Goal: Task Accomplishment & Management: Manage account settings

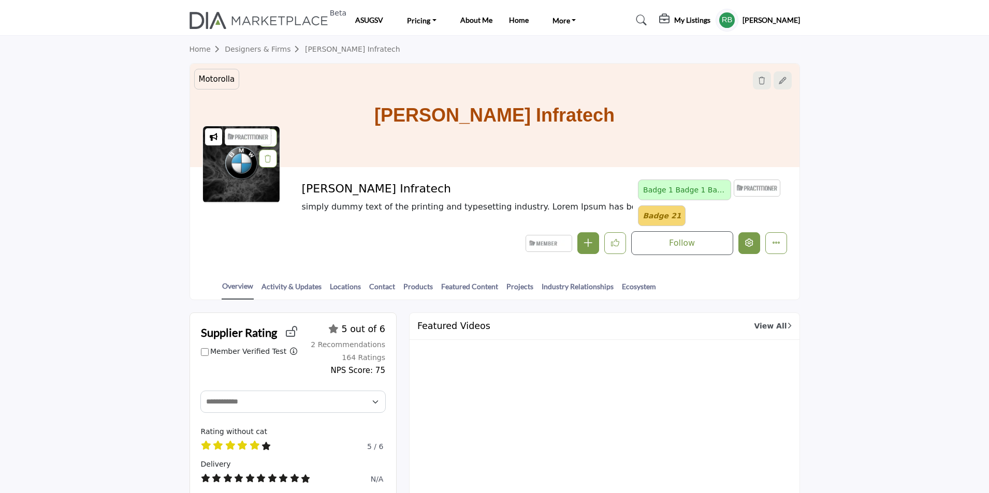
click at [748, 246] on icon "Edit company" at bounding box center [749, 243] width 8 height 8
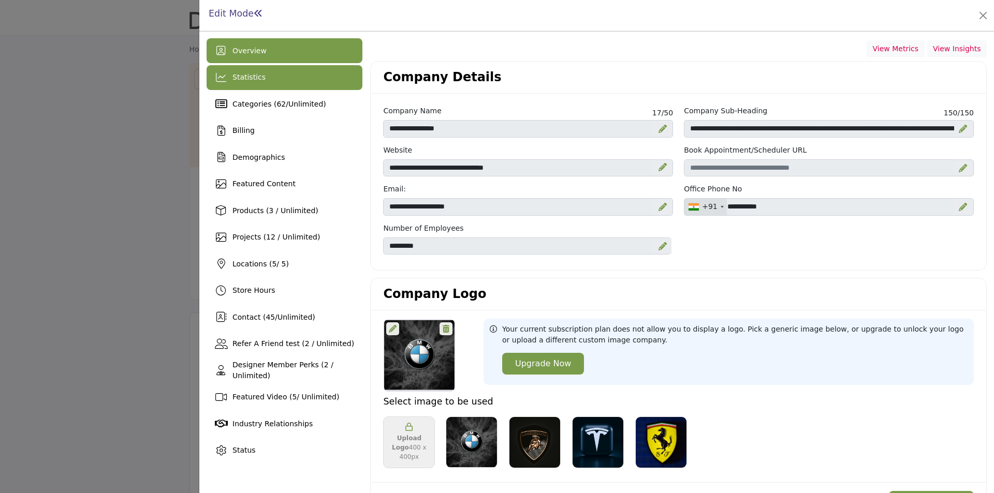
click at [264, 76] on div "Statistics" at bounding box center [285, 77] width 156 height 25
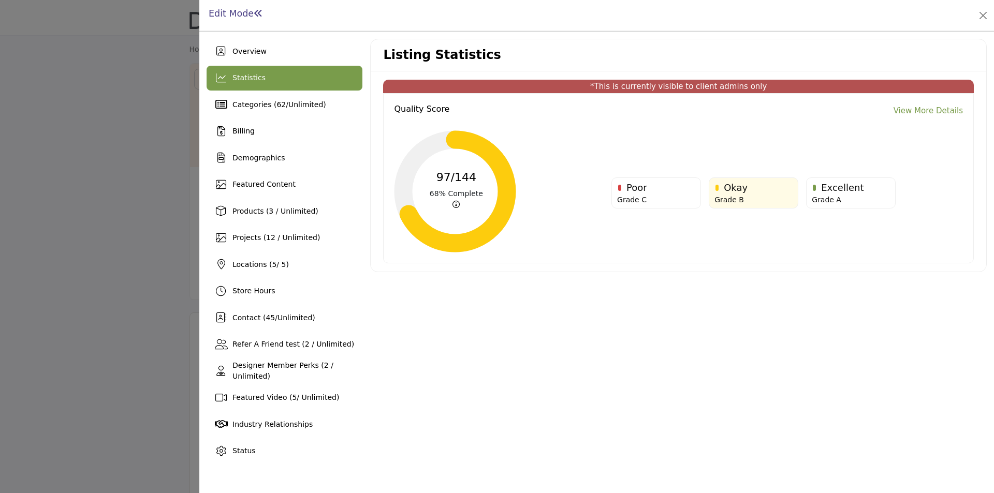
click at [926, 113] on link "View More Details" at bounding box center [928, 111] width 69 height 12
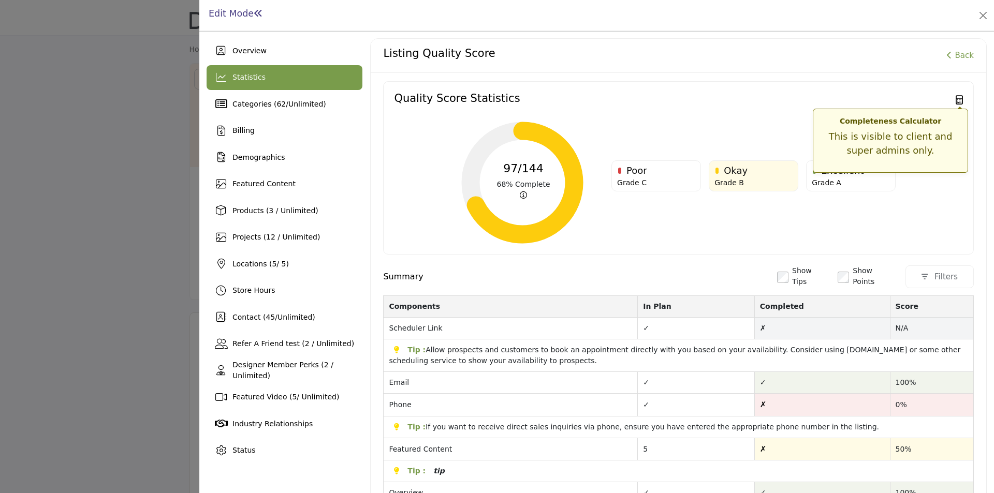
click at [956, 99] on icon at bounding box center [959, 99] width 7 height 9
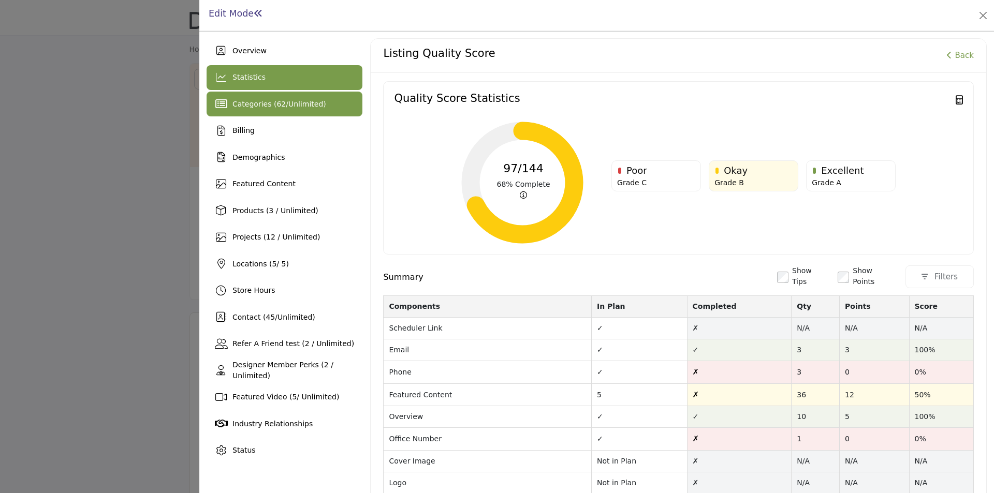
click at [277, 108] on span "62" at bounding box center [281, 104] width 9 height 8
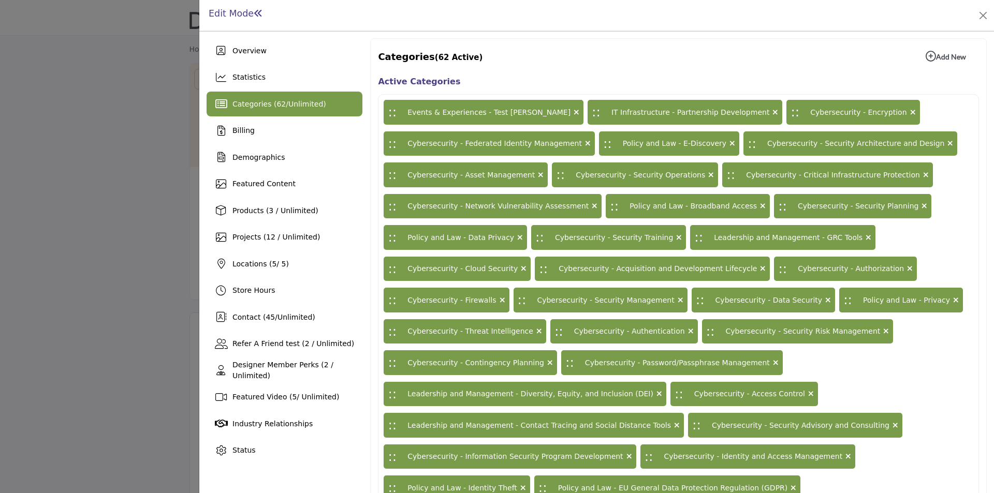
click at [947, 59] on b "Add New Add New" at bounding box center [946, 56] width 40 height 10
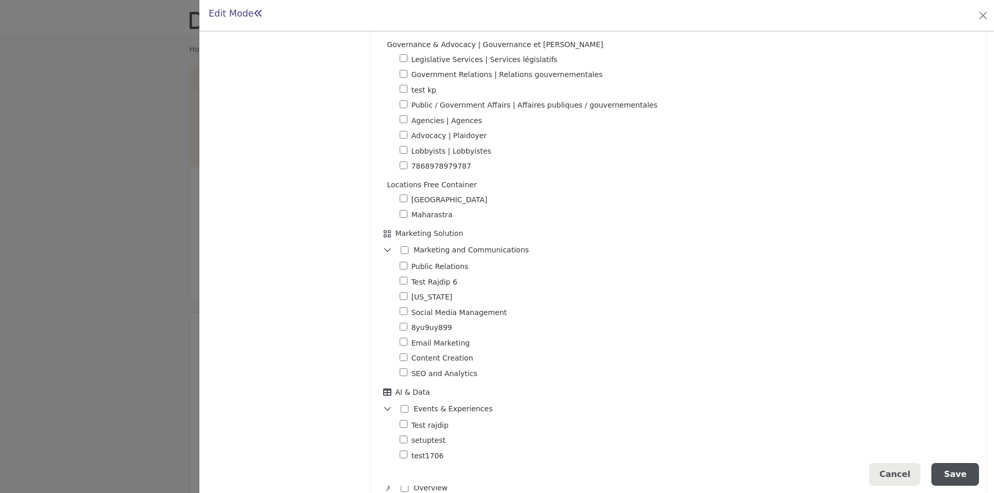
scroll to position [1730, 0]
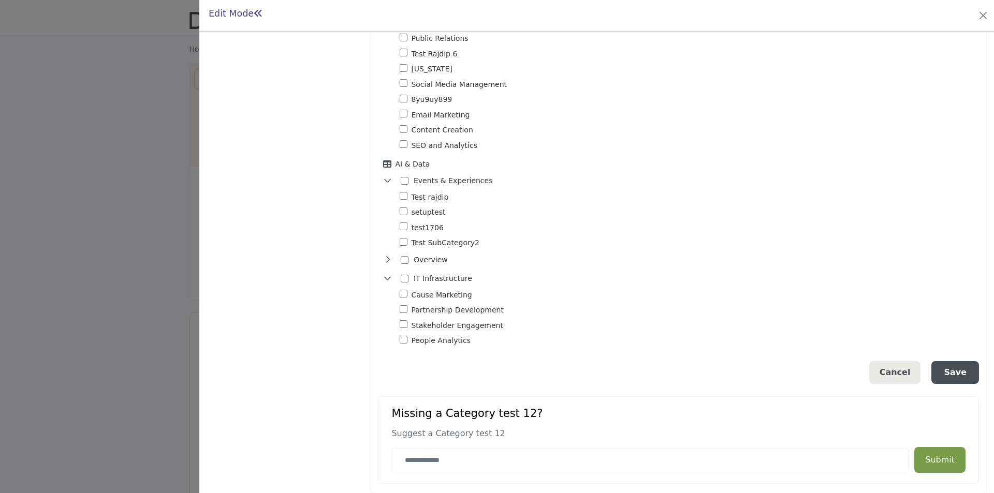
click at [962, 365] on button "Save" at bounding box center [956, 372] width 48 height 23
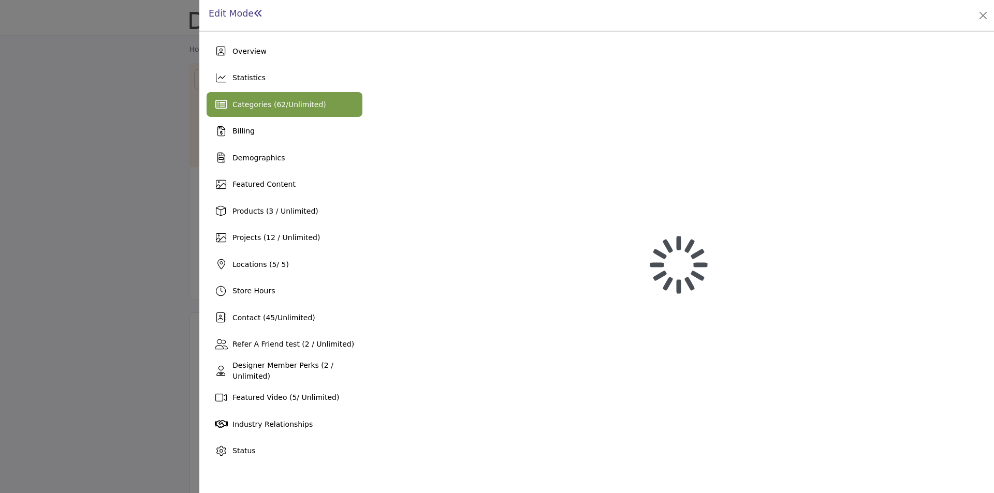
scroll to position [0, 0]
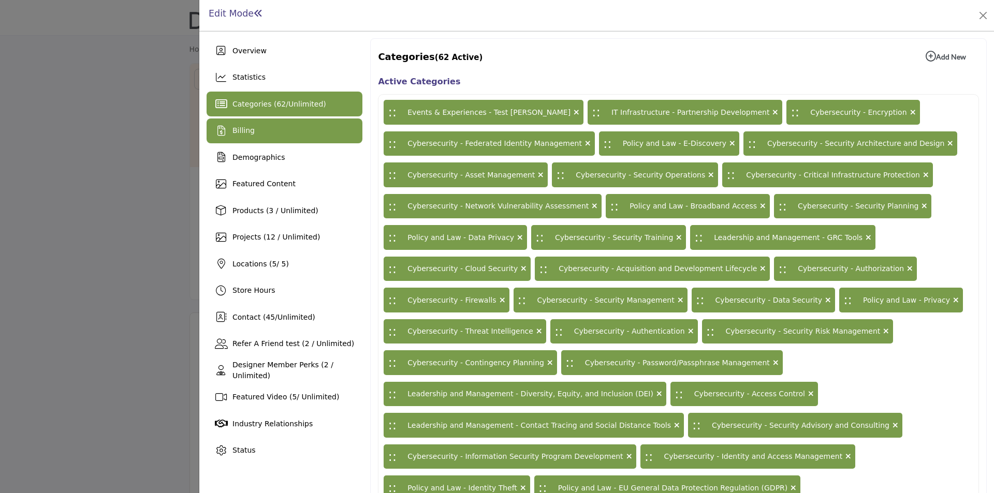
click at [234, 139] on div "Billing" at bounding box center [285, 131] width 156 height 25
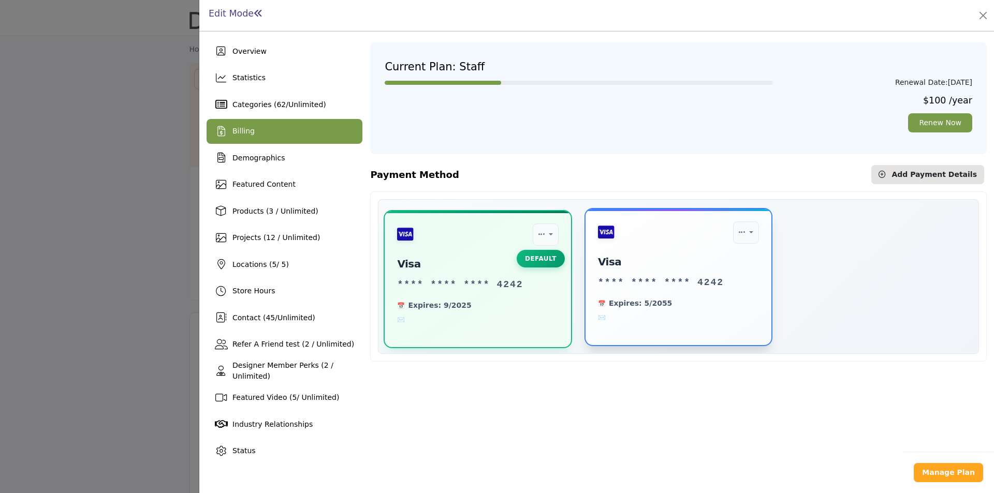
click at [604, 318] on span at bounding box center [679, 317] width 162 height 9
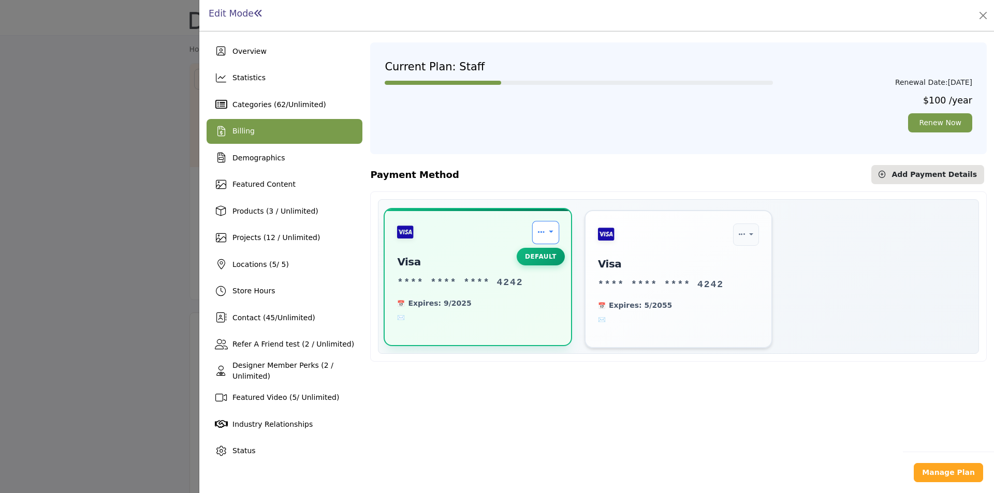
click at [552, 234] on link "Payment Options" at bounding box center [545, 232] width 27 height 23
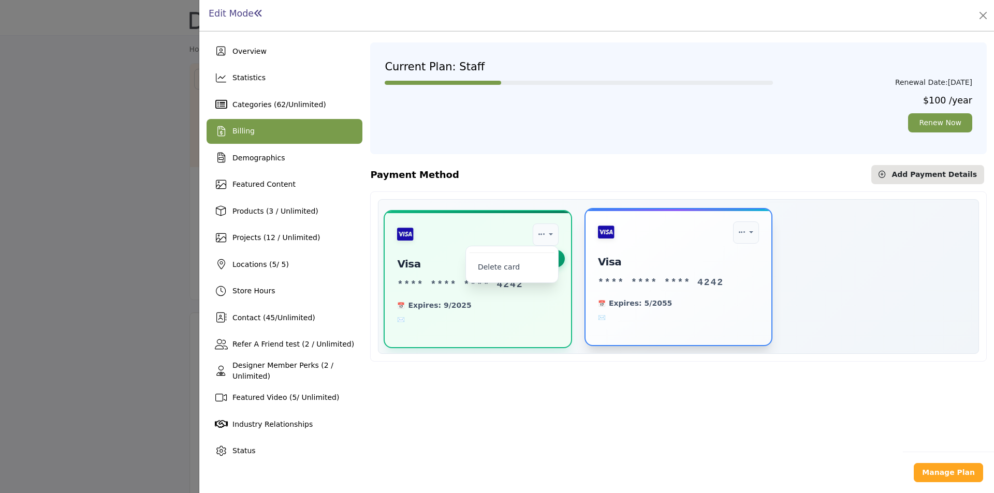
click at [712, 311] on div "Expires: 5/2055" at bounding box center [679, 310] width 162 height 24
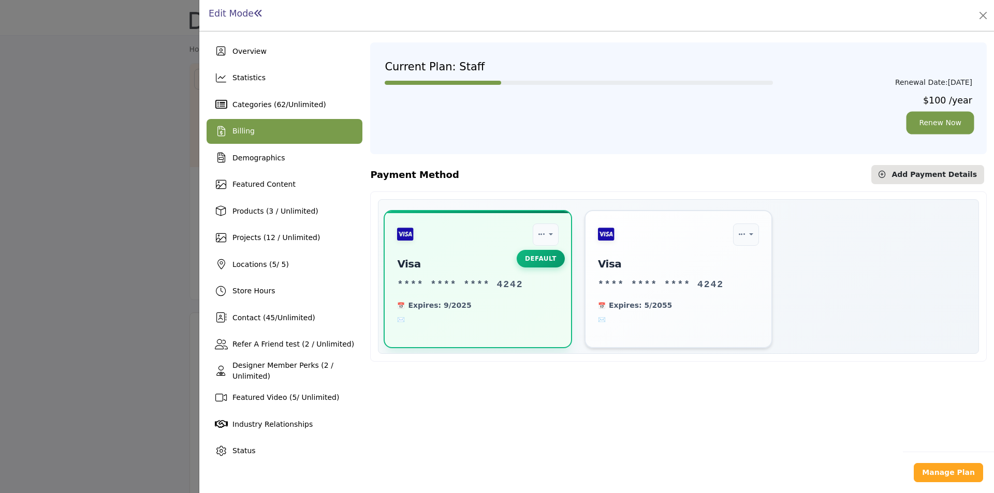
click at [937, 124] on link "Renew Now" at bounding box center [940, 122] width 64 height 19
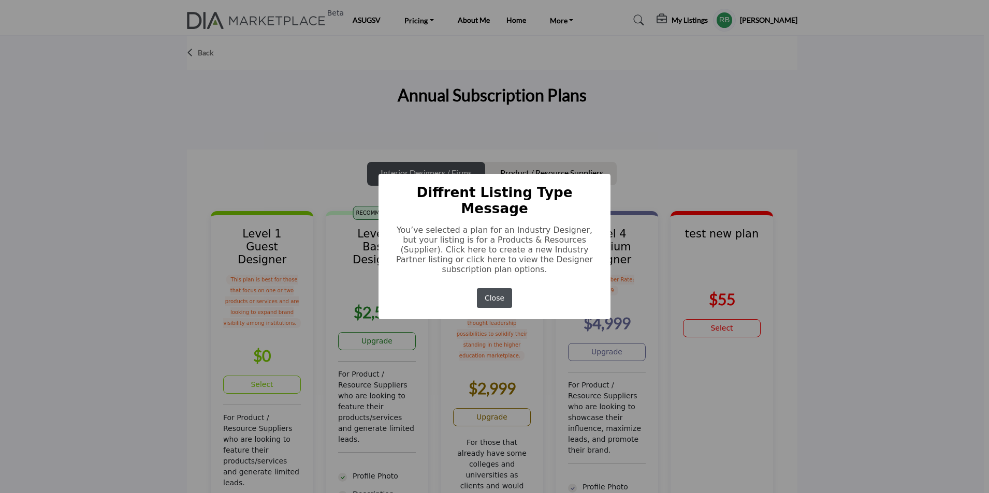
click at [482, 288] on button "Close" at bounding box center [495, 298] width 36 height 20
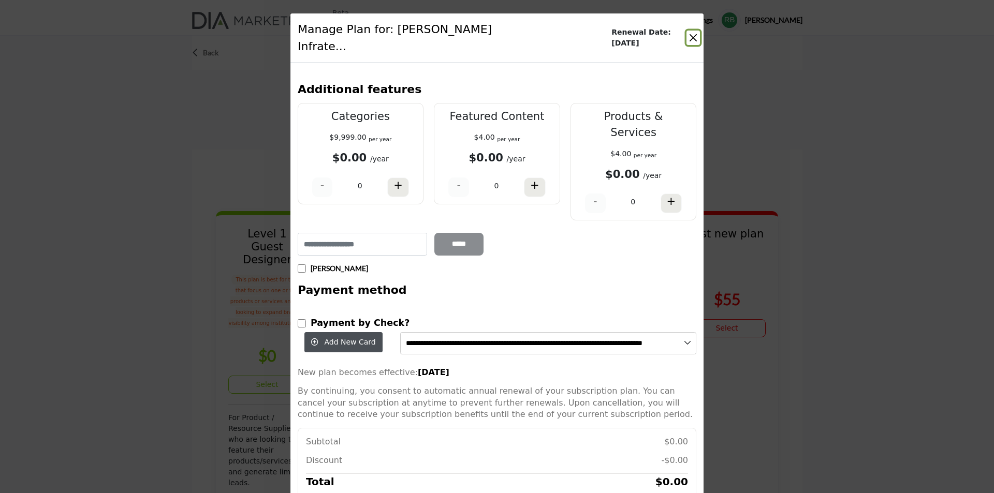
click at [688, 33] on button "Close" at bounding box center [693, 38] width 13 height 14
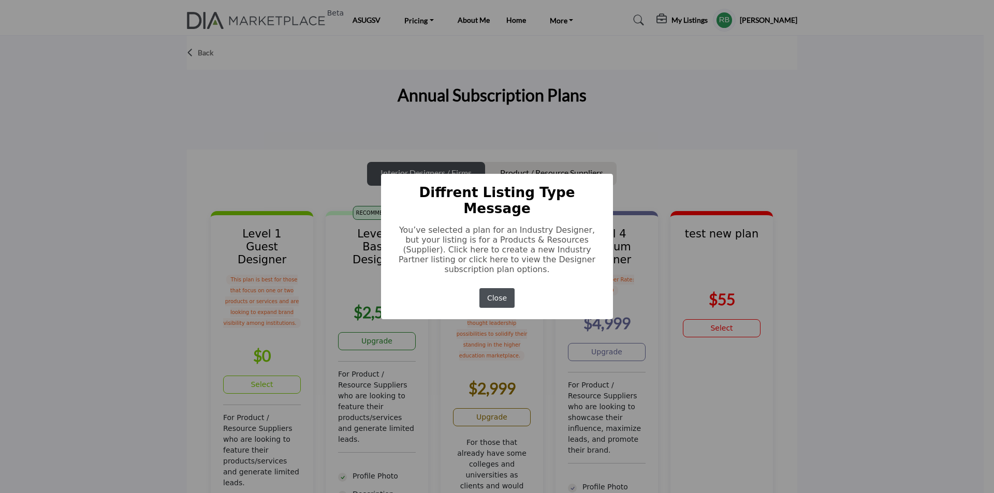
click at [488, 288] on button "Close" at bounding box center [497, 298] width 36 height 20
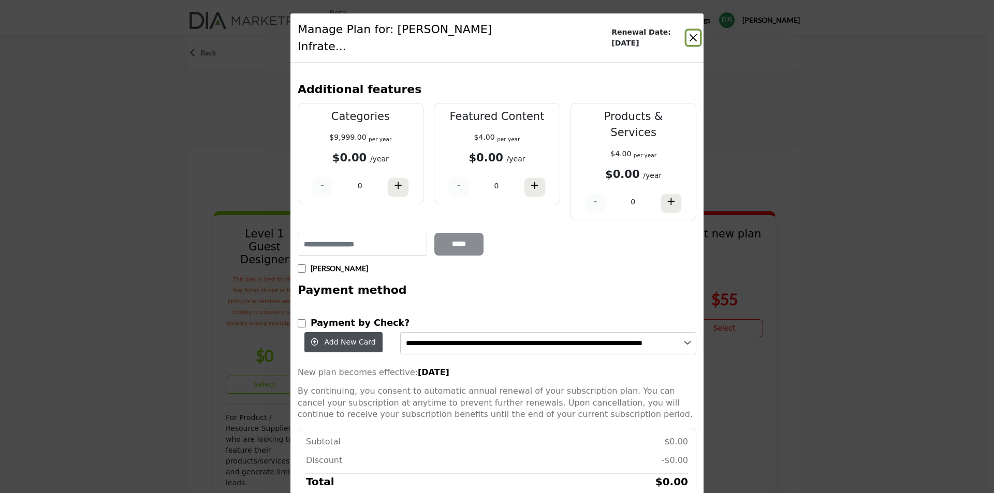
click at [687, 33] on button "Close" at bounding box center [693, 38] width 13 height 14
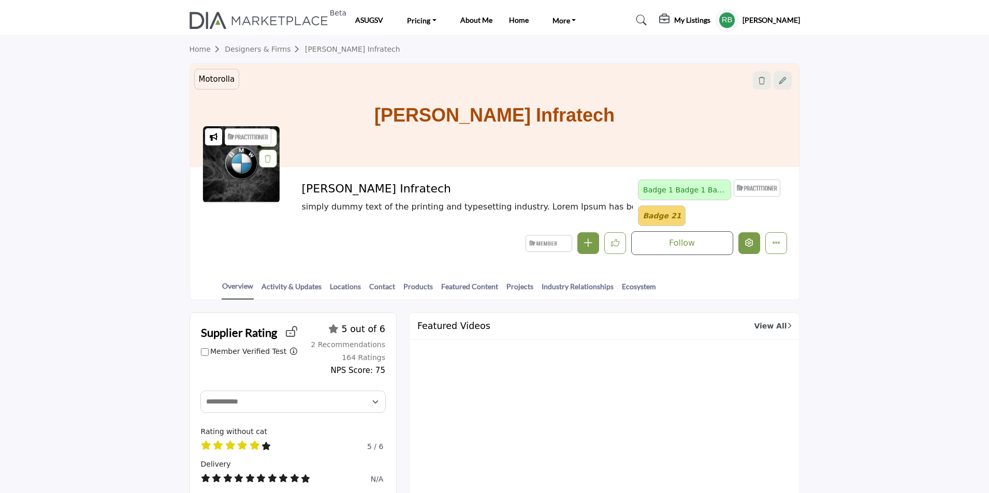
click at [752, 243] on icon "Edit company" at bounding box center [749, 243] width 8 height 8
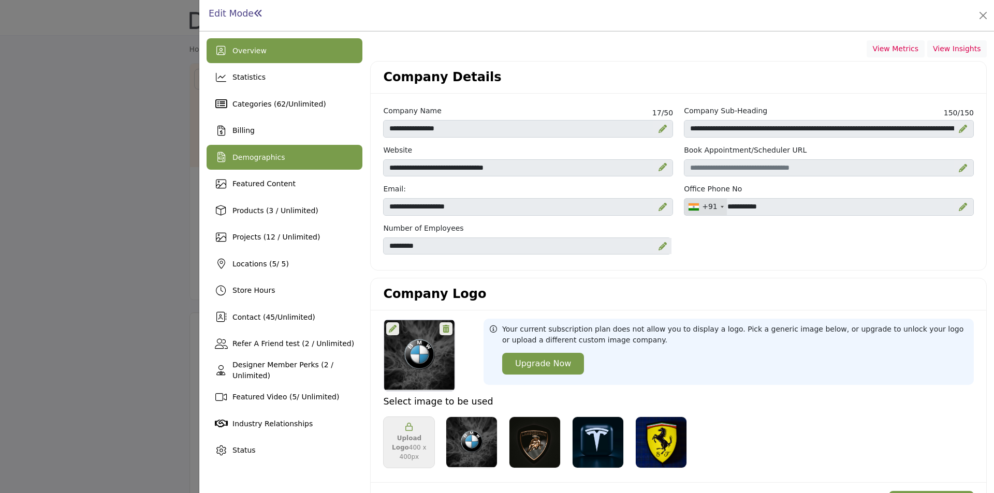
click at [278, 158] on span "Demographics" at bounding box center [258, 157] width 52 height 8
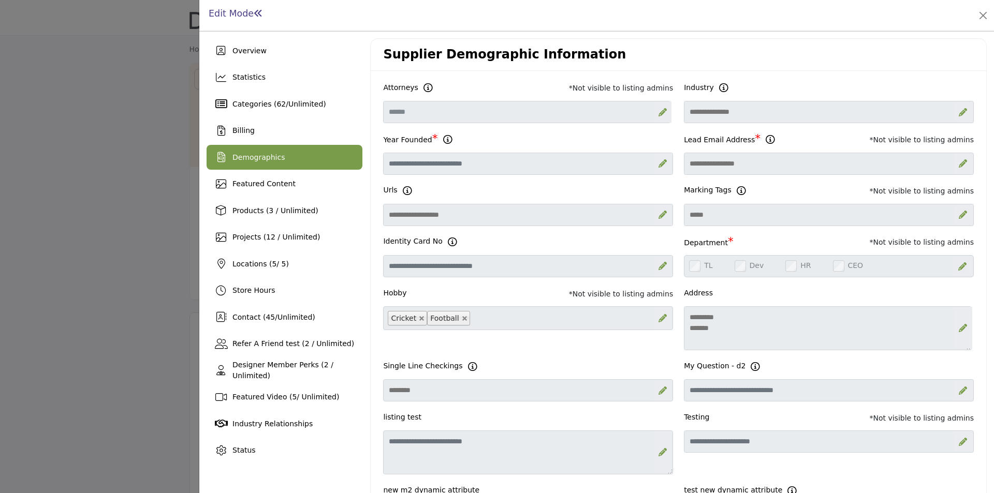
click at [44, 143] on div at bounding box center [497, 246] width 994 height 493
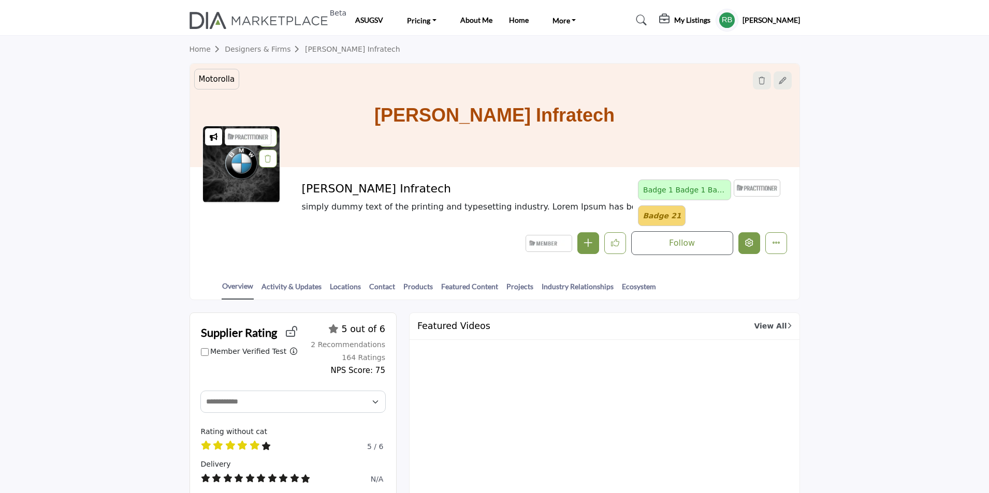
click at [747, 244] on icon "Edit company" at bounding box center [749, 243] width 8 height 8
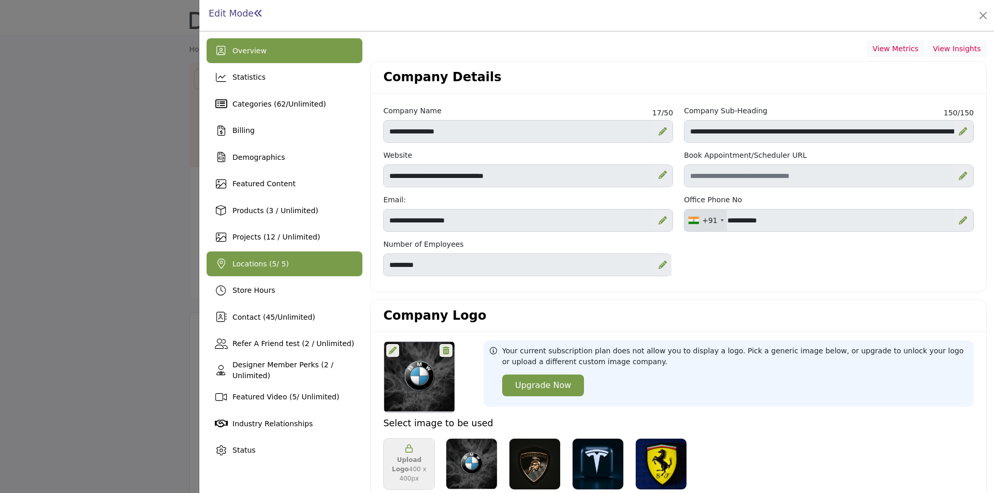
click at [276, 270] on div "Locations ( 5 / 5)" at bounding box center [285, 264] width 156 height 25
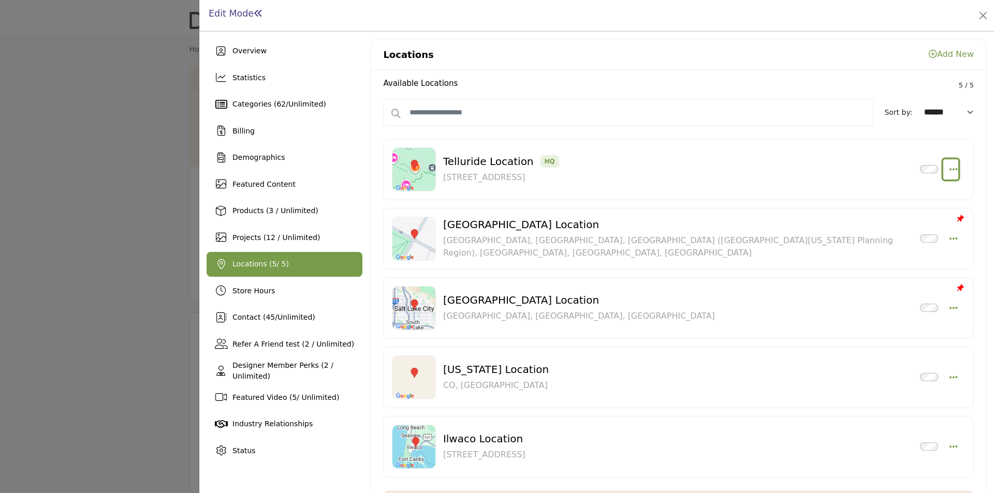
click at [950, 169] on icon "button" at bounding box center [954, 169] width 8 height 9
click at [948, 54] on link "Add New" at bounding box center [951, 54] width 45 height 10
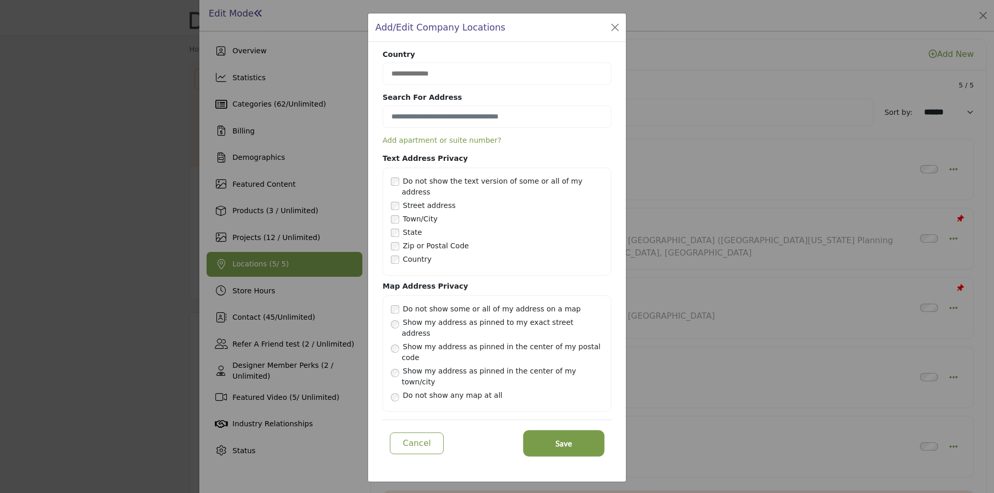
click at [579, 432] on button "Save" at bounding box center [564, 443] width 78 height 23
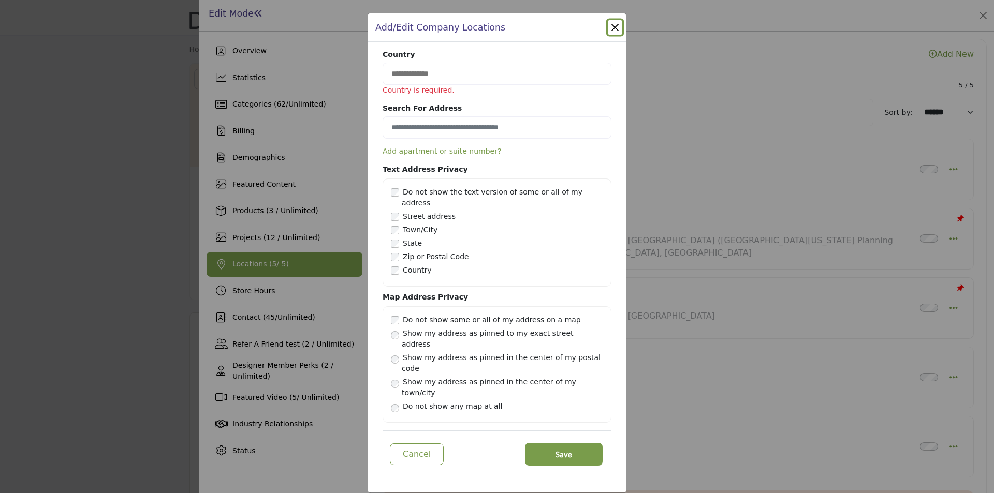
click at [615, 34] on div "Add/Edit Company Locations" at bounding box center [497, 27] width 258 height 28
click at [614, 35] on button "Close" at bounding box center [615, 27] width 14 height 14
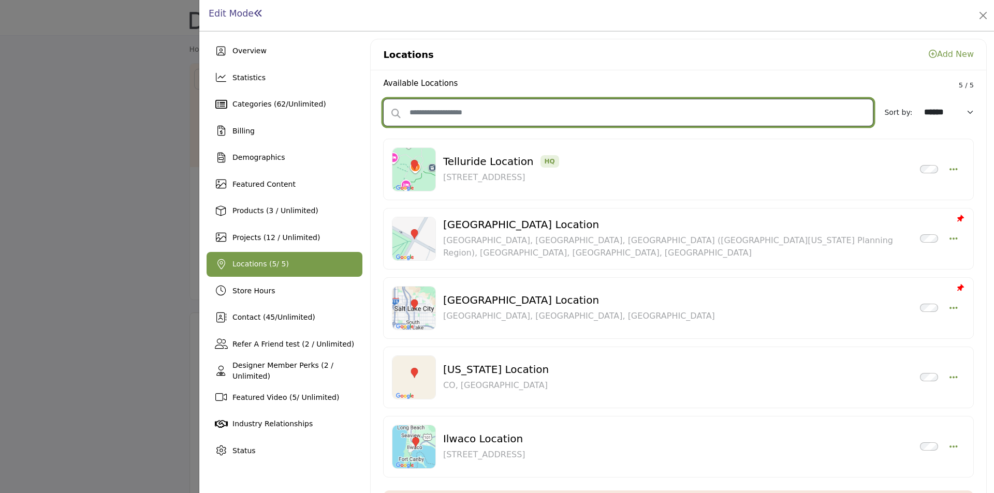
click at [657, 115] on input "text" at bounding box center [628, 112] width 490 height 27
type input "*********"
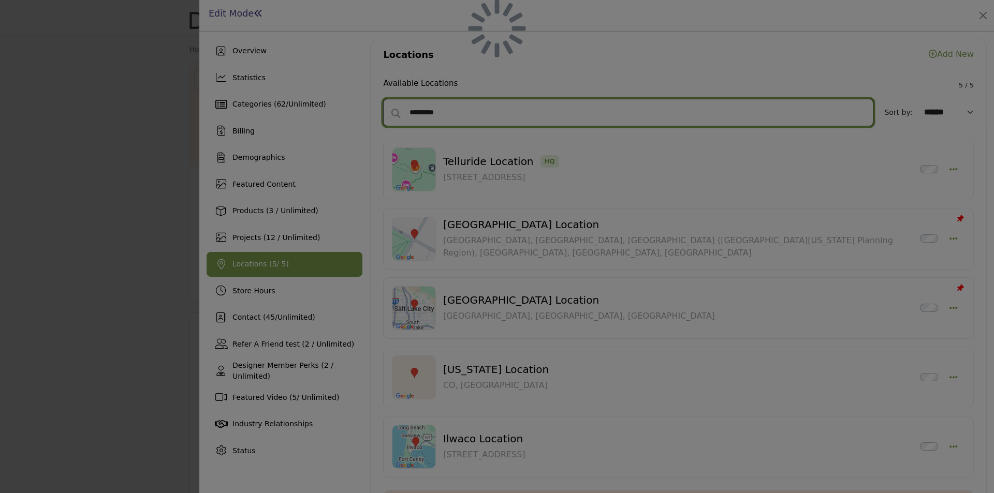
select select "*********"
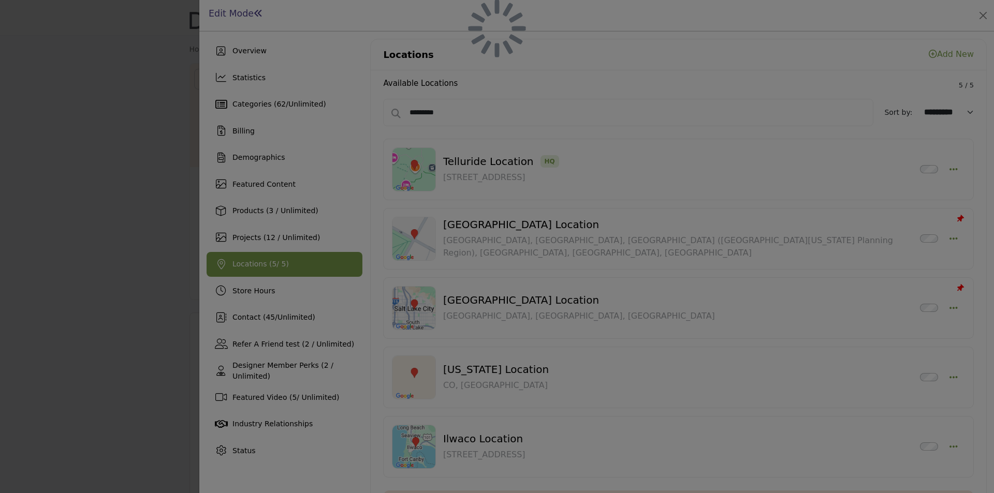
select select "*********"
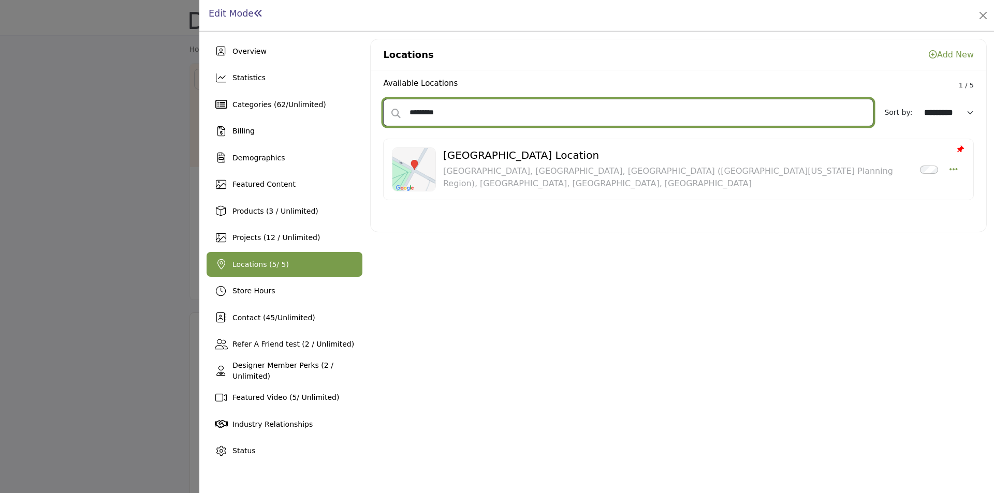
drag, startPoint x: 460, startPoint y: 119, endPoint x: 361, endPoint y: 117, distance: 98.9
click at [361, 117] on div "Overview Statistics Categories ( 62 / Unlimited ) Billing Demographics 5 45" at bounding box center [597, 251] width 780 height 425
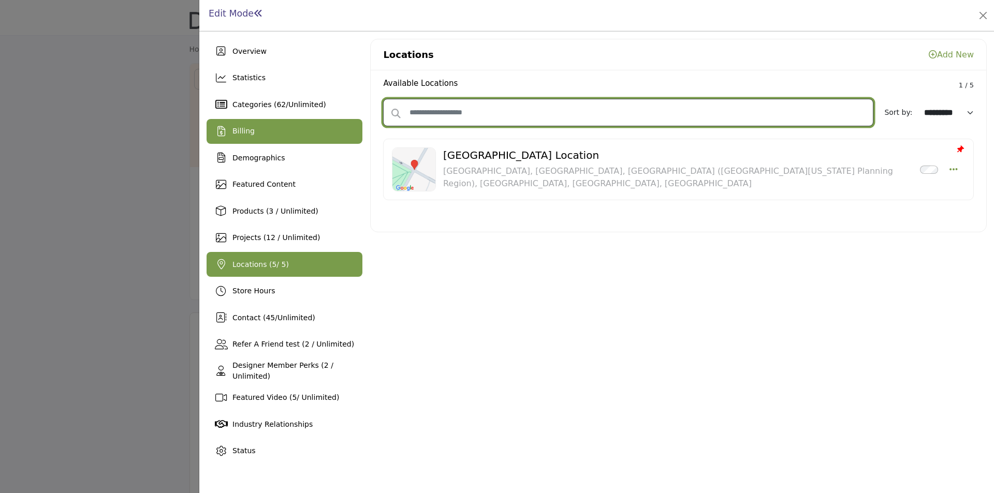
select select "****"
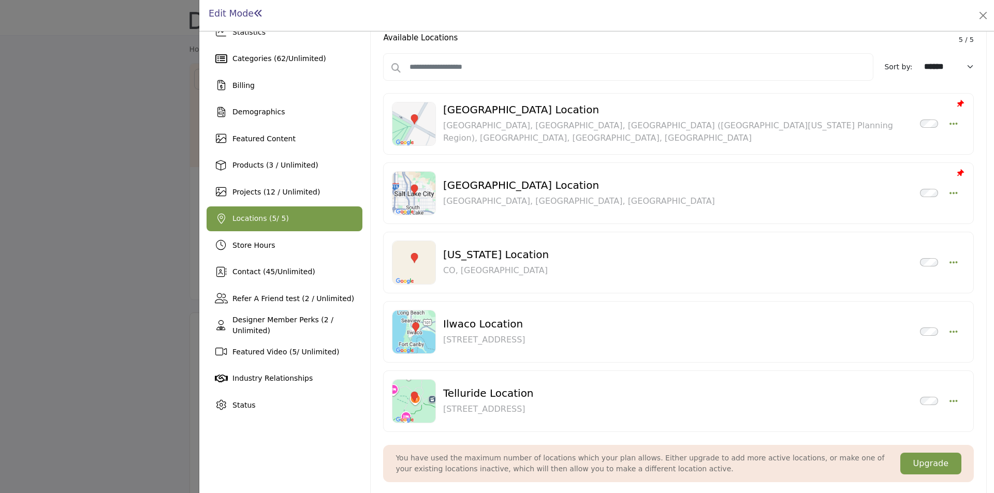
scroll to position [141, 0]
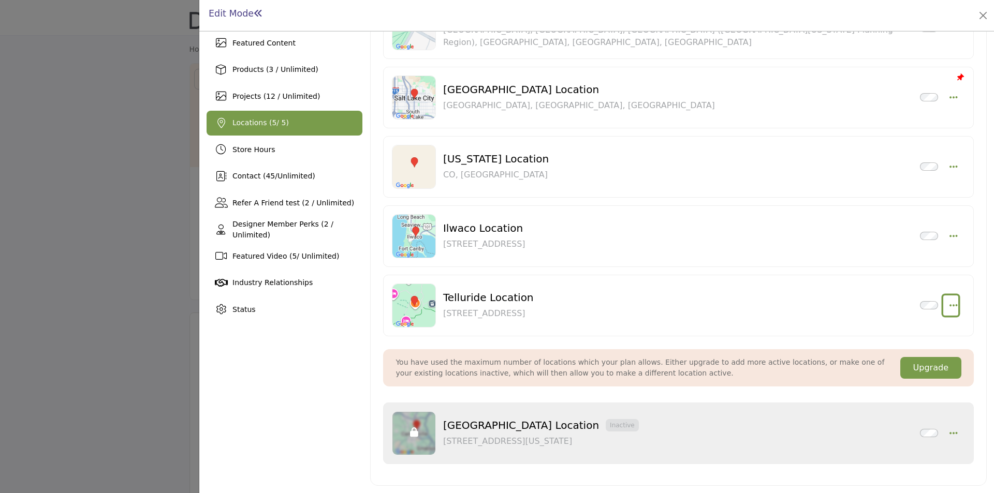
click at [950, 306] on icon "button" at bounding box center [954, 305] width 8 height 9
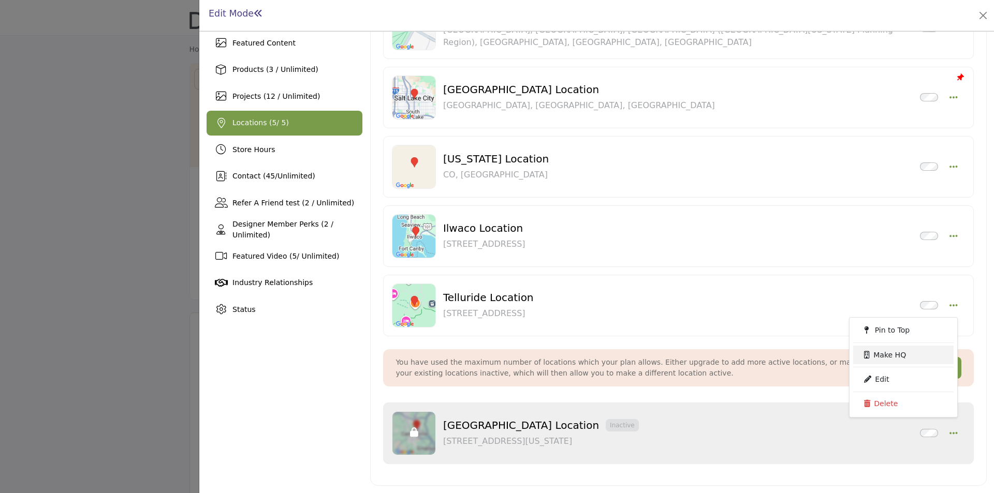
click at [888, 361] on link "Make HQ" at bounding box center [903, 355] width 100 height 19
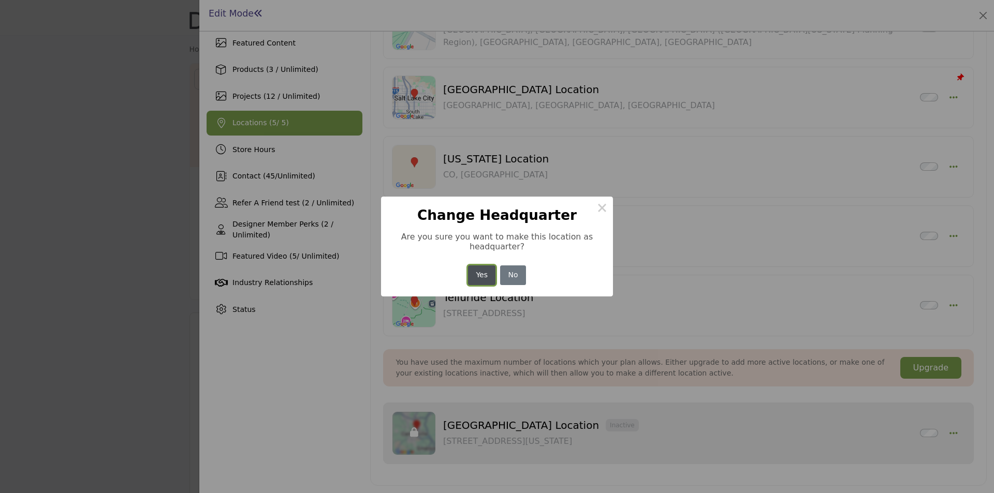
click at [482, 284] on button "Yes" at bounding box center [481, 276] width 27 height 20
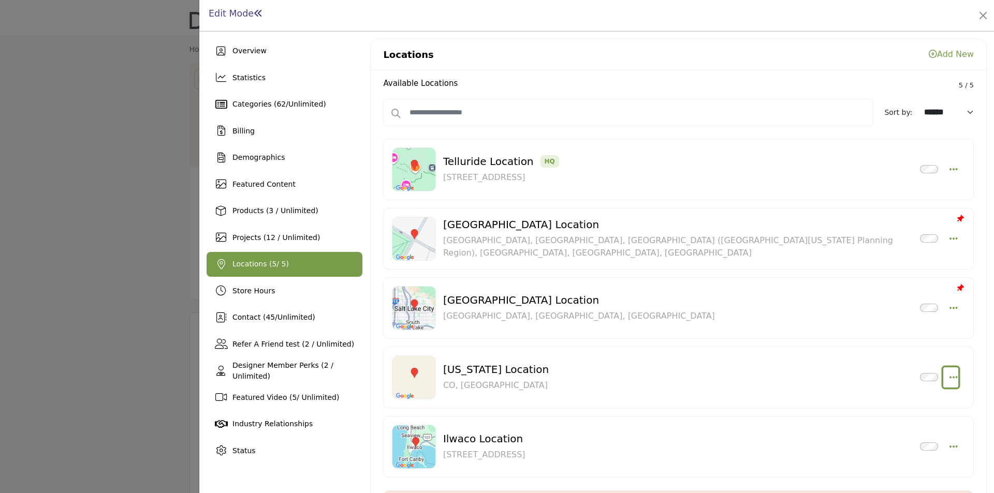
click at [950, 377] on icon "button" at bounding box center [954, 377] width 8 height 9
click at [885, 454] on link "Edit" at bounding box center [903, 451] width 100 height 19
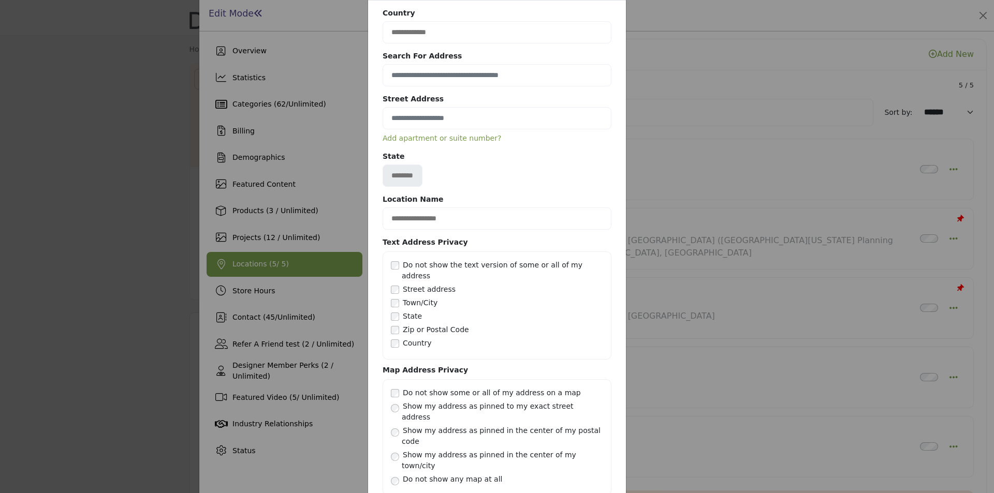
scroll to position [83, 0]
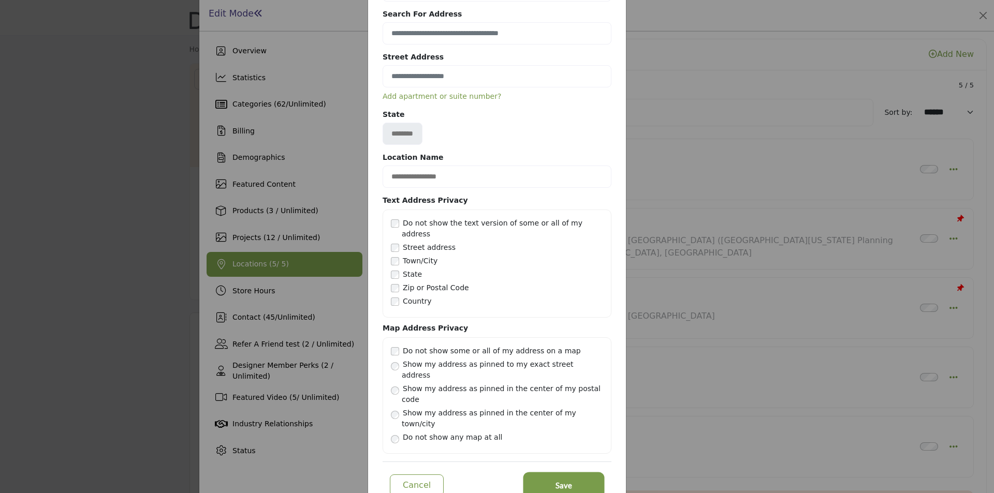
click at [551, 474] on button "Save" at bounding box center [564, 485] width 78 height 23
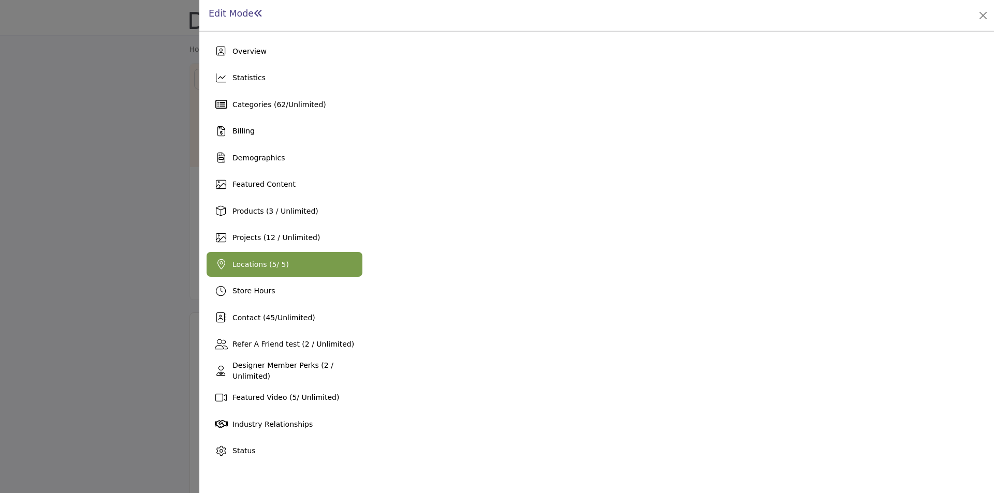
click at [274, 269] on span "Locations ( 5 / 5)" at bounding box center [260, 264] width 56 height 8
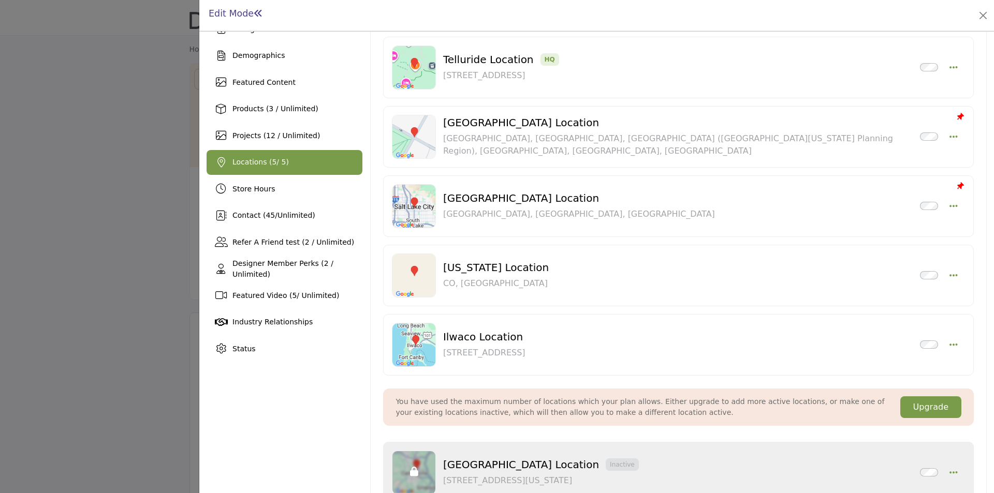
scroll to position [141, 0]
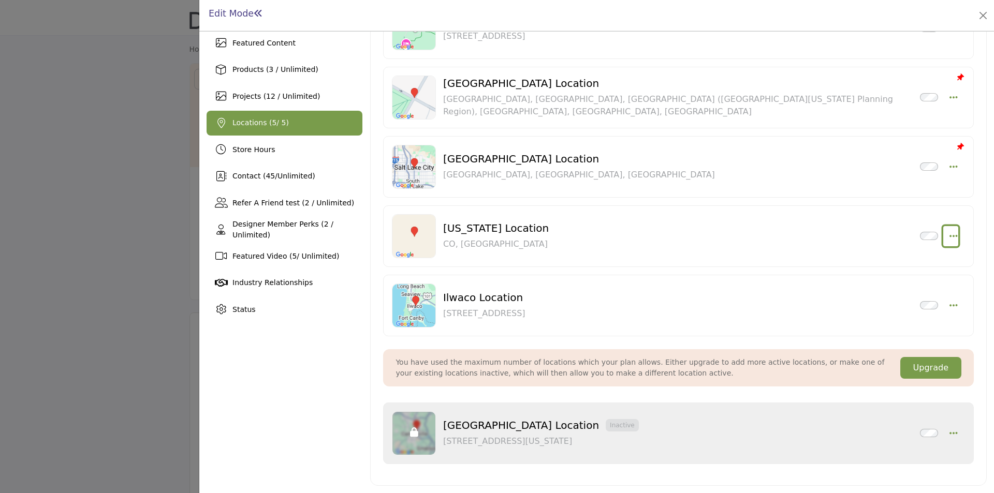
click at [950, 233] on icon "button" at bounding box center [954, 235] width 8 height 9
click at [886, 313] on link "Edit" at bounding box center [903, 310] width 100 height 19
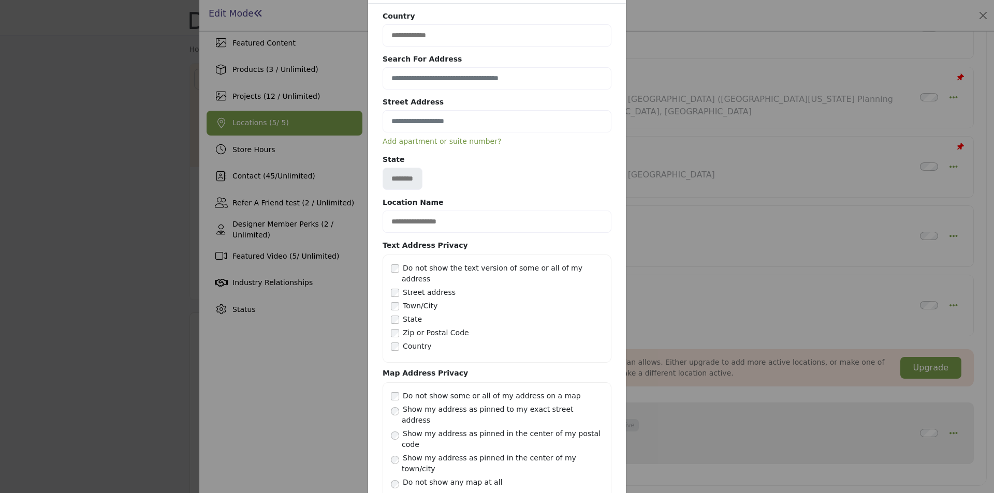
scroll to position [83, 0]
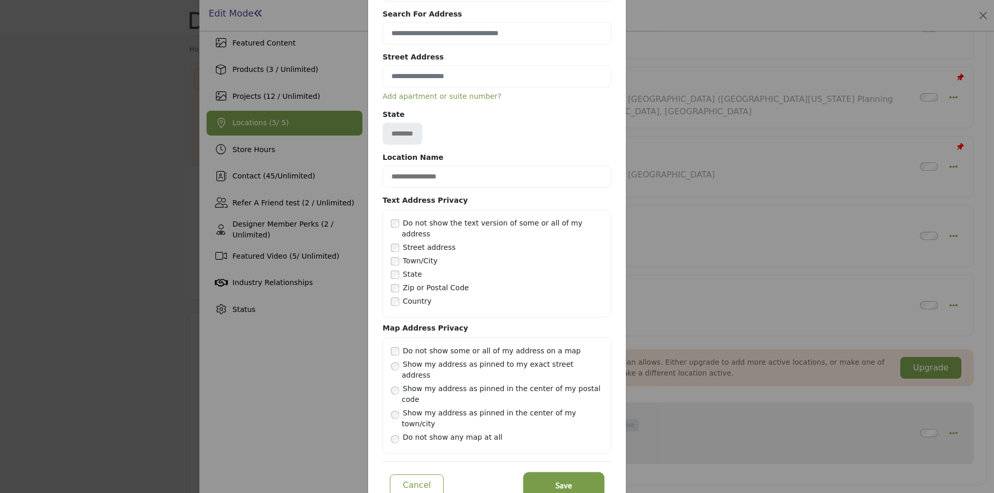
click at [550, 474] on button "Save" at bounding box center [564, 485] width 78 height 23
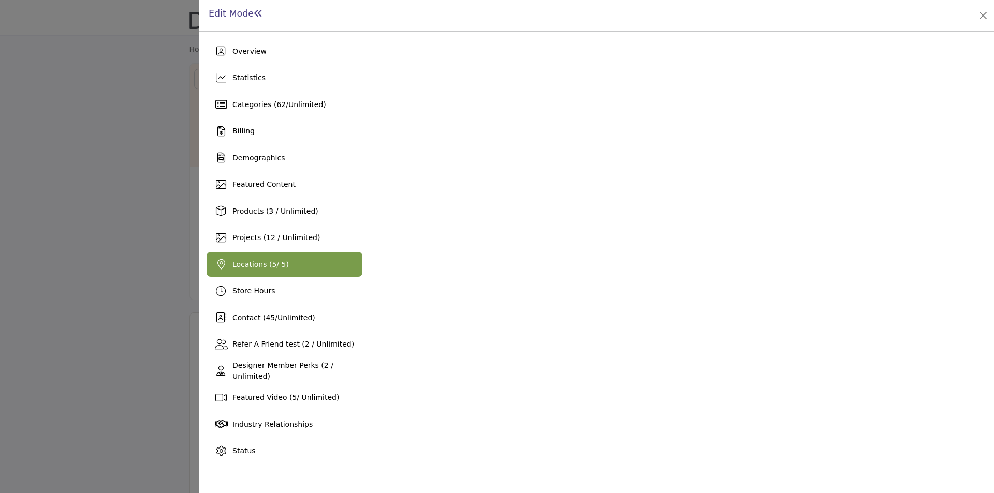
click at [260, 264] on span "Locations ( 5 / 5)" at bounding box center [260, 264] width 56 height 8
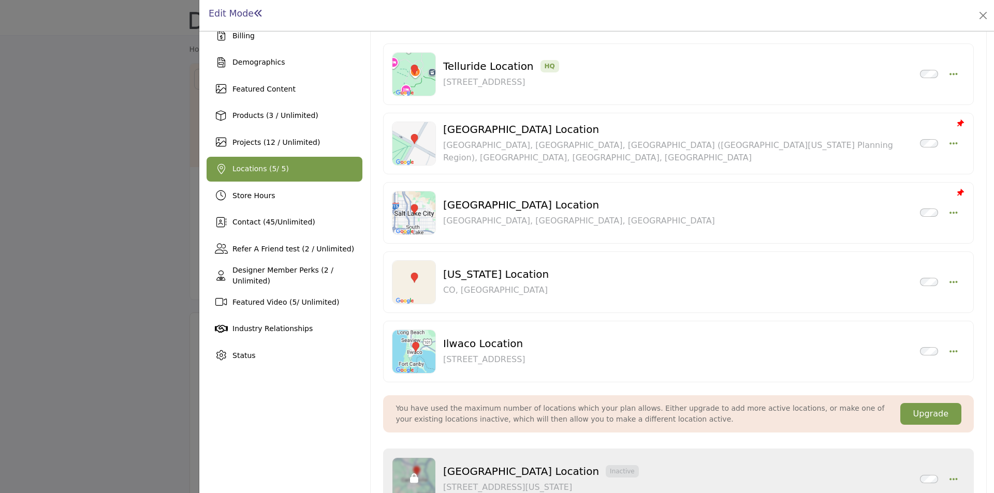
scroll to position [104, 0]
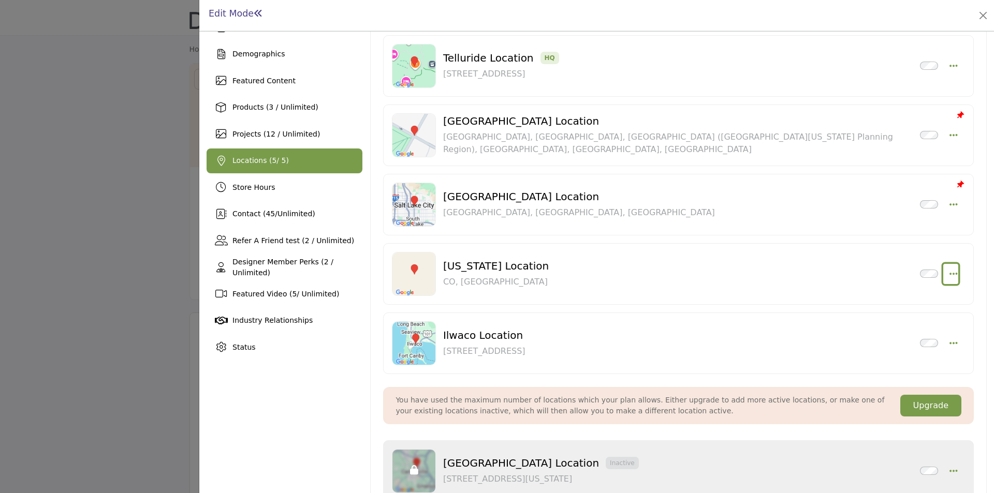
click at [950, 273] on icon "button" at bounding box center [954, 273] width 8 height 9
click at [733, 345] on div "Ilwaco Location Inactive 101 Spruce St E, Ilwaco, WA, 98624-9178, USA" at bounding box center [669, 343] width 453 height 28
click at [950, 344] on icon "button" at bounding box center [954, 343] width 8 height 9
click at [876, 421] on link "Edit" at bounding box center [903, 417] width 100 height 19
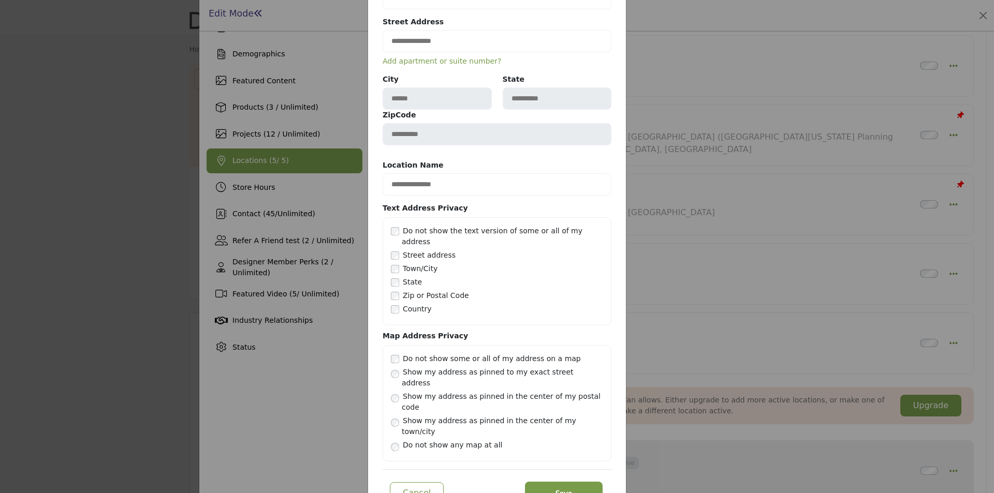
scroll to position [126, 0]
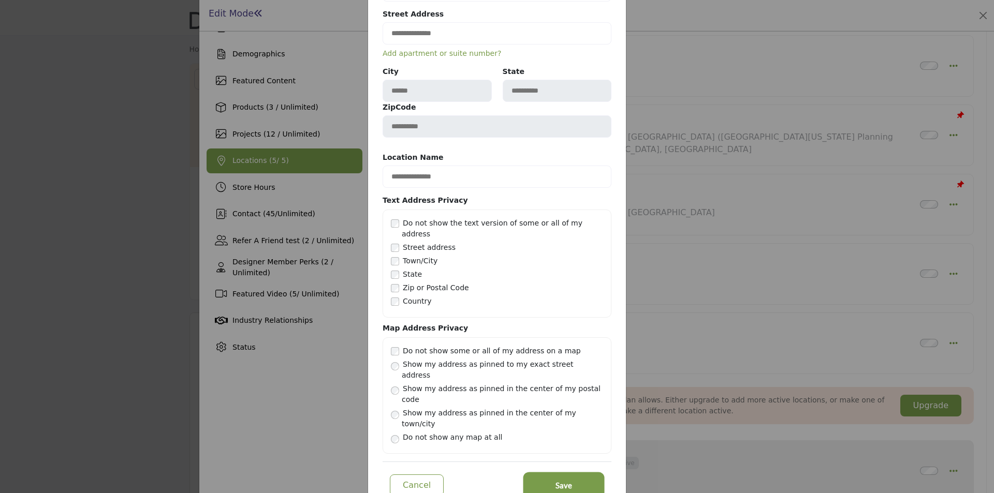
click at [559, 480] on span "Save" at bounding box center [564, 486] width 17 height 12
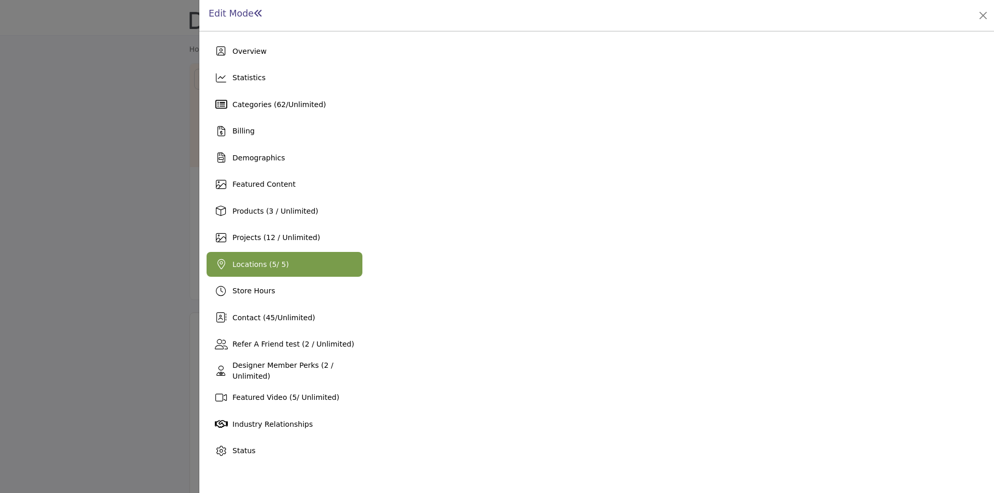
click at [264, 263] on span "Locations ( 5 / 5)" at bounding box center [260, 264] width 56 height 8
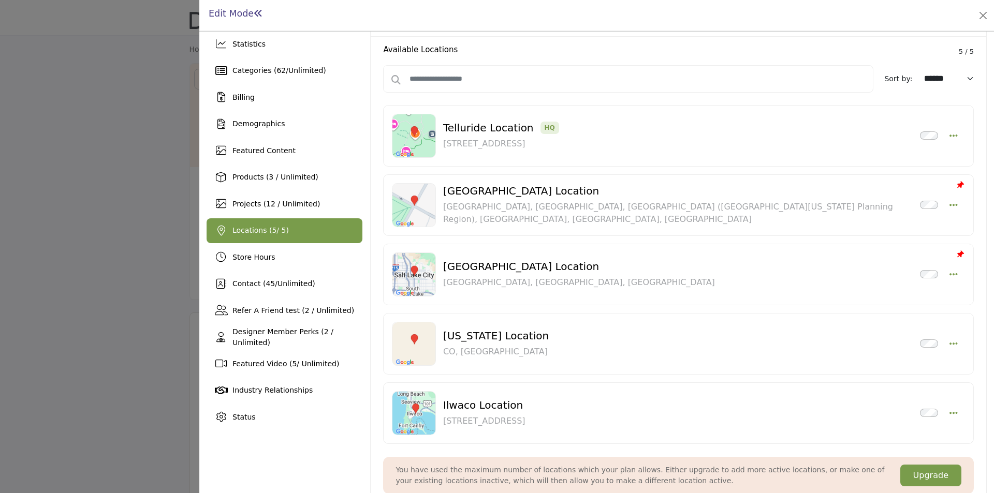
scroll to position [52, 0]
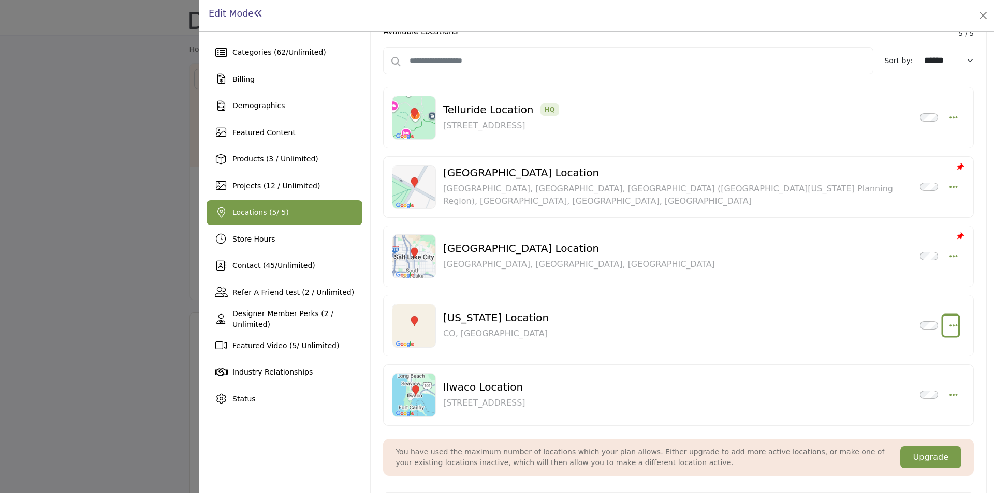
click at [952, 329] on icon "button" at bounding box center [954, 325] width 8 height 9
click at [889, 402] on link "Edit" at bounding box center [903, 399] width 100 height 19
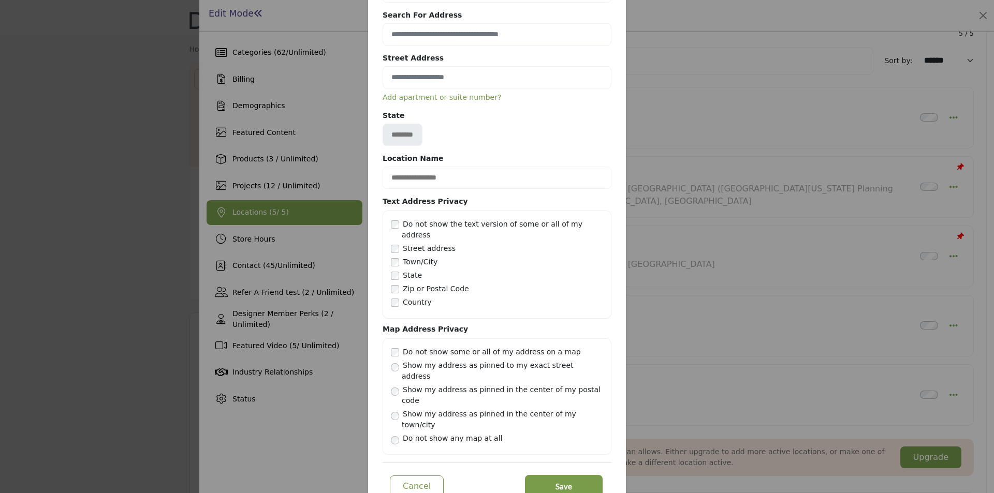
scroll to position [83, 0]
click at [542, 474] on button "Save" at bounding box center [564, 485] width 78 height 23
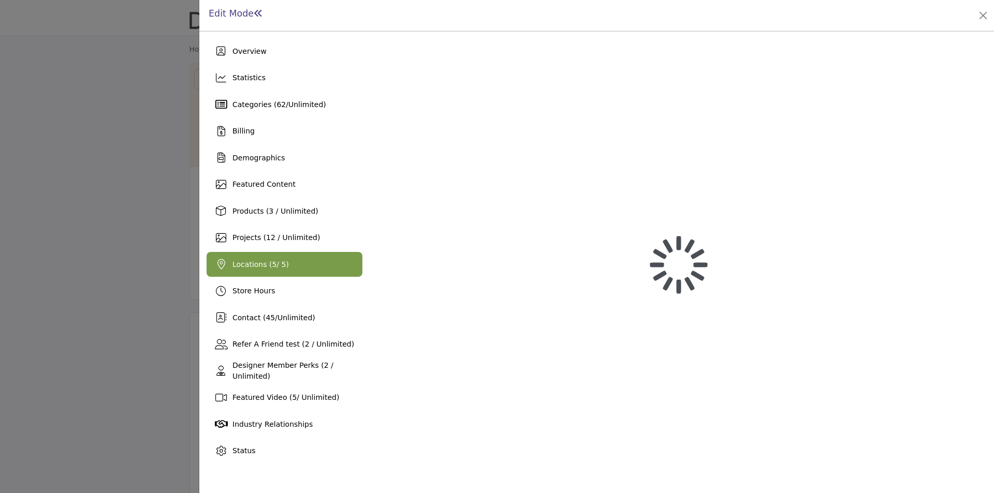
scroll to position [0, 0]
click at [153, 45] on div at bounding box center [497, 246] width 994 height 493
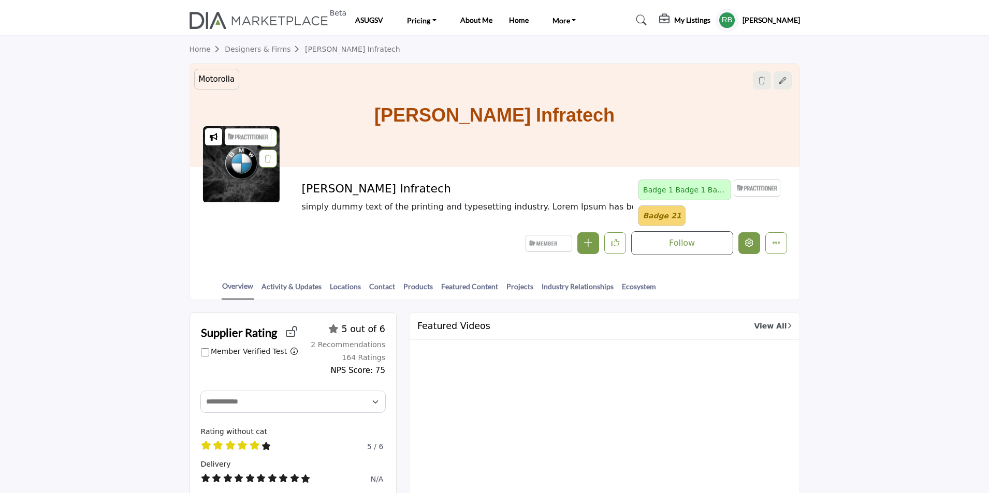
click at [754, 246] on button "Edit company" at bounding box center [749, 243] width 22 height 22
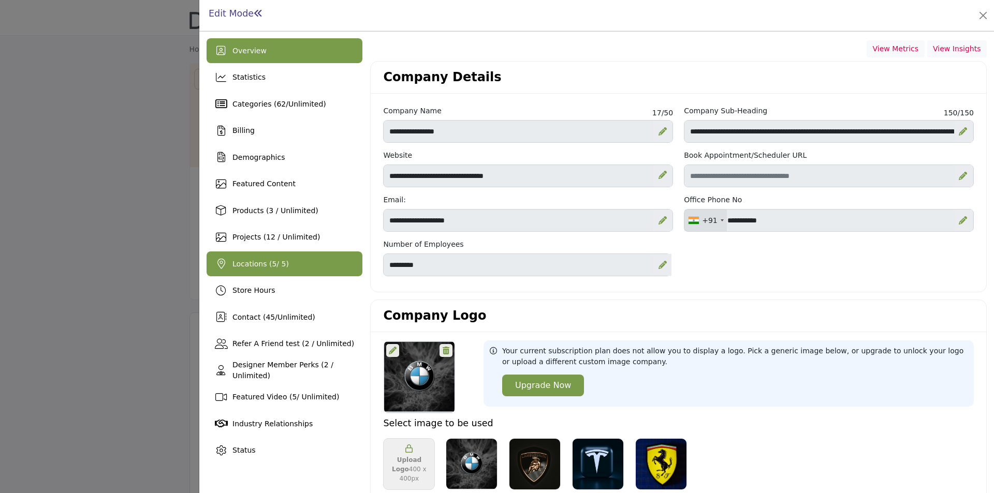
click at [242, 268] on span "Locations ( 5 / 5)" at bounding box center [260, 264] width 56 height 8
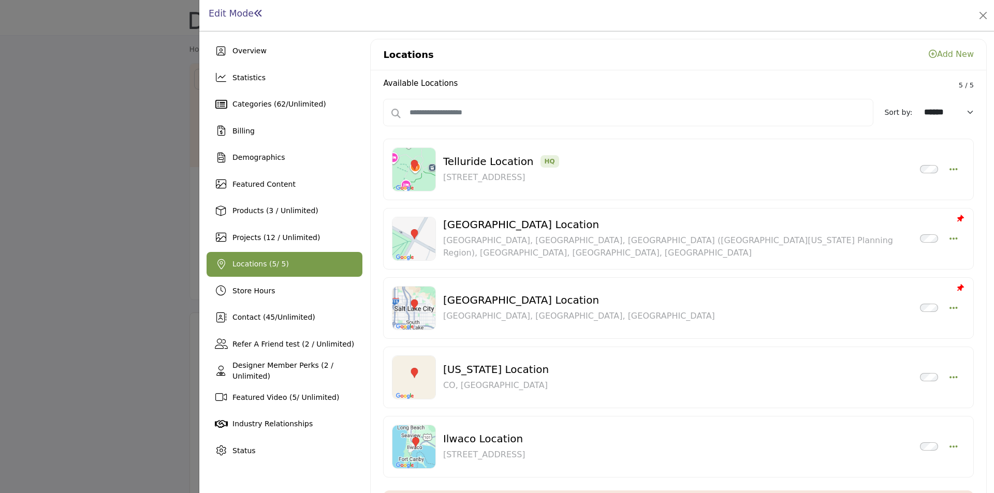
click at [948, 51] on link "Add New" at bounding box center [951, 54] width 45 height 10
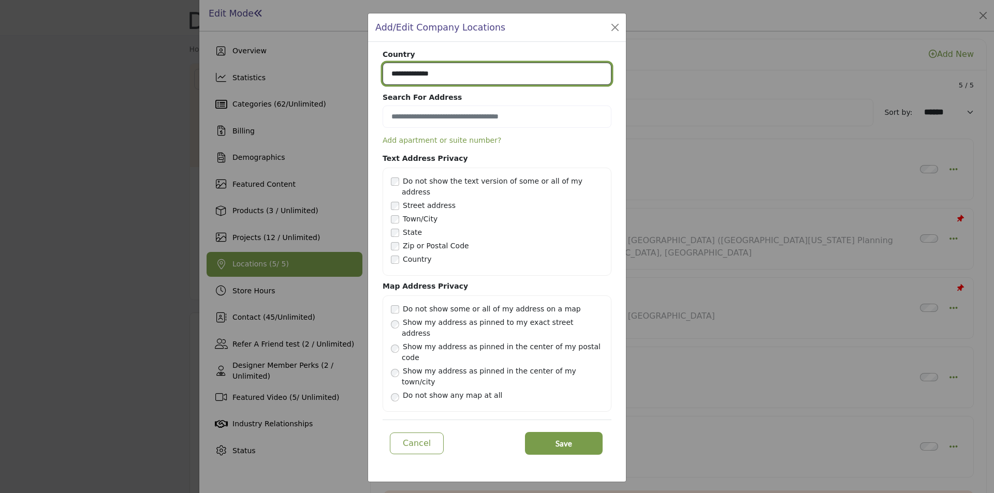
click at [427, 85] on select "**********" at bounding box center [497, 74] width 229 height 22
select select "***"
click at [383, 83] on select "**********" at bounding box center [497, 74] width 229 height 22
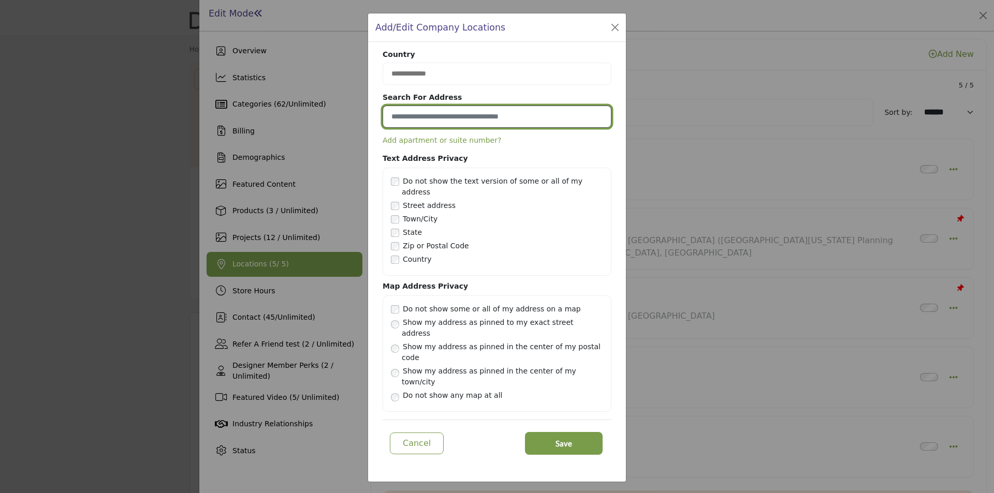
click at [450, 128] on input at bounding box center [497, 117] width 229 height 22
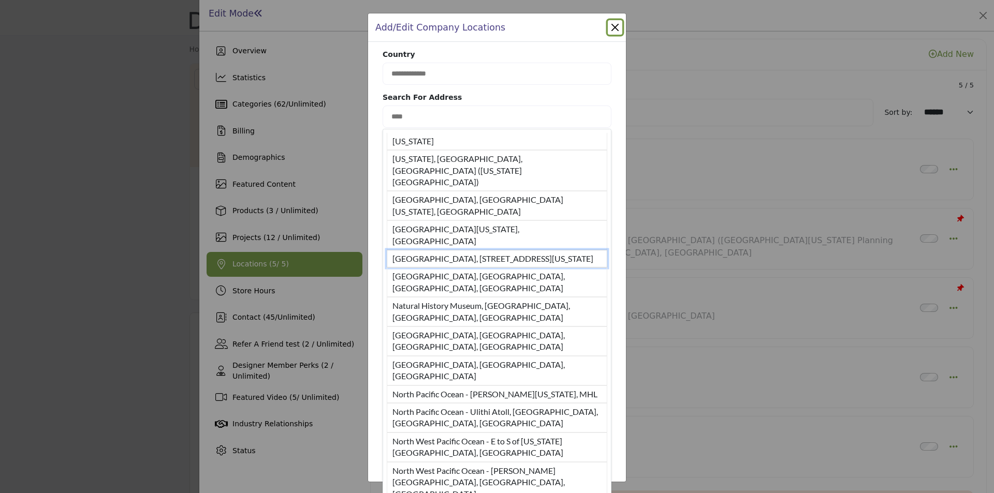
click at [479, 250] on li "National Museum of Natural History, 1000 Constitution Avenue Northwest, Washing…" at bounding box center [497, 259] width 221 height 18
type input "**********"
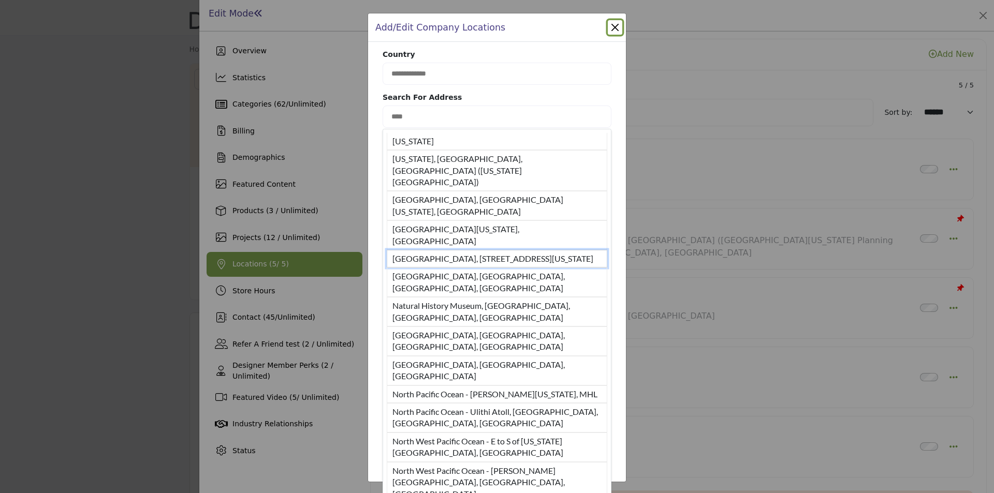
type input "*****"
type input "**********"
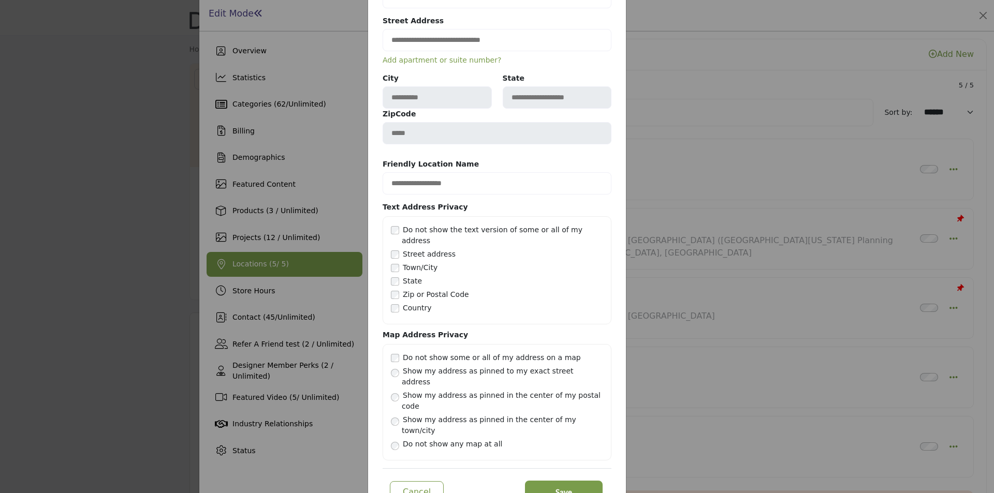
scroll to position [126, 0]
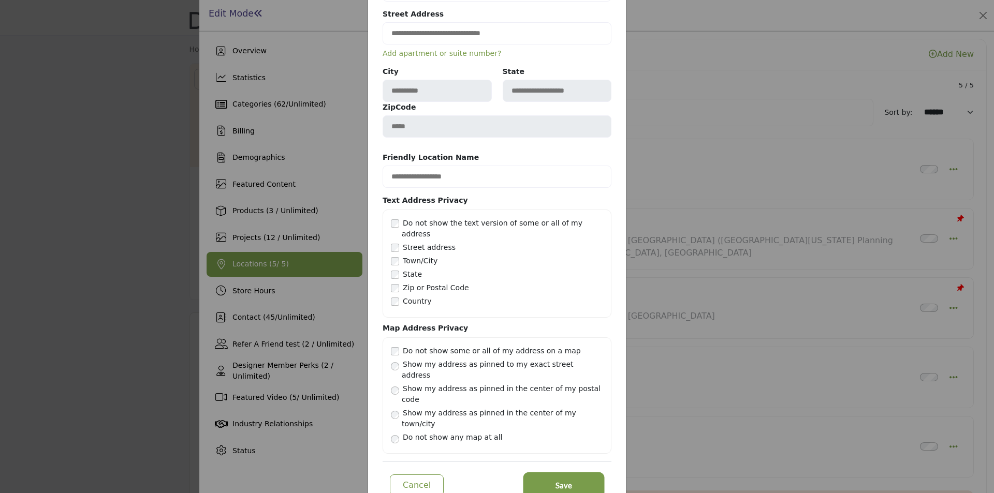
click at [542, 474] on button "Save" at bounding box center [564, 485] width 78 height 23
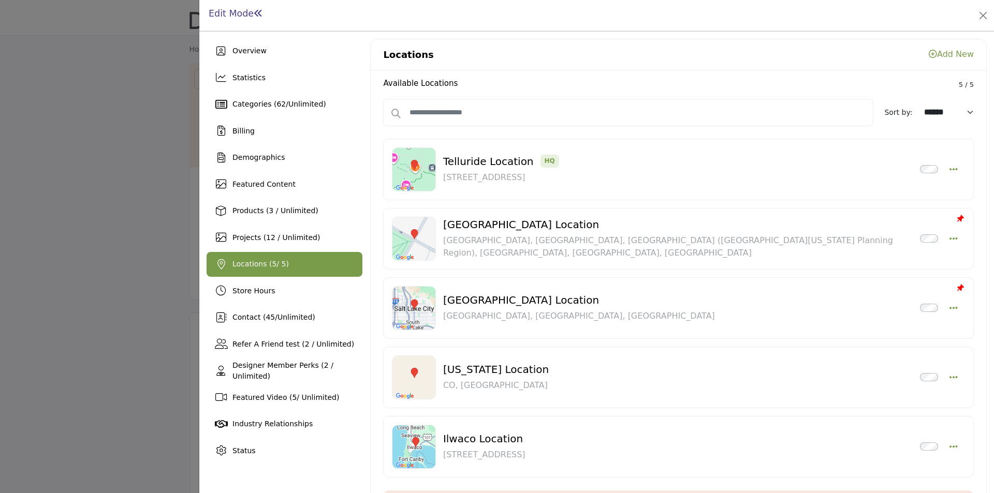
scroll to position [52, 0]
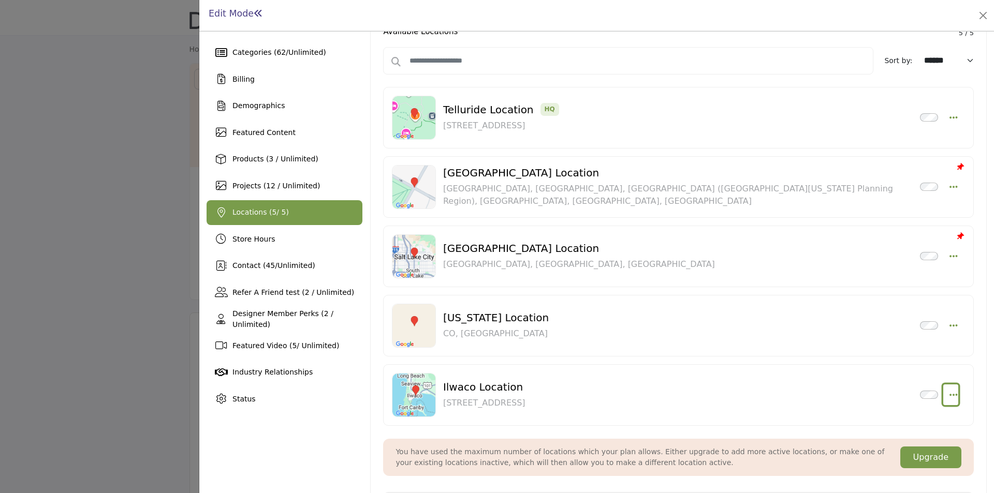
click at [952, 392] on icon "button" at bounding box center [954, 394] width 8 height 9
click at [887, 341] on link "Edit" at bounding box center [903, 345] width 100 height 19
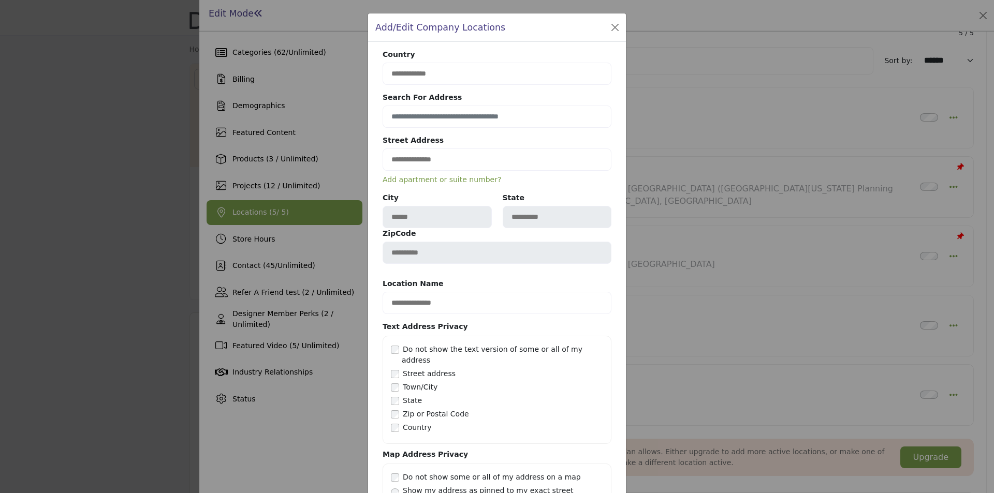
scroll to position [126, 0]
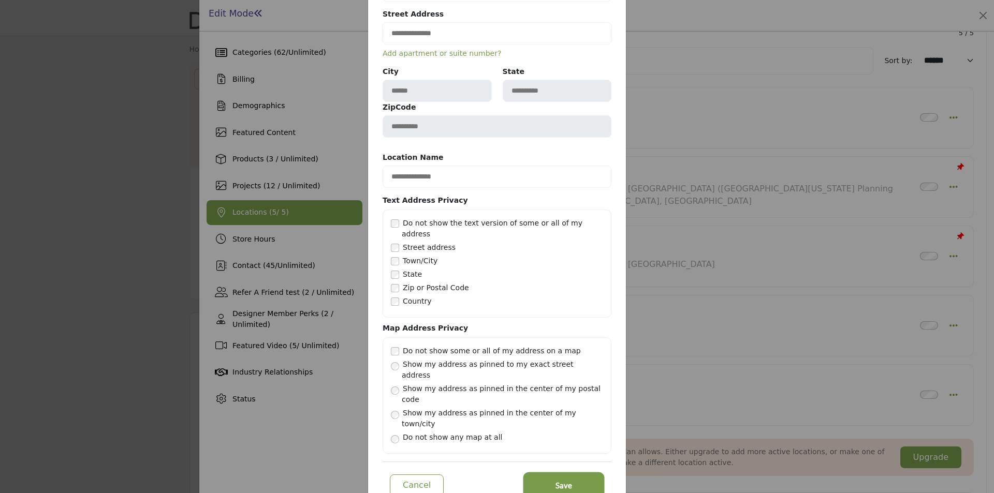
click at [560, 480] on span "Save" at bounding box center [564, 486] width 17 height 12
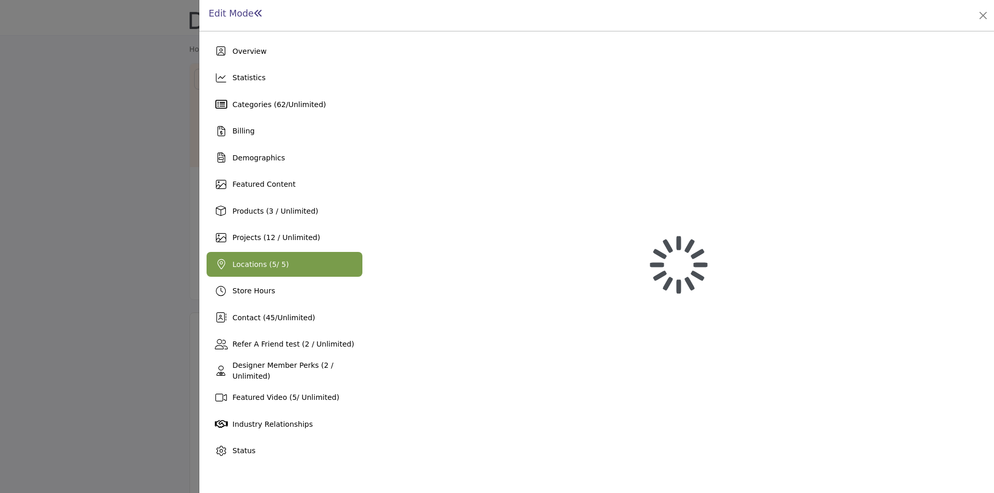
scroll to position [0, 0]
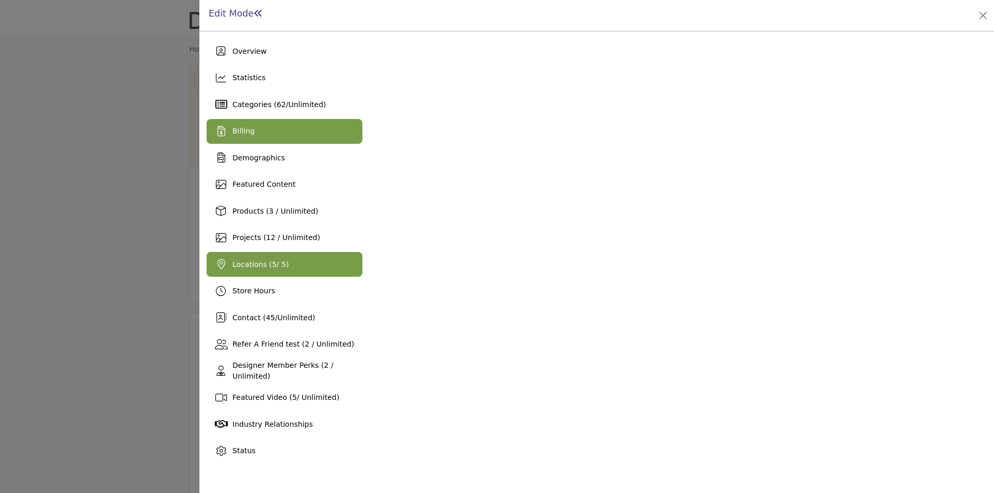
click at [251, 129] on span "Billing" at bounding box center [243, 131] width 22 height 8
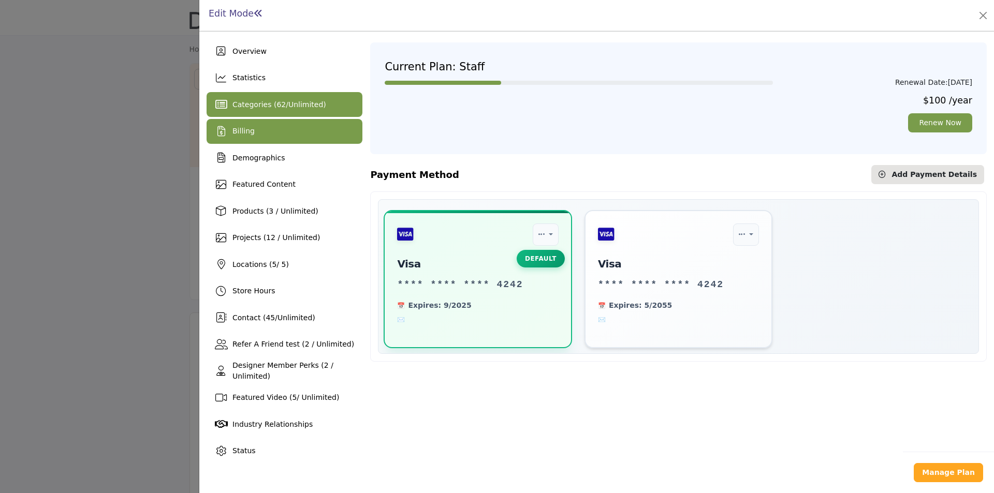
click at [282, 103] on span "Categories ( 62 / Unlimited )" at bounding box center [279, 104] width 94 height 8
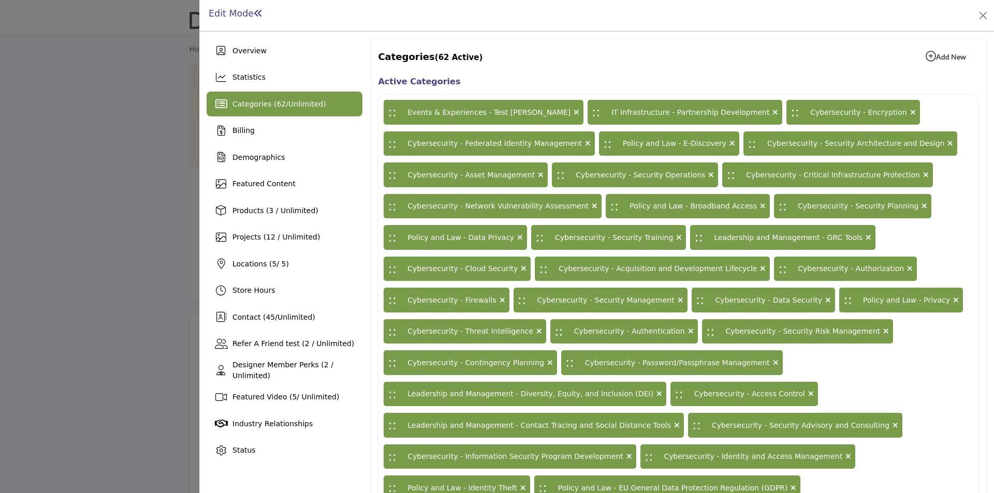
click at [934, 57] on b "Add New Add New" at bounding box center [946, 56] width 40 height 10
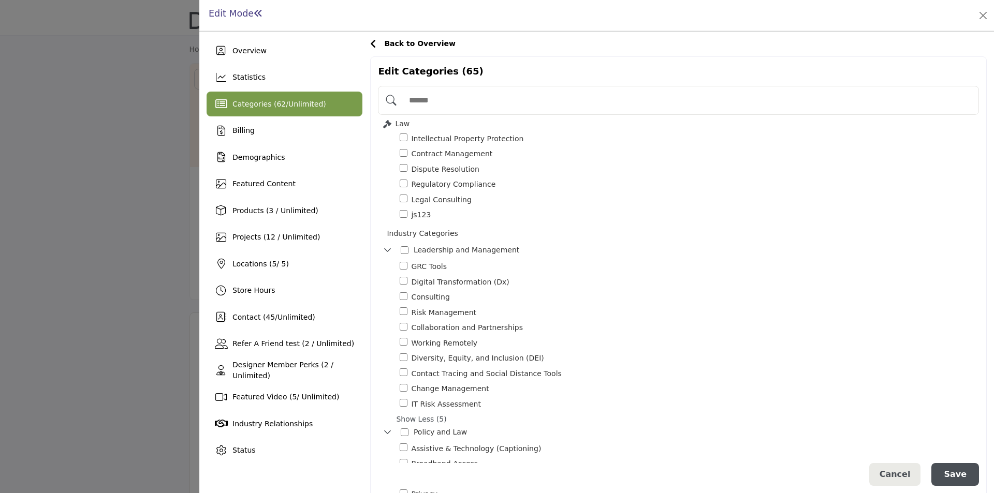
click at [956, 470] on button "Save" at bounding box center [956, 474] width 48 height 23
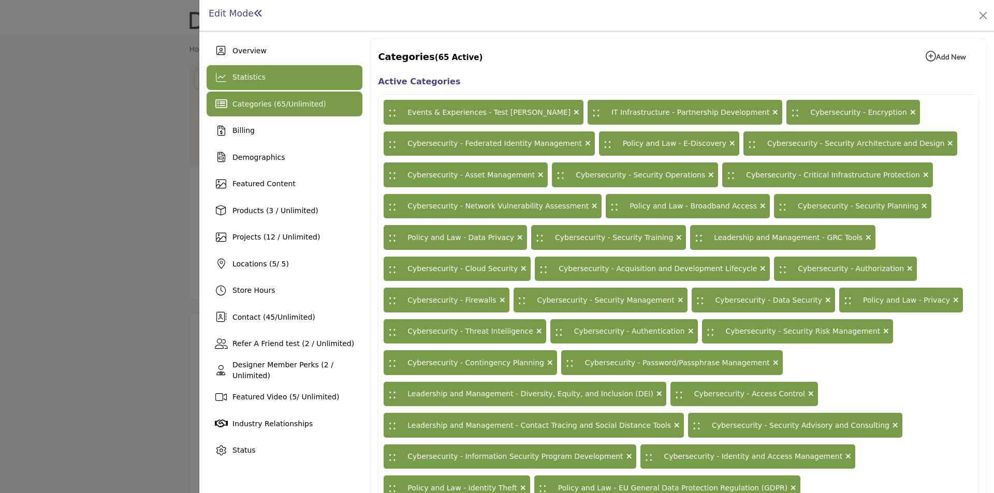
click at [240, 76] on span "Statistics" at bounding box center [248, 77] width 33 height 8
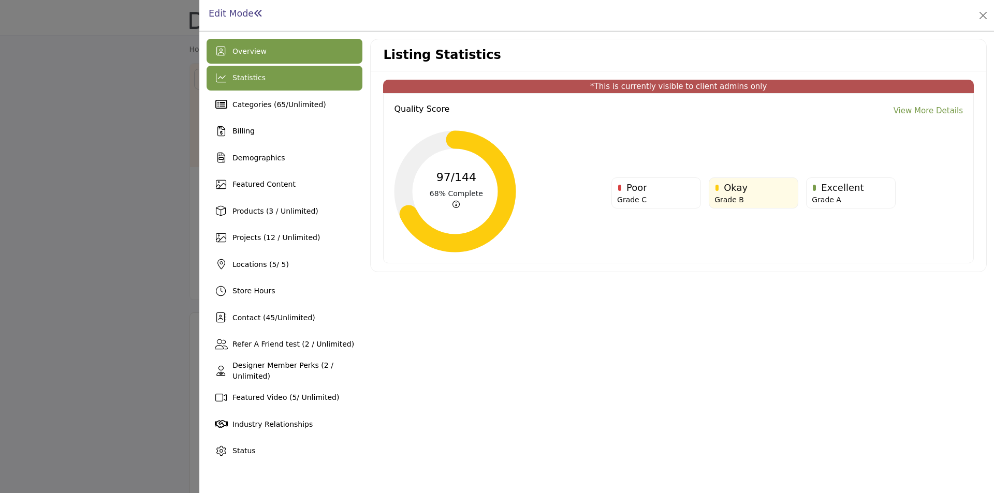
click at [280, 59] on div "Overview" at bounding box center [285, 51] width 156 height 25
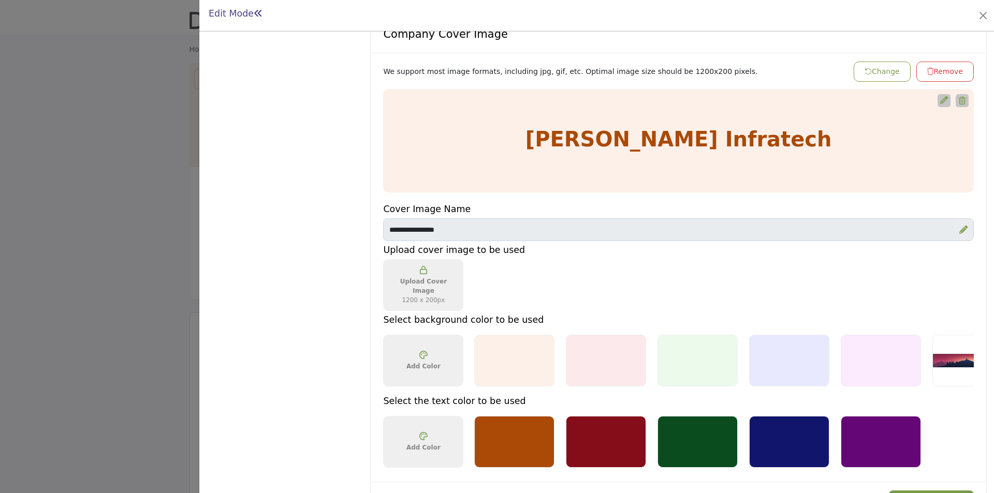
scroll to position [570, 0]
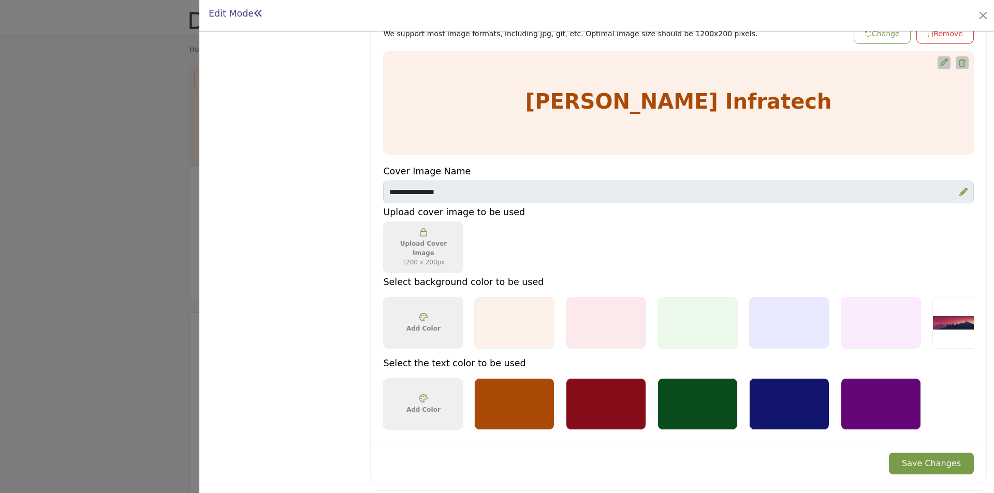
click at [599, 333] on div at bounding box center [606, 323] width 80 height 52
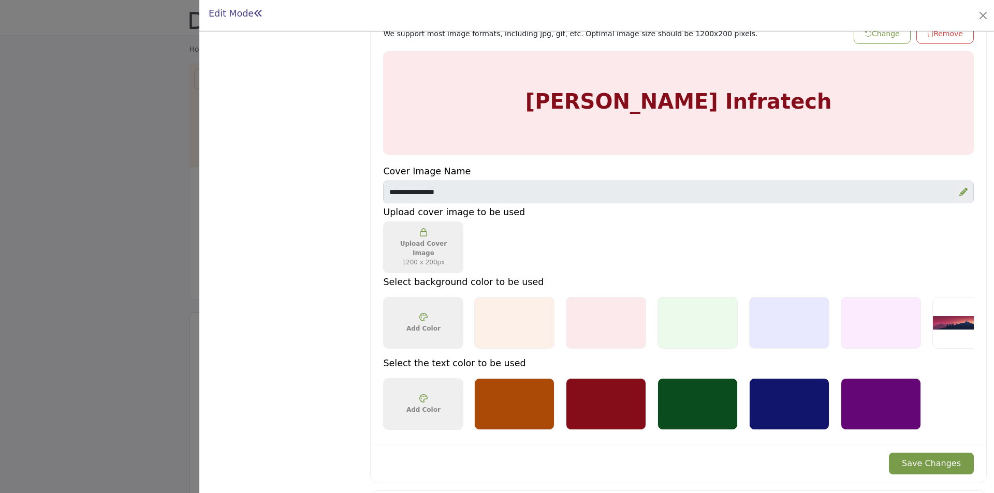
click at [600, 369] on h5 "Select the text color to be used" at bounding box center [678, 363] width 591 height 11
click at [683, 319] on div at bounding box center [698, 323] width 80 height 52
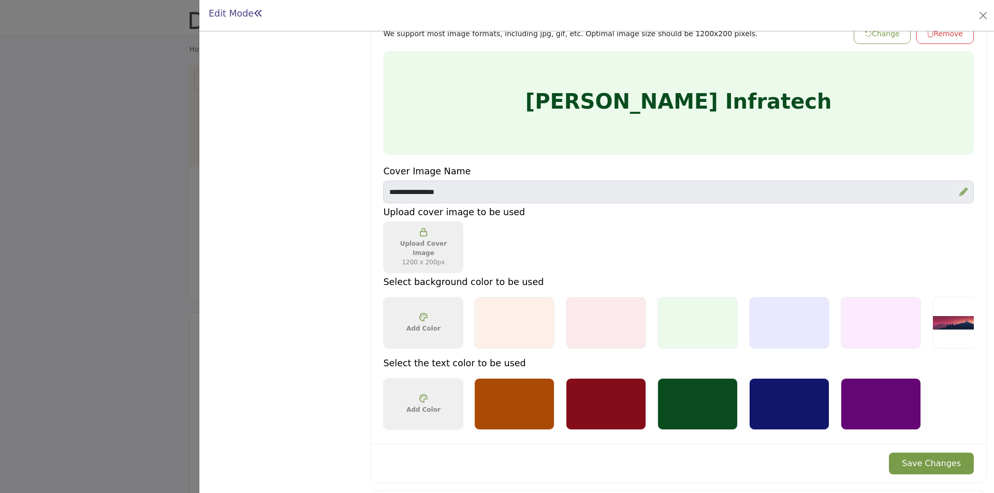
click at [923, 457] on button "Save Changes" at bounding box center [931, 464] width 85 height 22
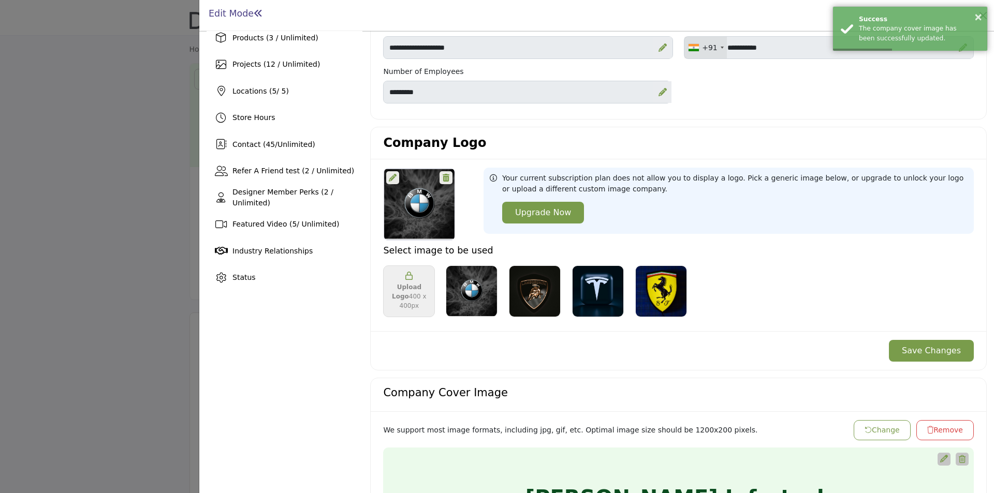
scroll to position [104, 0]
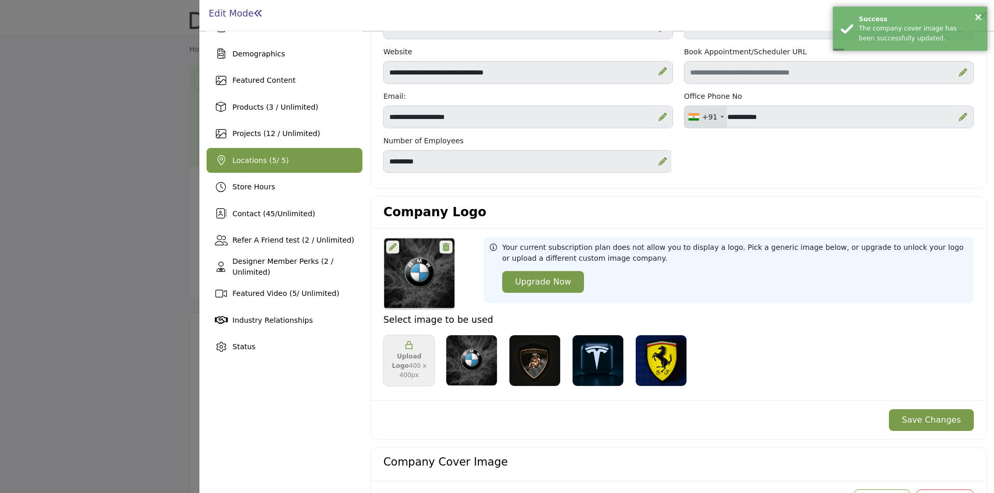
click at [279, 155] on div "Locations ( 5 / 5)" at bounding box center [260, 160] width 56 height 11
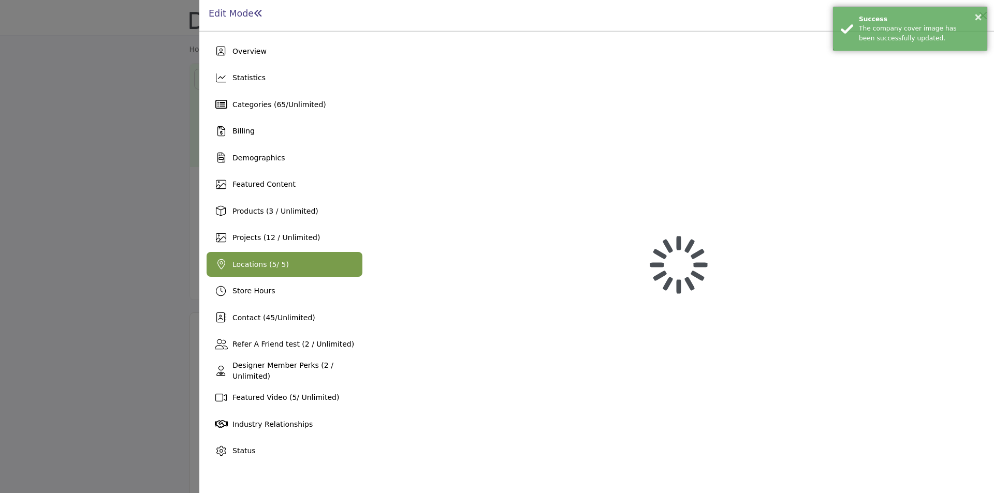
scroll to position [0, 0]
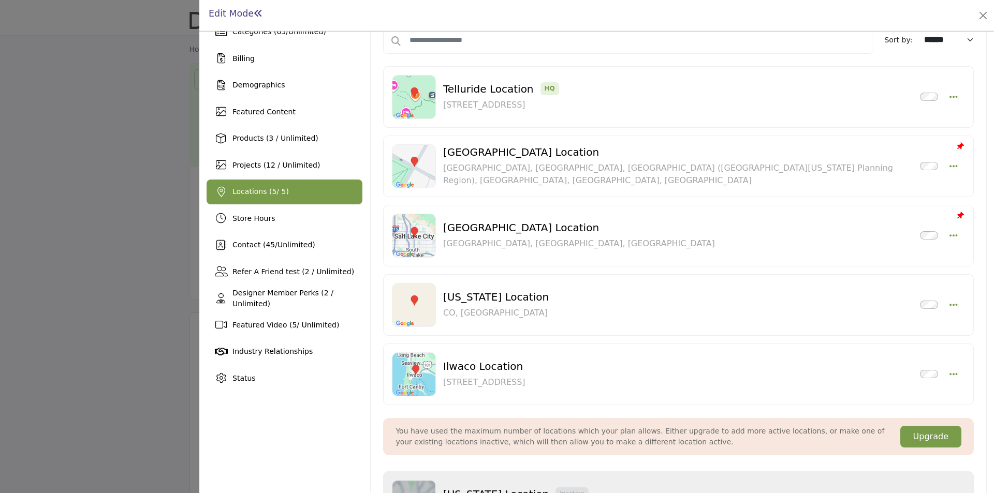
scroll to position [155, 0]
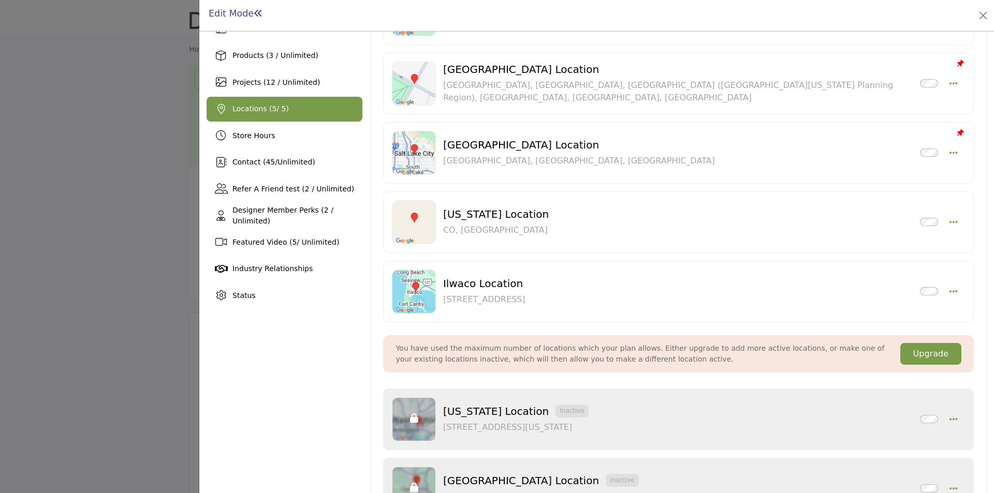
click at [954, 287] on div "Ilwaco Location Inactive 101 Spruce St E, Ilwaco, WA, 98624-9178, USA Pin to To…" at bounding box center [678, 292] width 573 height 44
click at [950, 290] on icon "button" at bounding box center [954, 291] width 8 height 9
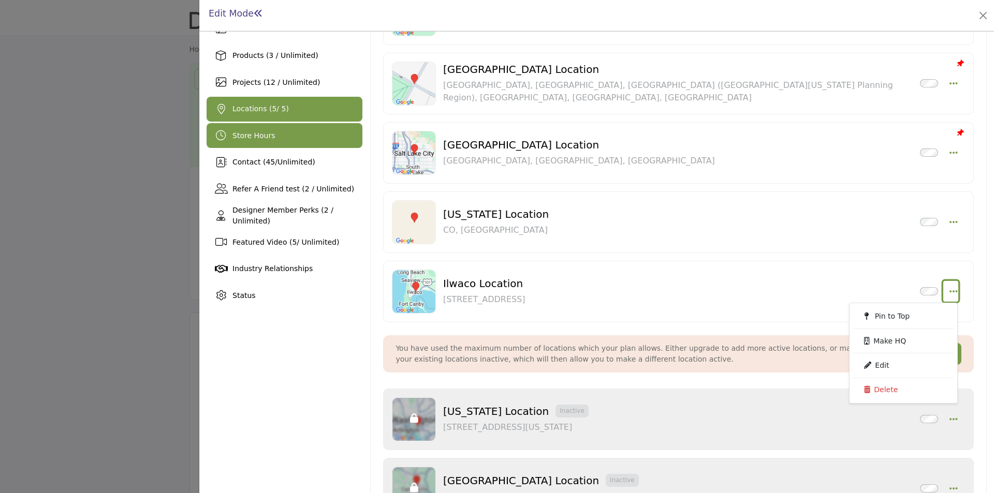
scroll to position [104, 0]
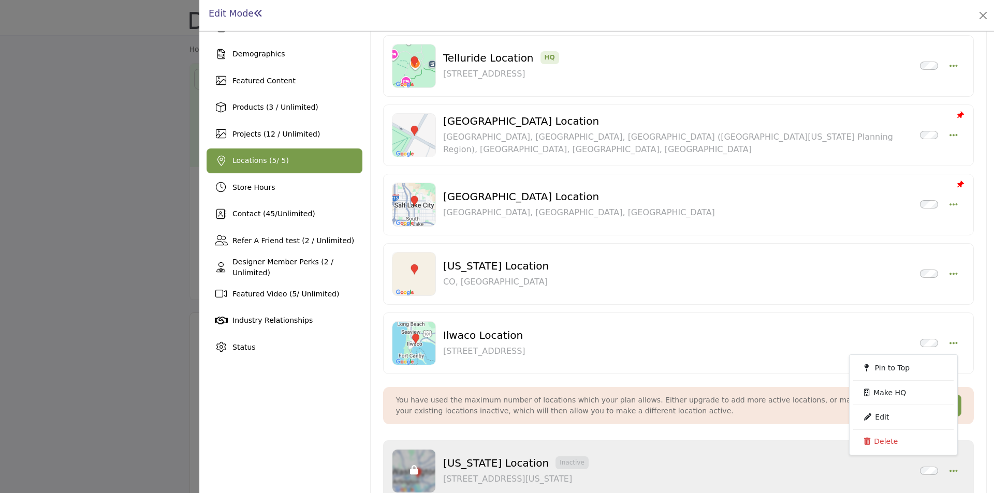
click at [273, 165] on span "Locations ( 5 / 5)" at bounding box center [260, 160] width 56 height 8
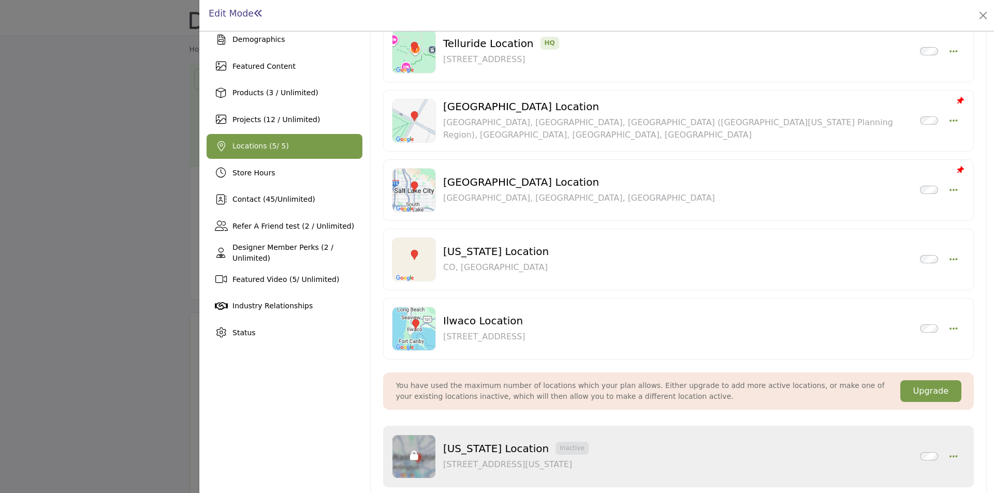
scroll to position [107, 0]
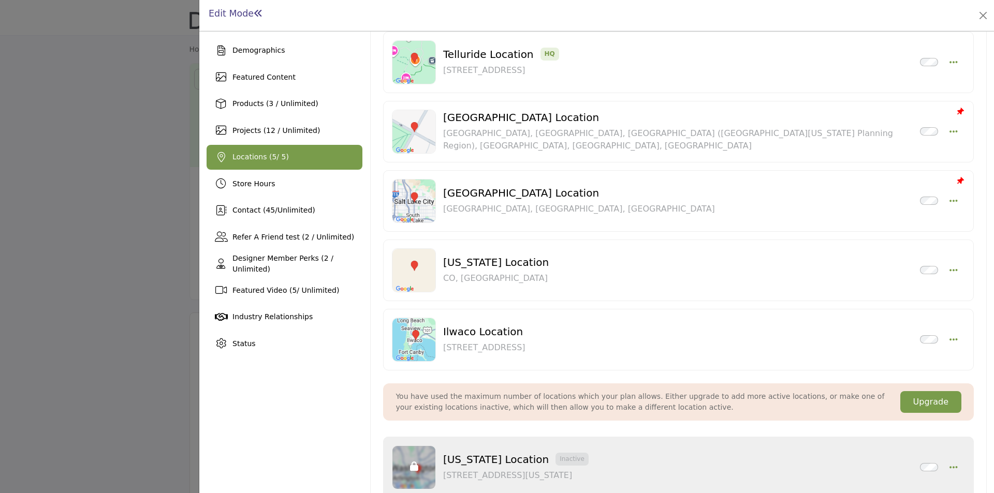
click at [254, 154] on span "Locations ( 5 / 5)" at bounding box center [260, 157] width 56 height 8
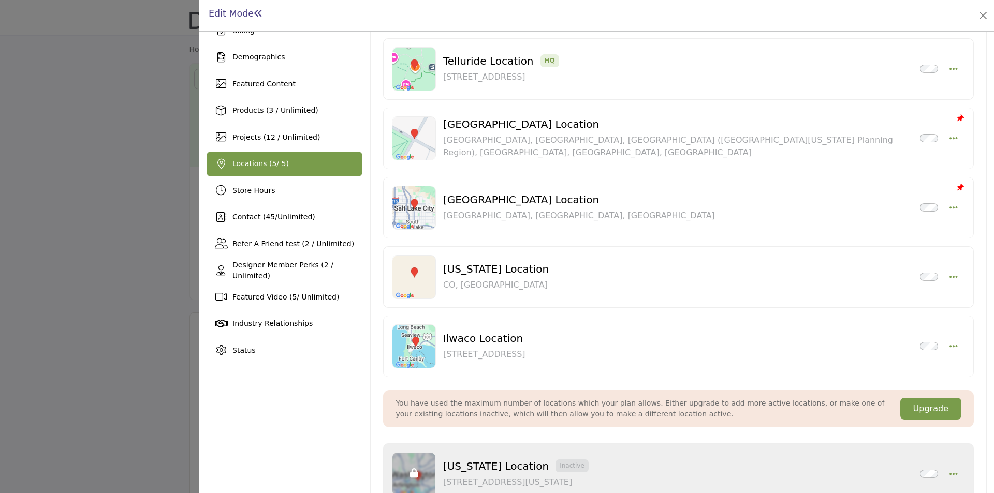
scroll to position [104, 0]
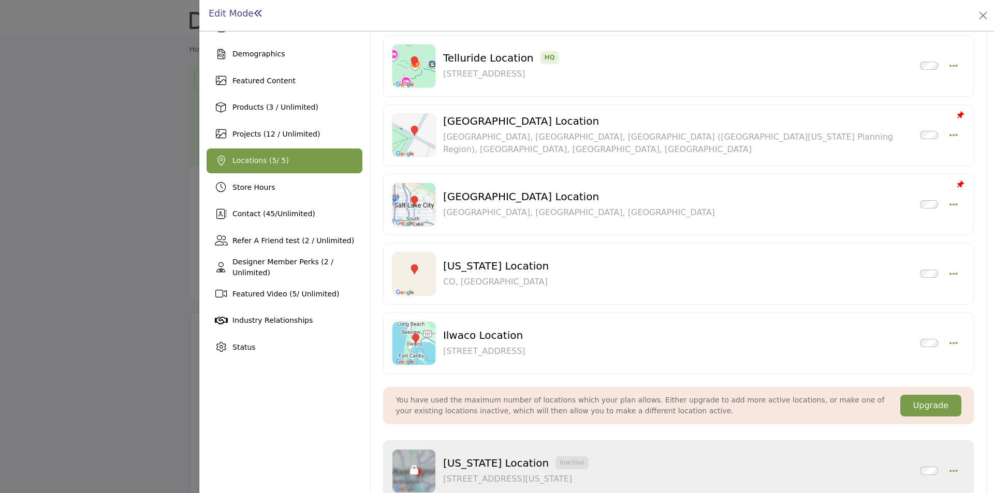
click at [247, 165] on span "Locations ( 5 / 5)" at bounding box center [260, 160] width 56 height 8
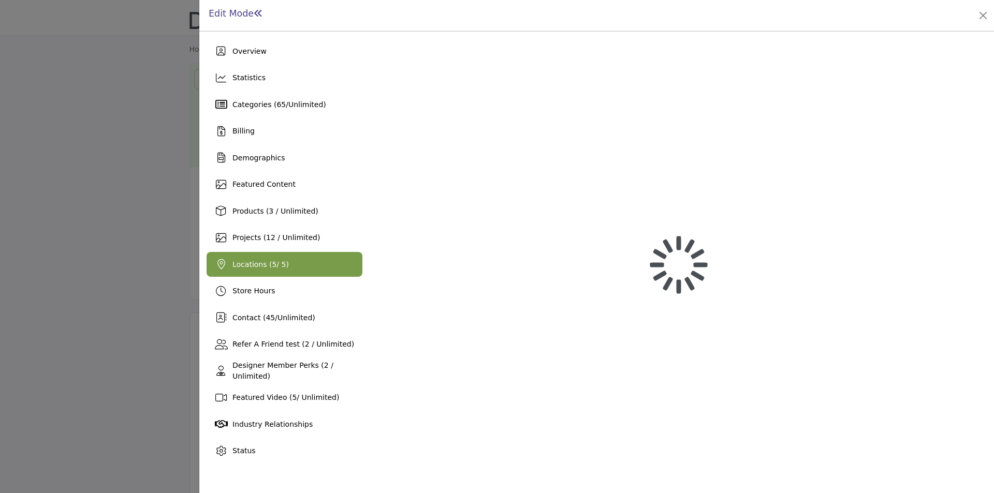
scroll to position [0, 0]
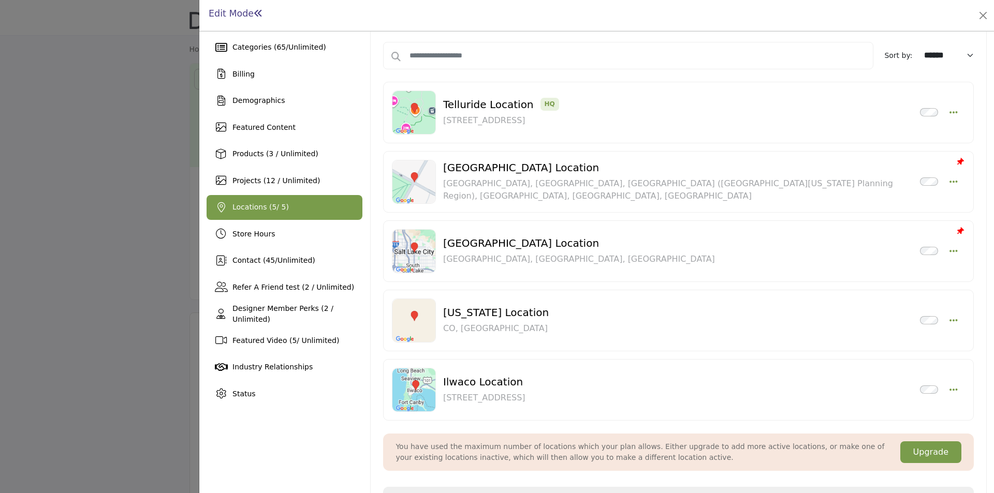
scroll to position [55, 0]
click at [950, 254] on icon "button" at bounding box center [954, 252] width 8 height 9
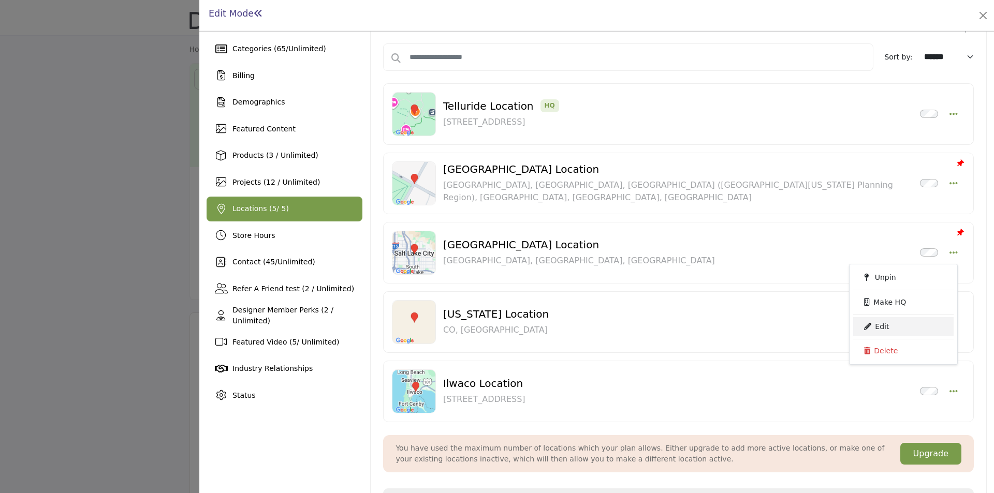
click at [885, 327] on link "Edit" at bounding box center [903, 326] width 100 height 19
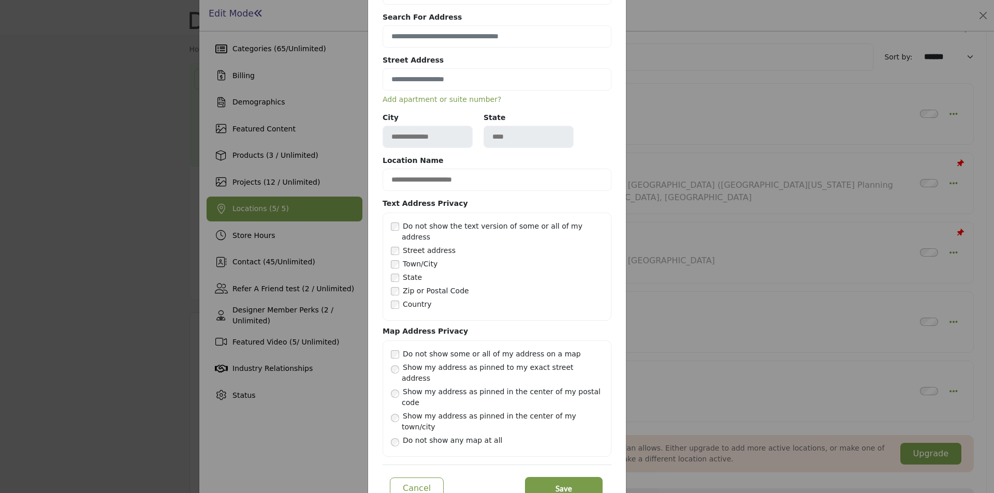
scroll to position [83, 0]
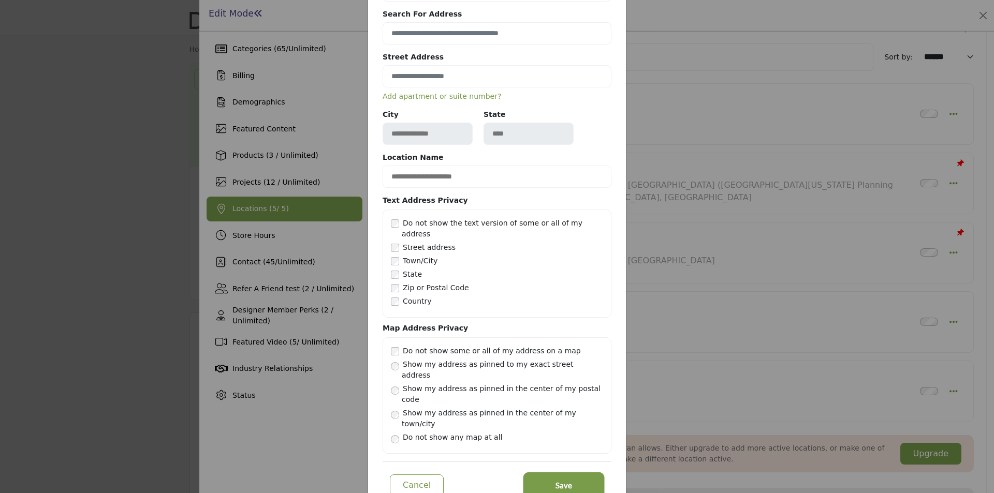
click at [576, 474] on button "Save" at bounding box center [564, 485] width 78 height 23
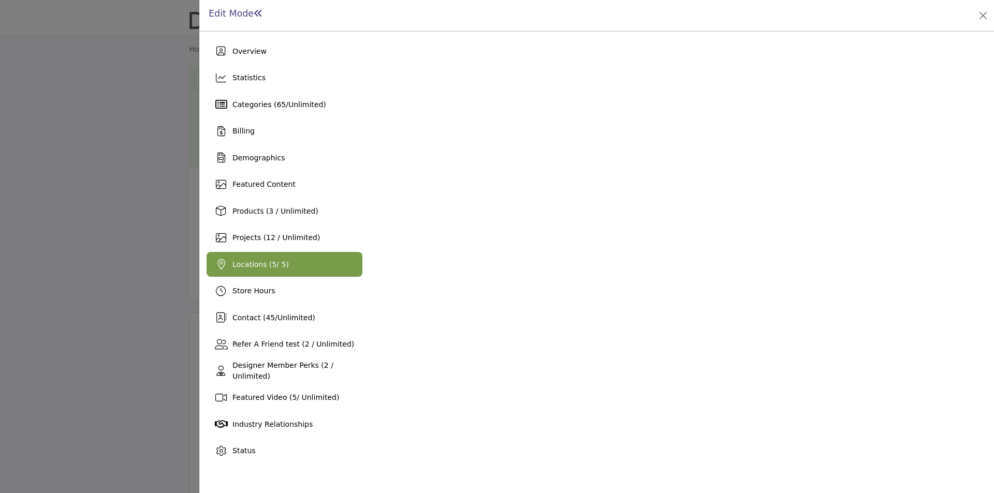
click at [271, 266] on span "Locations ( 5 / 5)" at bounding box center [260, 264] width 56 height 8
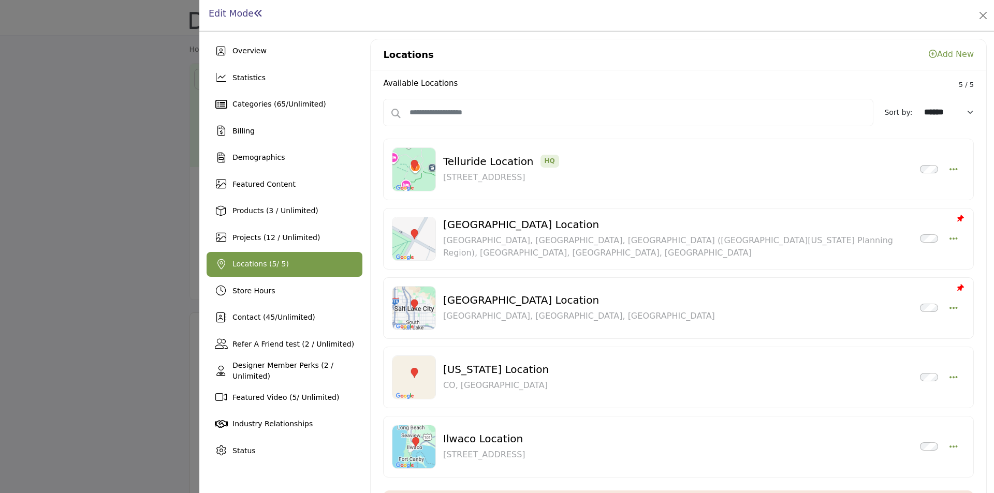
click at [88, 194] on div at bounding box center [497, 246] width 994 height 493
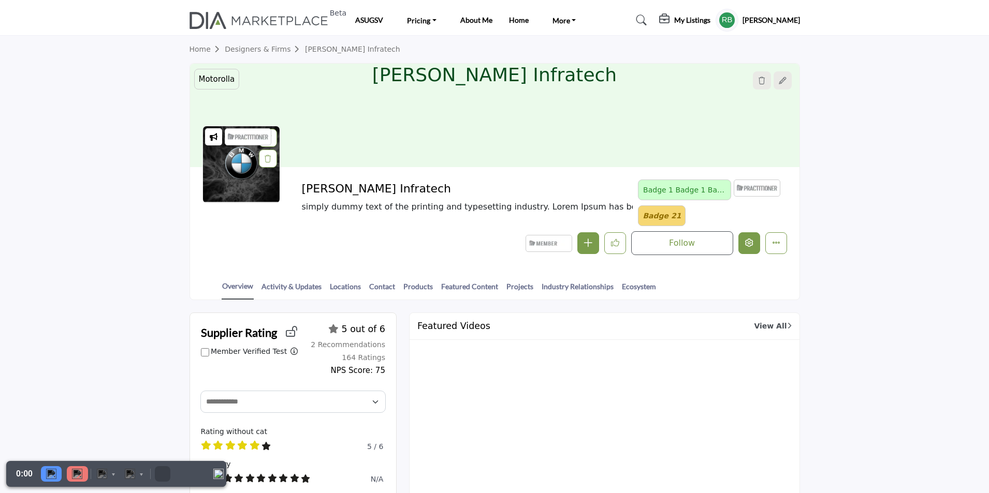
click at [748, 242] on icon "Edit company" at bounding box center [749, 243] width 8 height 8
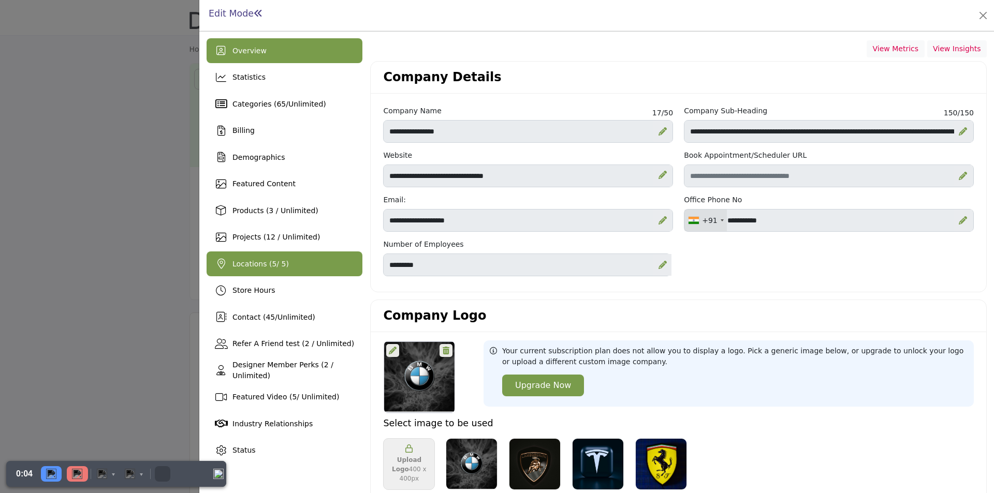
click at [272, 271] on div "Locations ( 5 / 5)" at bounding box center [285, 264] width 156 height 25
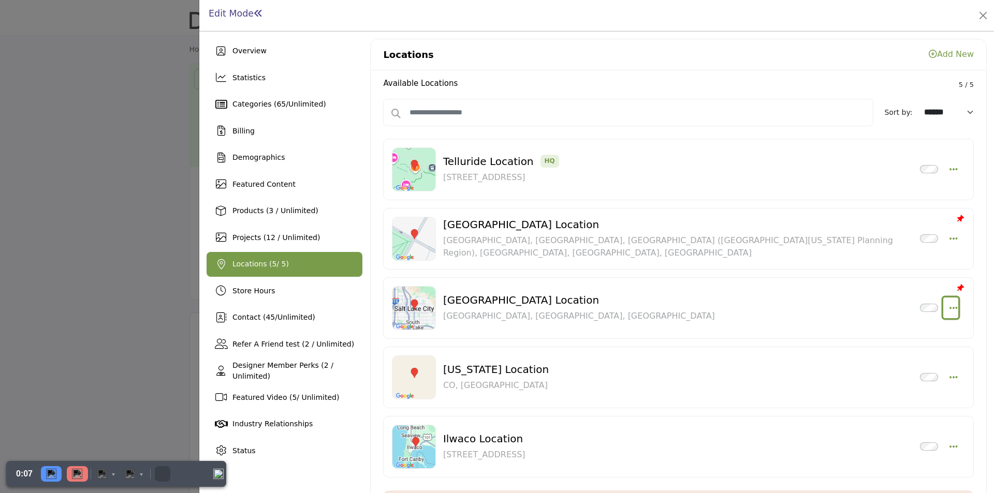
click at [950, 309] on icon "button" at bounding box center [954, 307] width 8 height 9
click at [877, 385] on link "Edit" at bounding box center [903, 382] width 100 height 19
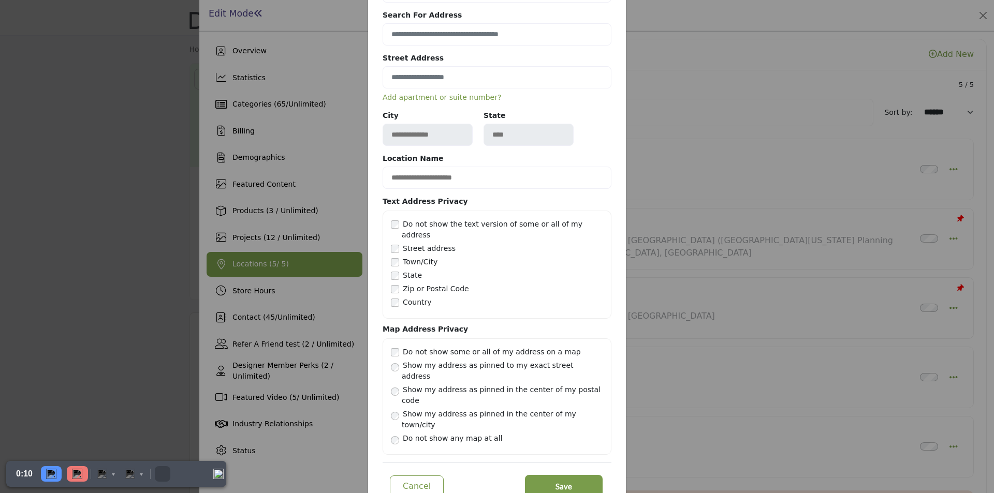
scroll to position [83, 0]
click at [570, 474] on button "Save" at bounding box center [564, 485] width 78 height 23
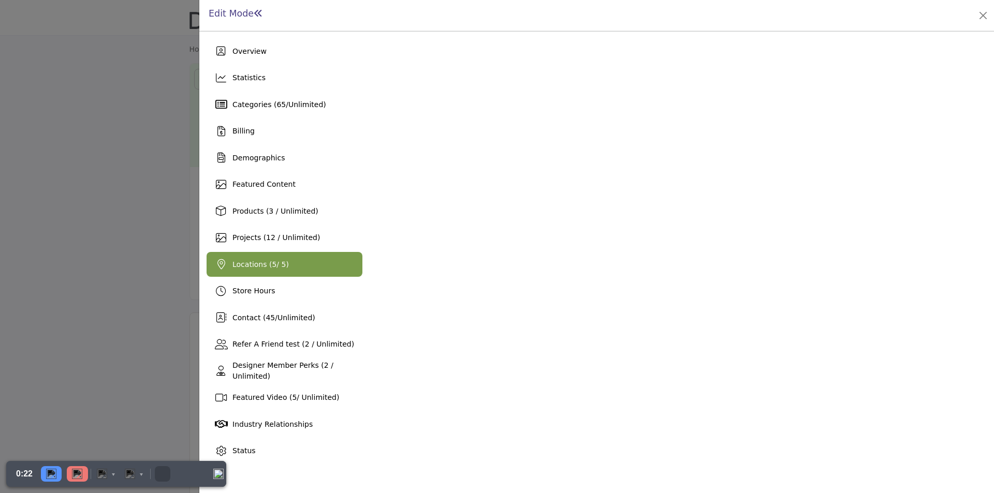
click at [271, 264] on span "Locations ( 5 / 5)" at bounding box center [260, 264] width 56 height 8
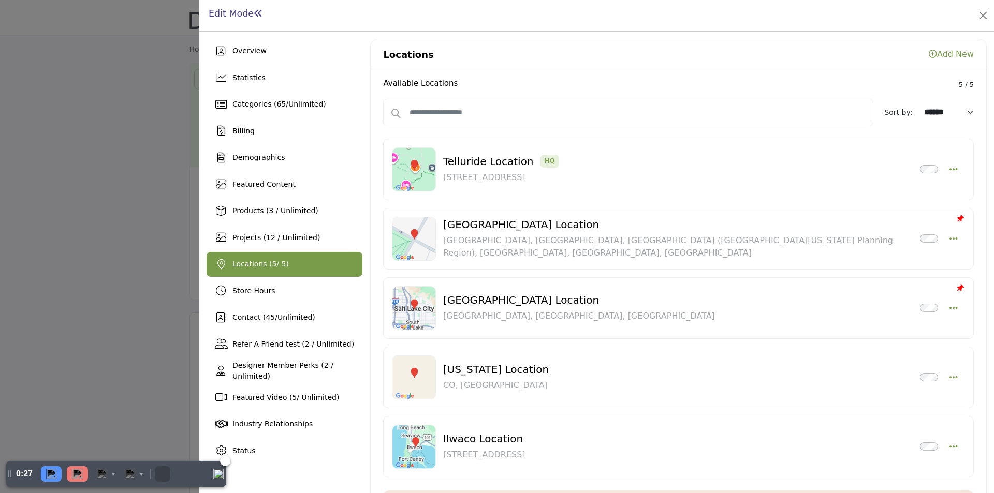
click at [73, 479] on img at bounding box center [77, 474] width 10 height 10
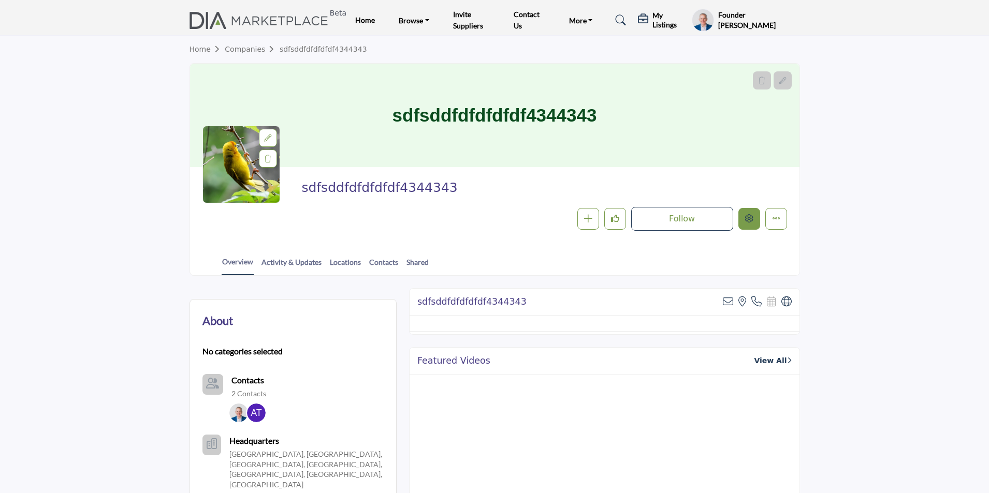
click at [752, 218] on icon "Edit company" at bounding box center [749, 218] width 8 height 8
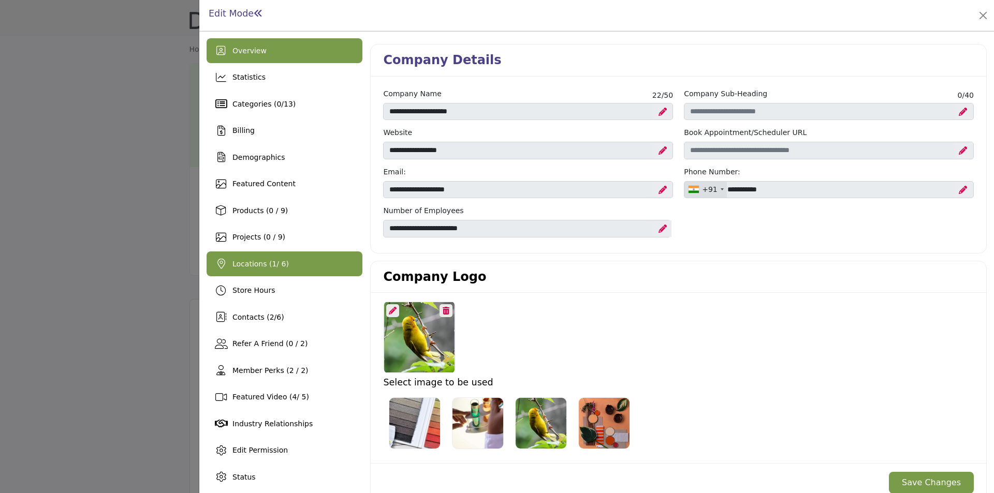
click at [278, 268] on span "Locations ( 1 / 6)" at bounding box center [260, 264] width 56 height 8
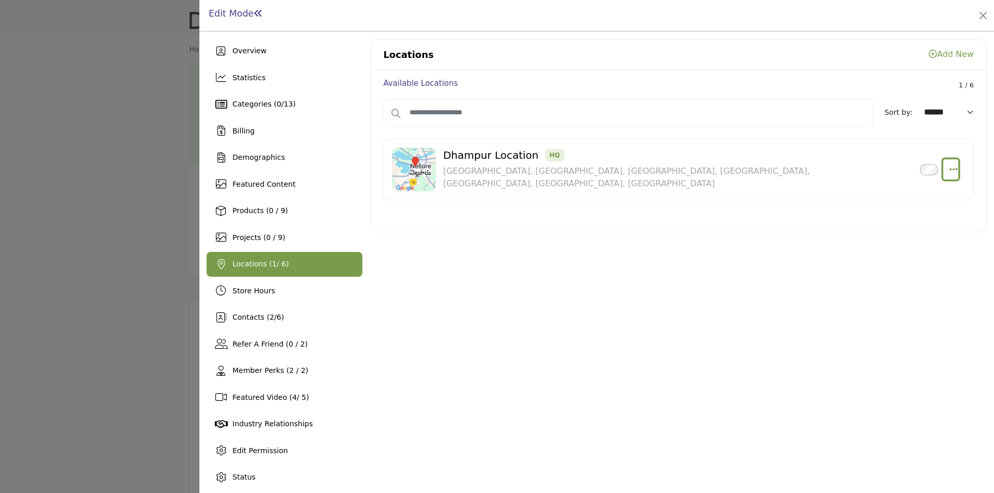
click at [950, 169] on icon "button" at bounding box center [954, 169] width 8 height 9
click at [878, 211] on link "Edit" at bounding box center [903, 219] width 100 height 19
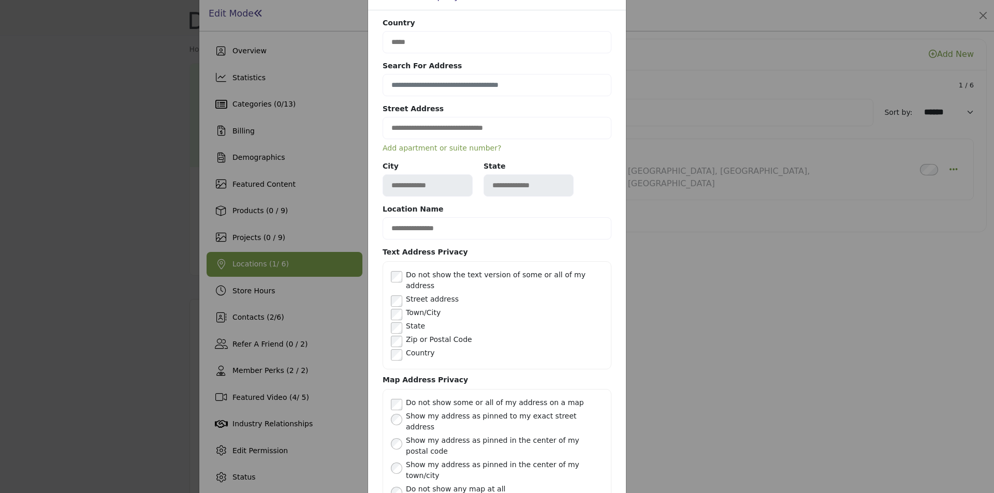
scroll to position [83, 0]
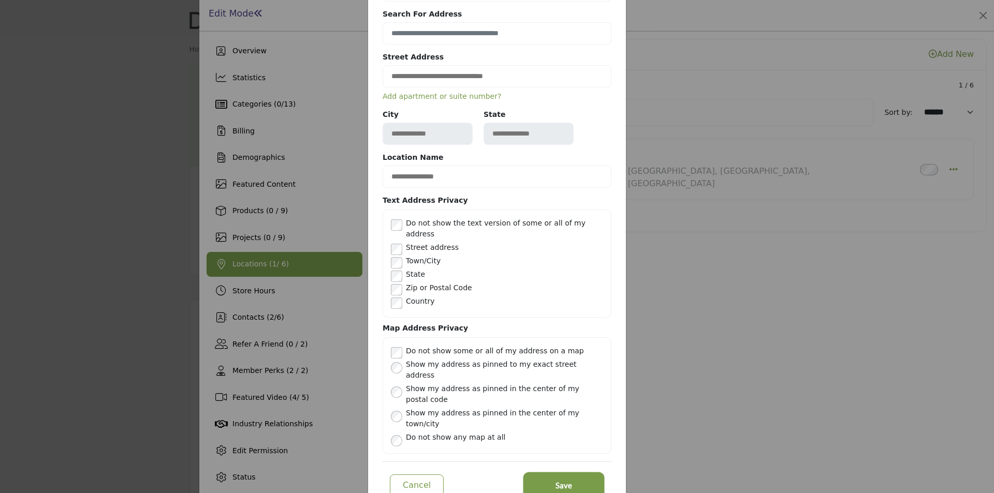
click at [586, 474] on button "Save" at bounding box center [564, 485] width 78 height 23
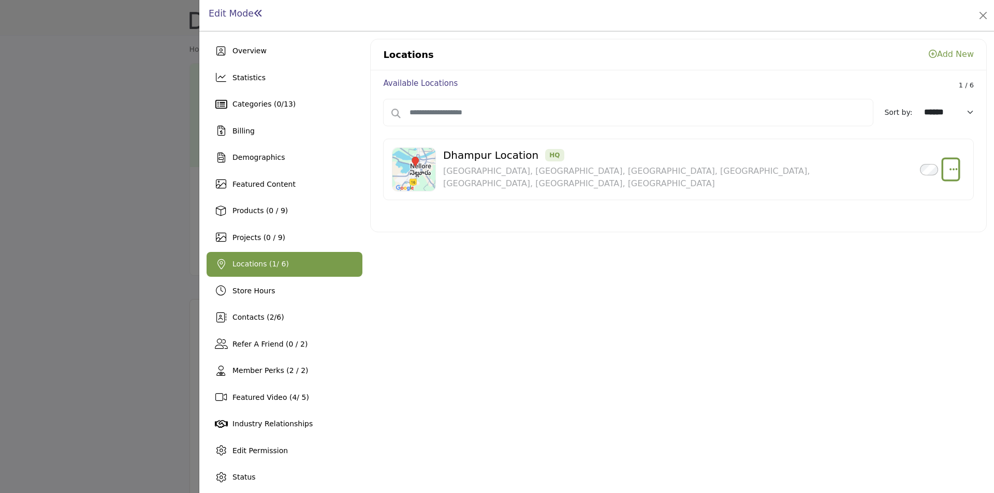
click at [950, 168] on icon "button" at bounding box center [954, 169] width 8 height 9
click at [879, 220] on link "Edit" at bounding box center [903, 219] width 100 height 19
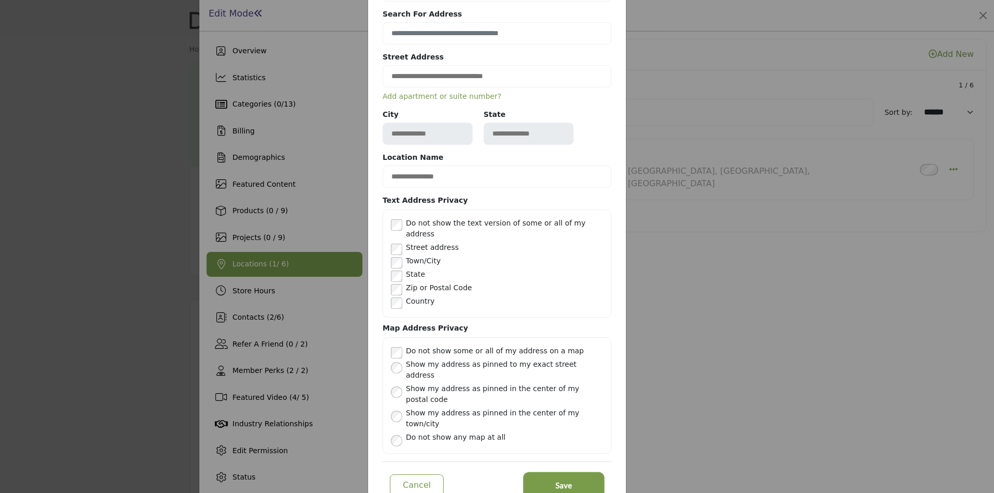
click at [538, 474] on button "Save" at bounding box center [564, 485] width 78 height 23
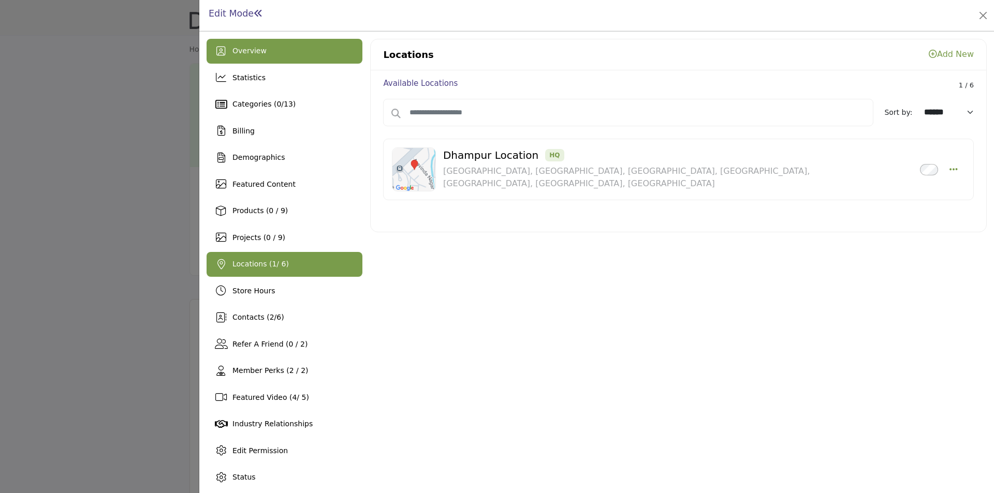
click at [264, 62] on div "Overview" at bounding box center [285, 51] width 156 height 25
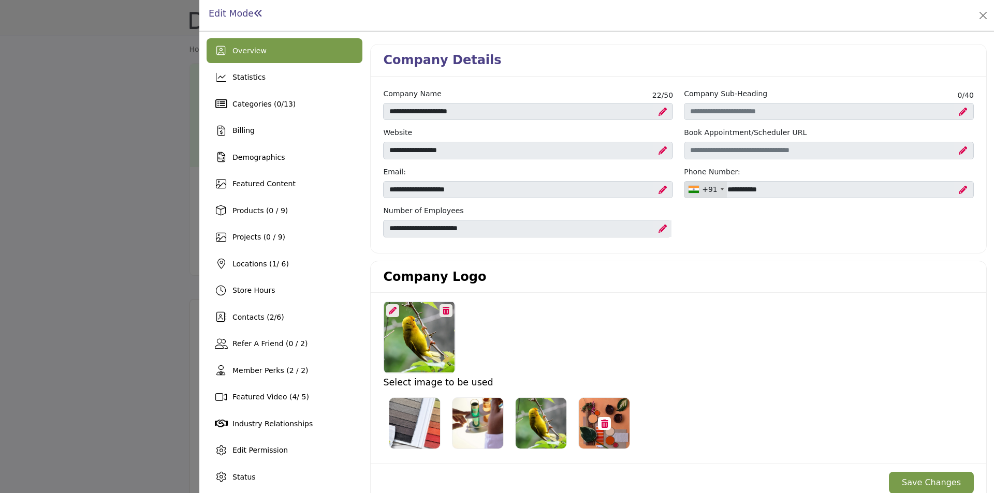
click at [616, 439] on img at bounding box center [604, 424] width 52 height 52
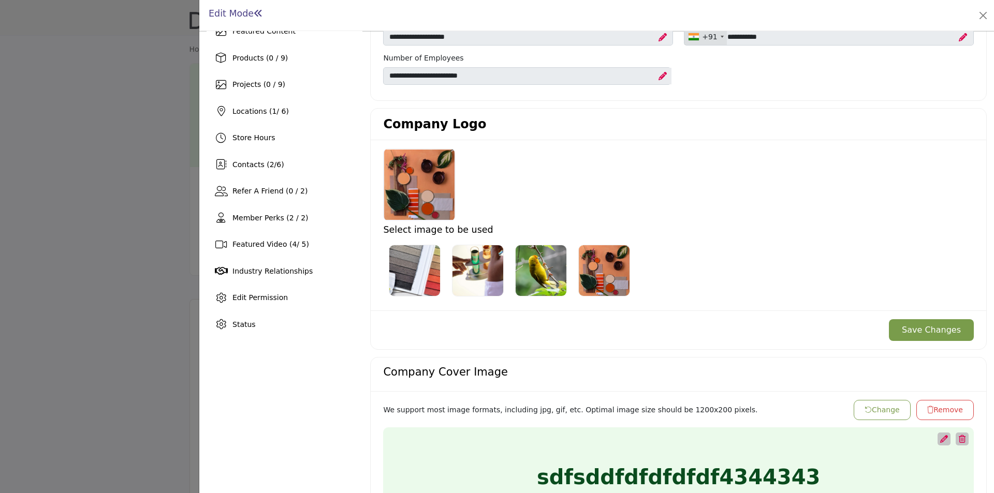
scroll to position [155, 0]
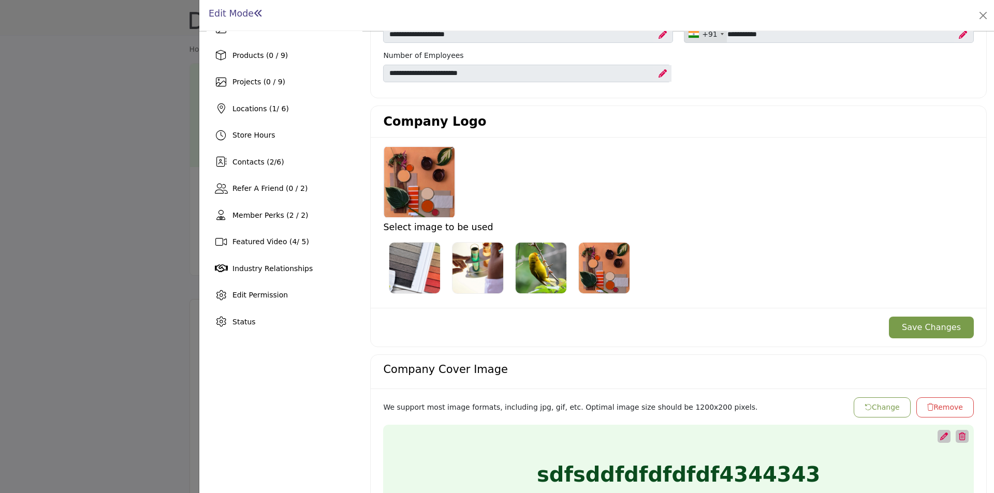
click at [917, 332] on button "Save Changes" at bounding box center [931, 328] width 85 height 22
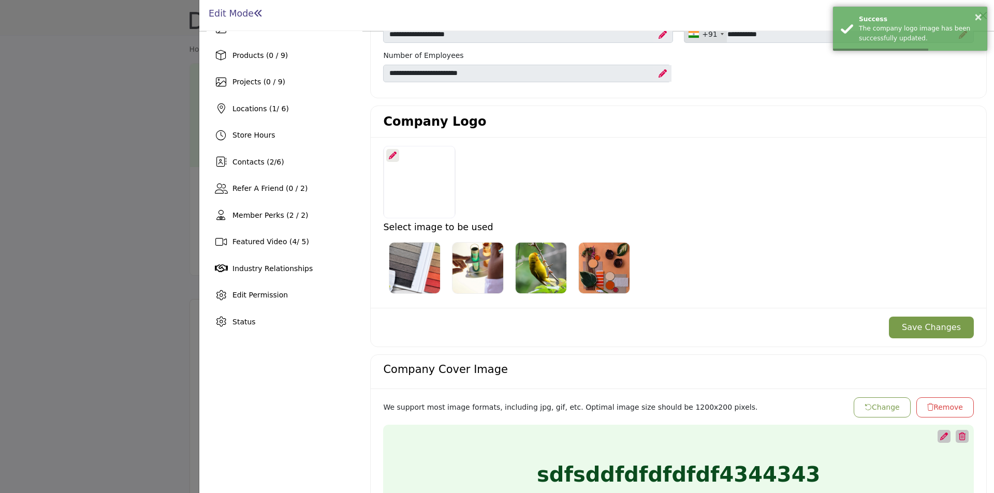
click at [161, 208] on div at bounding box center [497, 246] width 994 height 493
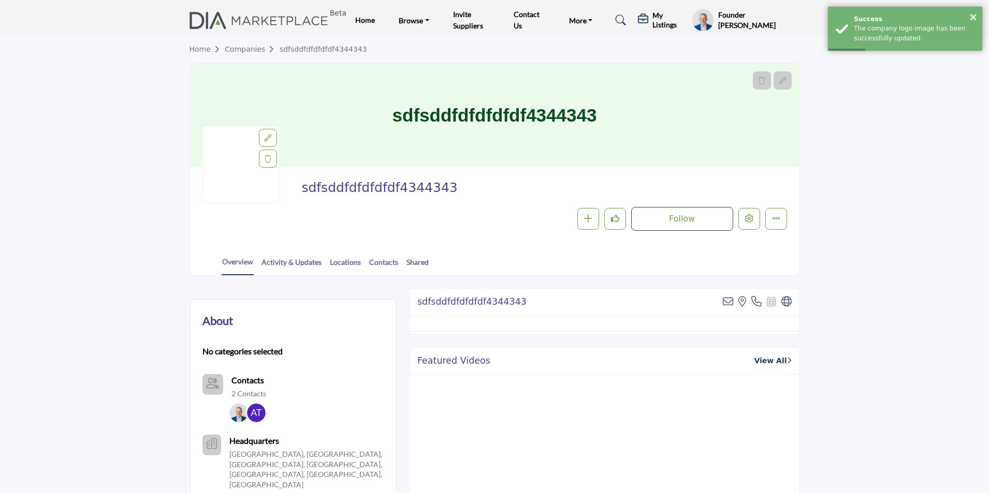
click at [262, 140] on div at bounding box center [268, 138] width 18 height 18
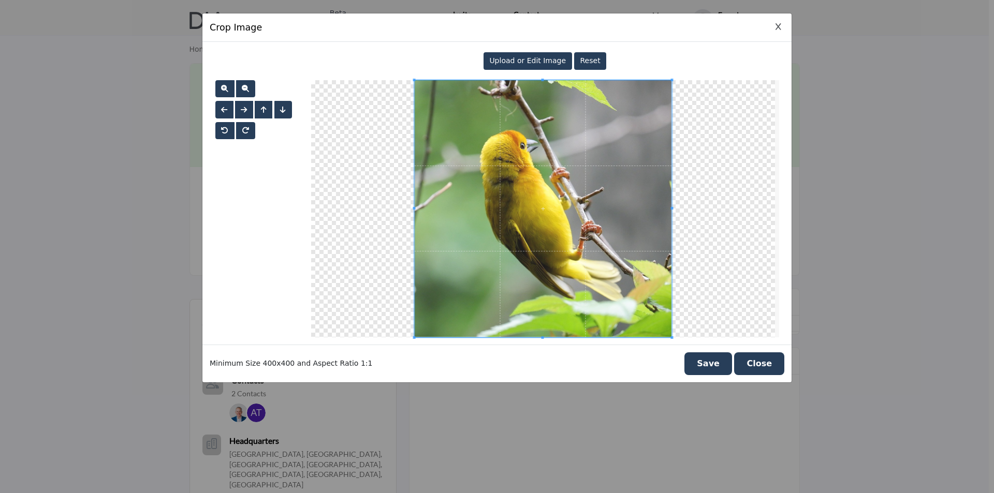
click at [530, 61] on span "Upload or Edit Image" at bounding box center [527, 60] width 77 height 8
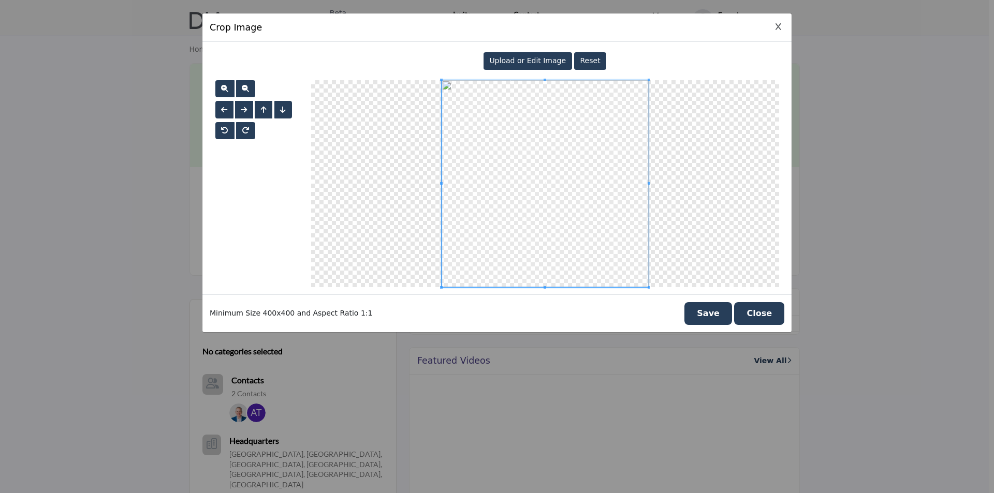
click at [717, 314] on button "Save" at bounding box center [709, 313] width 48 height 23
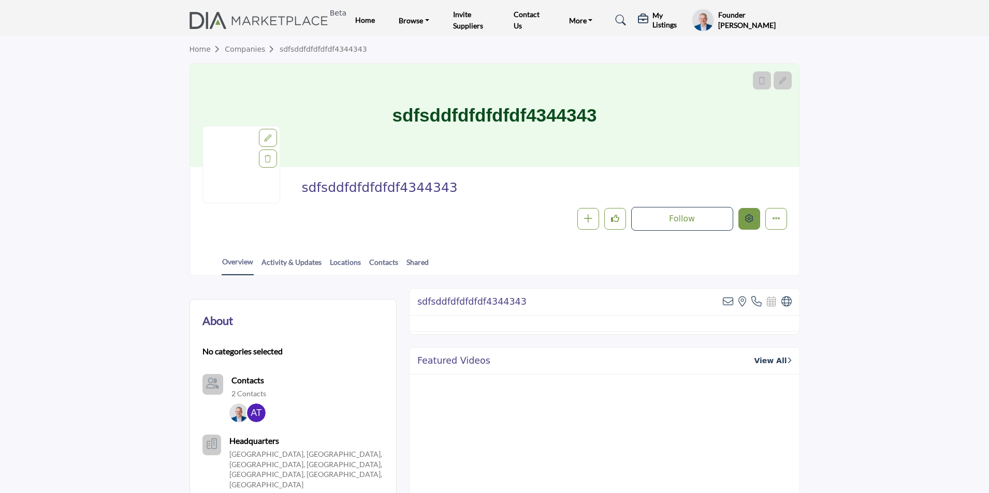
click at [749, 220] on icon "Edit company" at bounding box center [749, 218] width 8 height 8
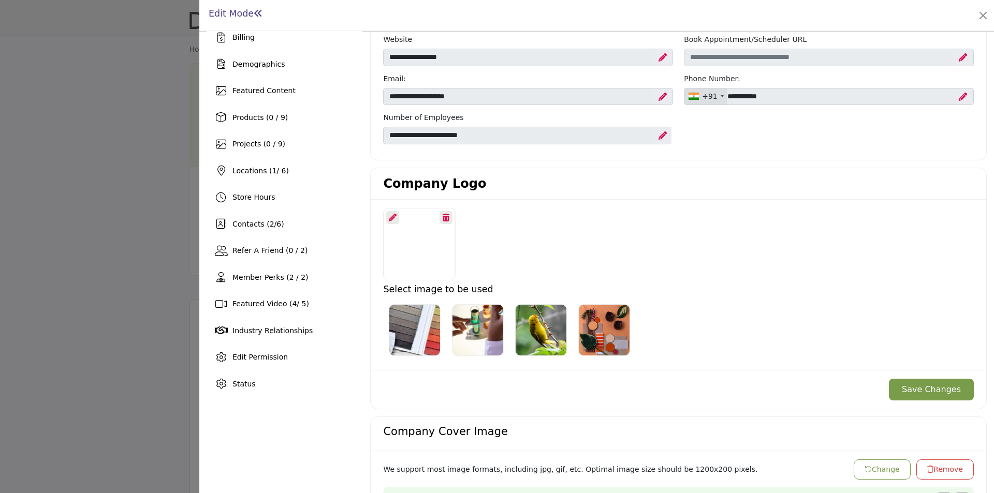
scroll to position [104, 0]
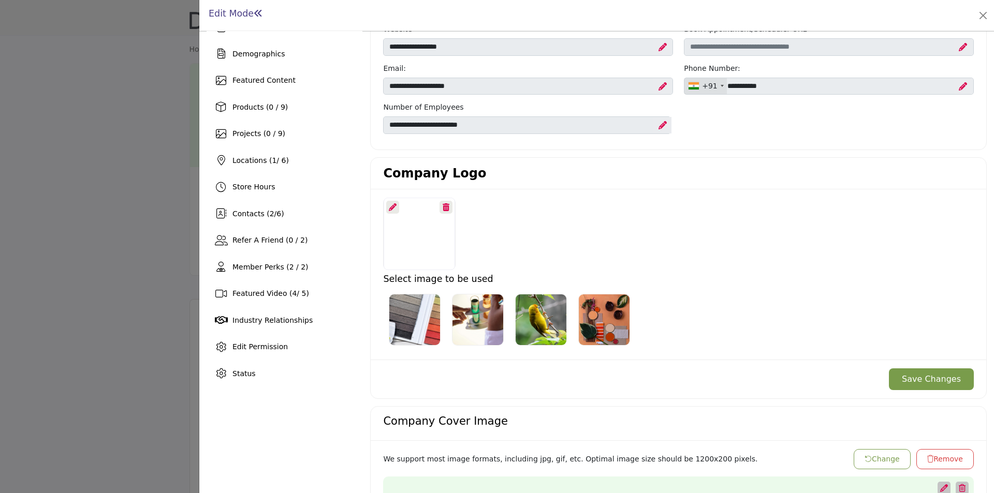
click at [417, 322] on img "Select Image Logo Options_0" at bounding box center [415, 320] width 52 height 52
click at [921, 384] on button "Save Changes" at bounding box center [931, 380] width 85 height 22
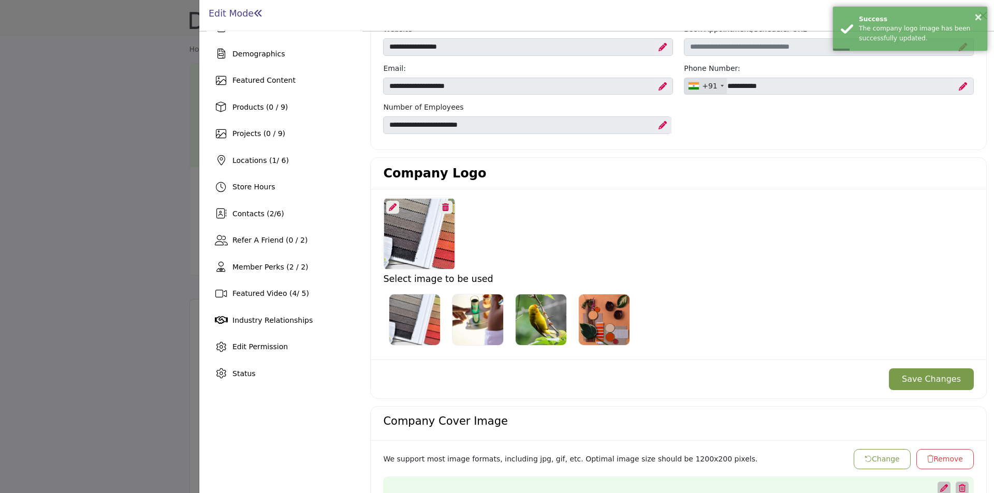
click at [395, 206] on icon at bounding box center [393, 207] width 8 height 8
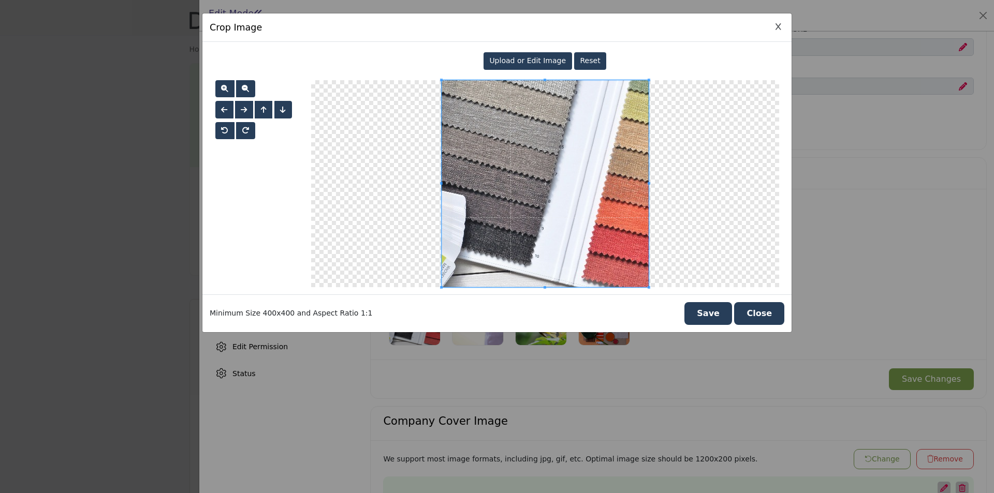
click at [529, 66] on div "Upload or Edit Image" at bounding box center [528, 61] width 89 height 18
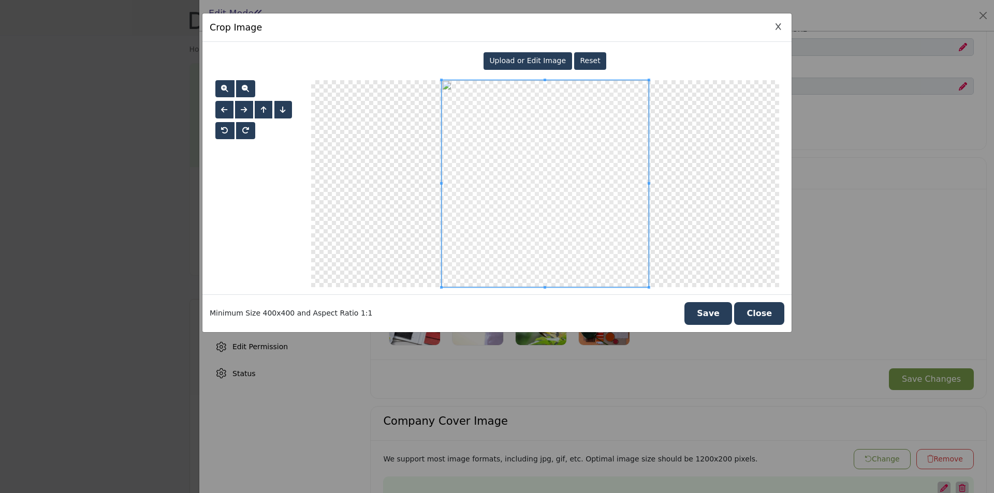
click at [732, 314] on button "Save" at bounding box center [709, 313] width 48 height 23
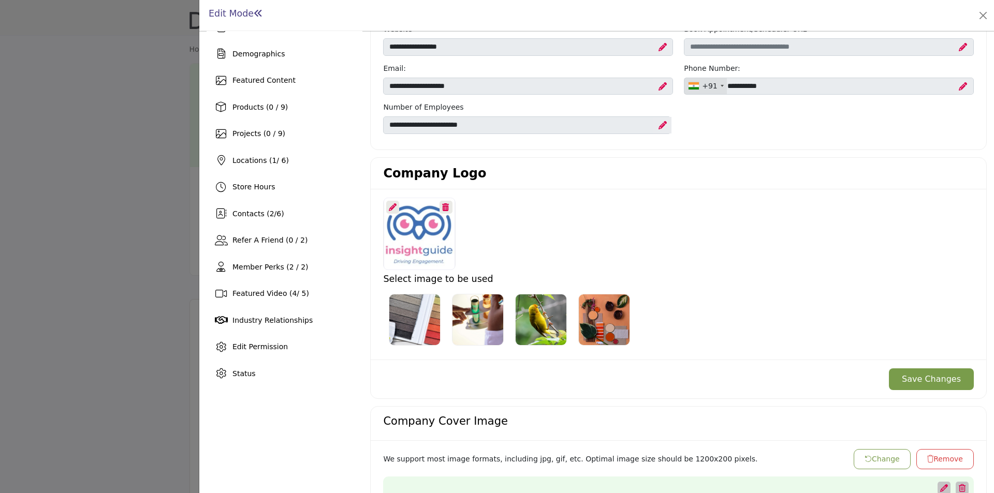
click at [915, 385] on button "Save Changes" at bounding box center [931, 380] width 85 height 22
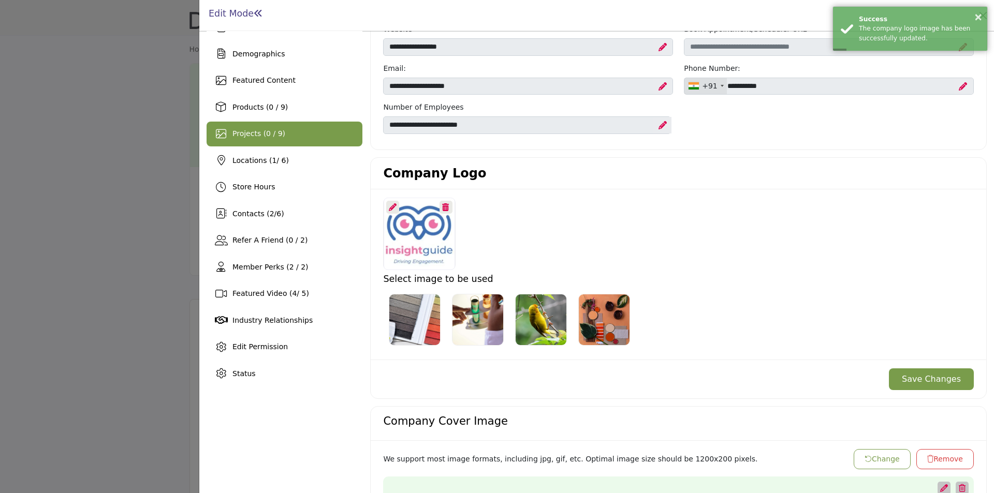
scroll to position [0, 0]
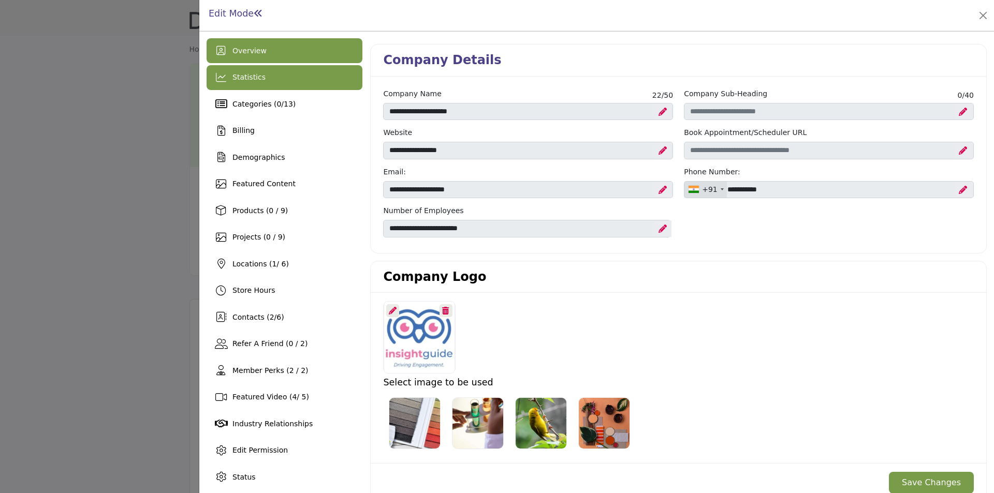
click at [253, 85] on div "Statistics" at bounding box center [285, 77] width 156 height 25
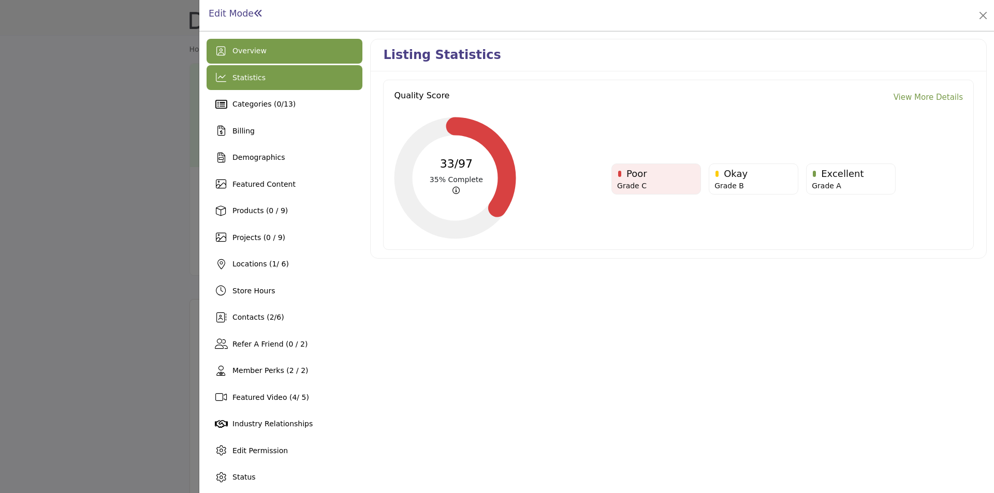
click at [262, 53] on div "Overview" at bounding box center [285, 51] width 156 height 25
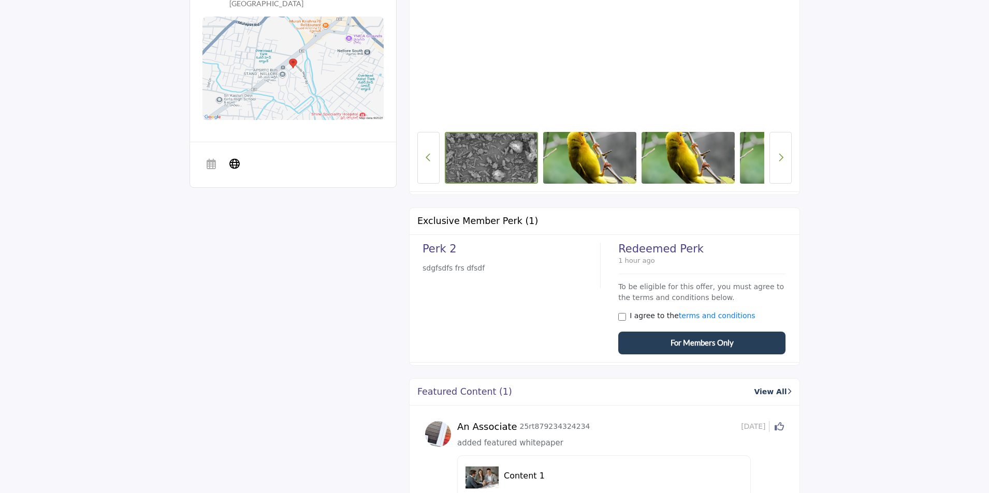
scroll to position [518, 0]
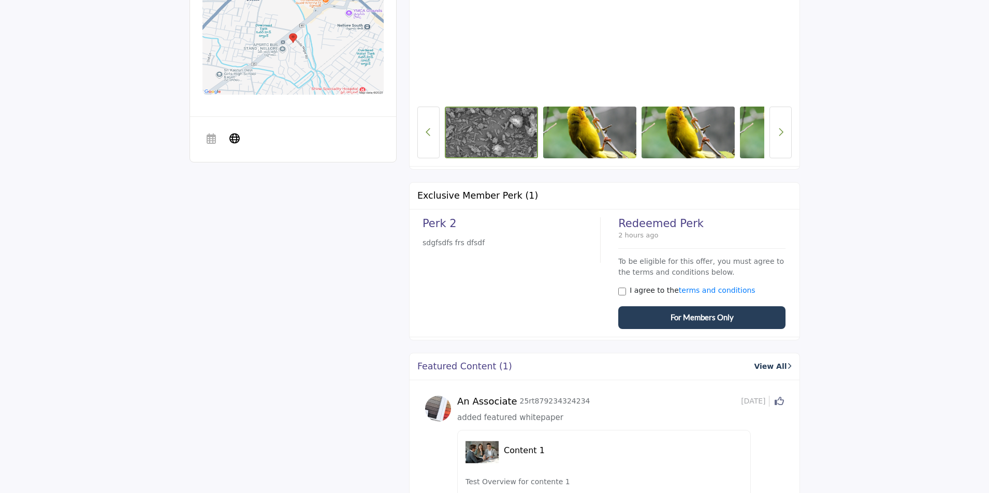
scroll to position [518, 0]
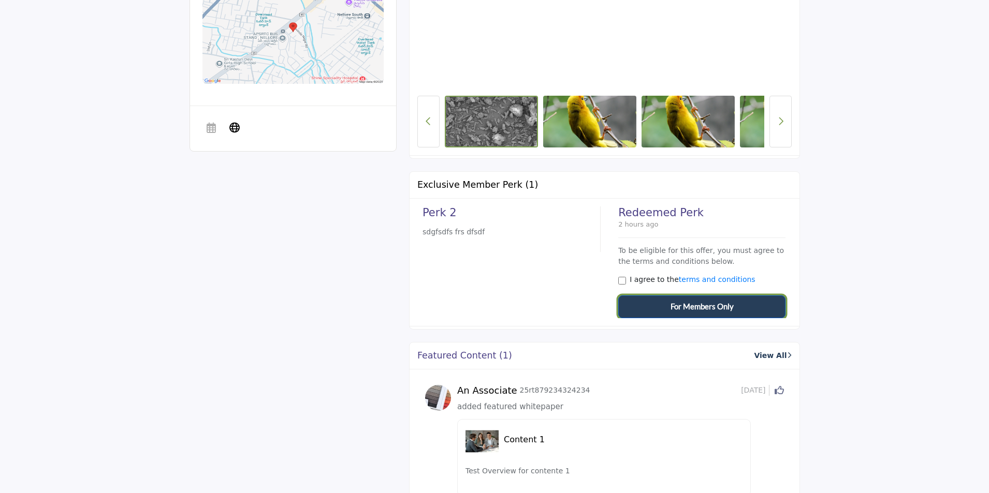
click at [710, 310] on span "For Members Only" at bounding box center [702, 307] width 63 height 12
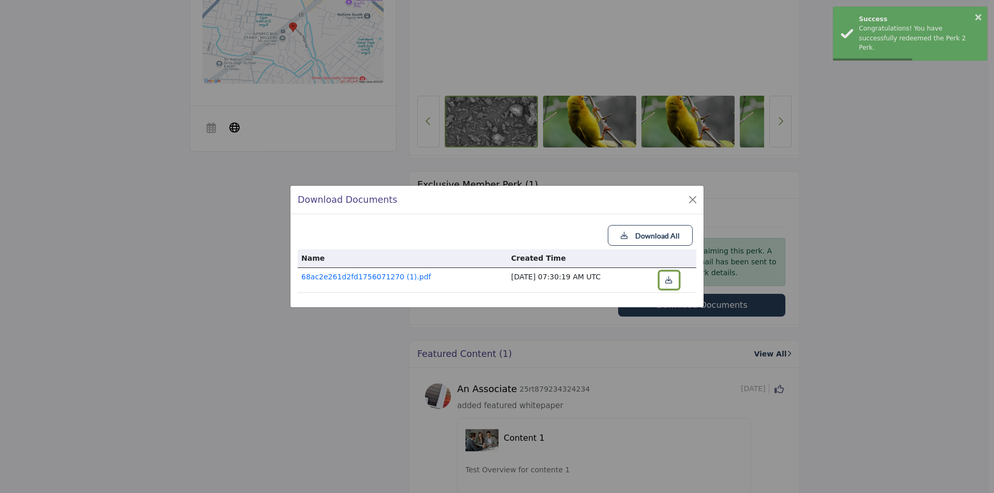
click at [667, 280] on icon "button" at bounding box center [668, 280] width 7 height 7
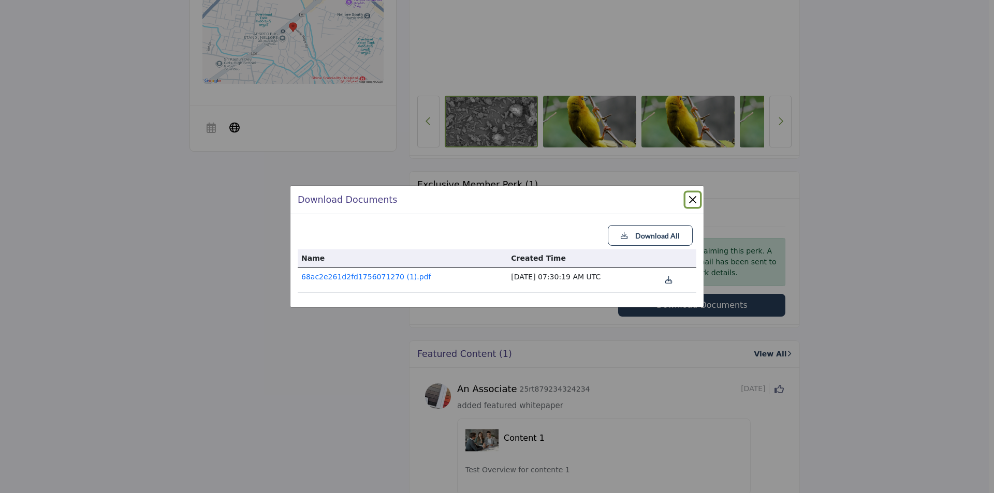
click at [691, 198] on button "Close" at bounding box center [693, 200] width 14 height 14
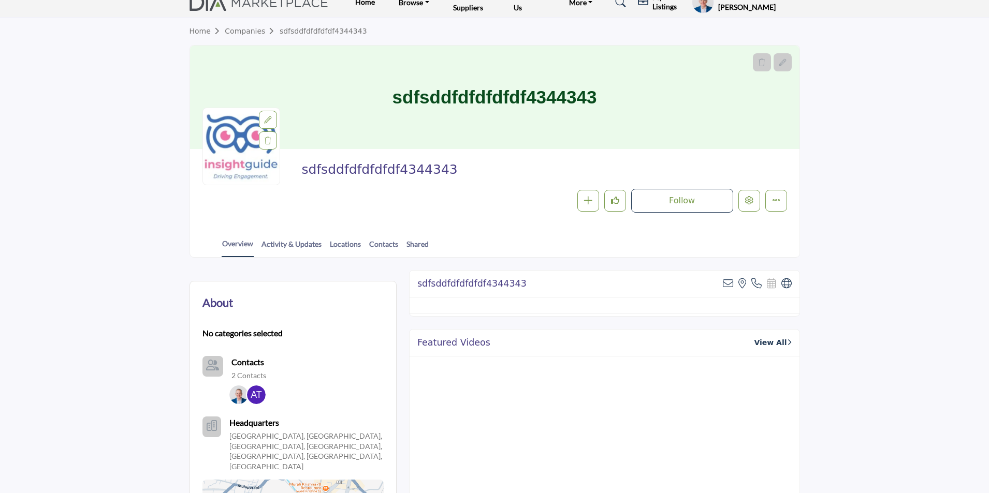
scroll to position [0, 0]
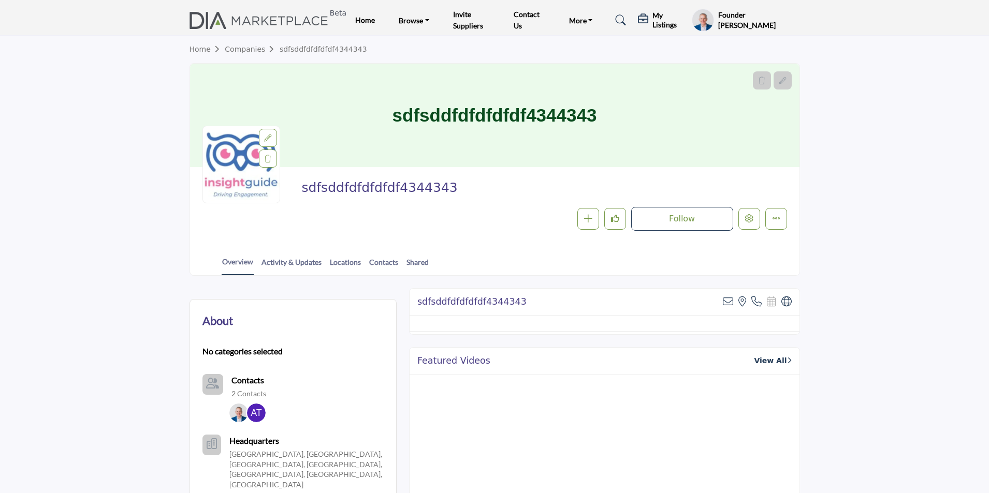
drag, startPoint x: 458, startPoint y: 193, endPoint x: 285, endPoint y: 185, distance: 173.6
click at [285, 185] on div "sdfsddfdfdfdfdf4344343 Follow Following Message Recommend Add to My Suppliers" at bounding box center [494, 205] width 585 height 51
copy span "sdfsddfdfdfdfdf4344343"
click at [407, 39] on link "Listings" at bounding box center [440, 40] width 87 height 14
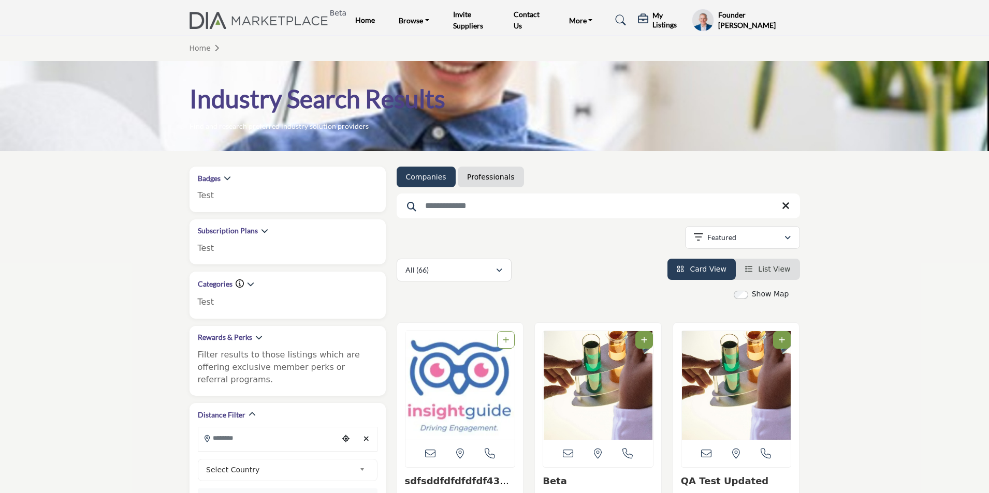
click at [473, 210] on input "Search Keyword" at bounding box center [598, 206] width 403 height 25
paste input "**********"
type input "**********"
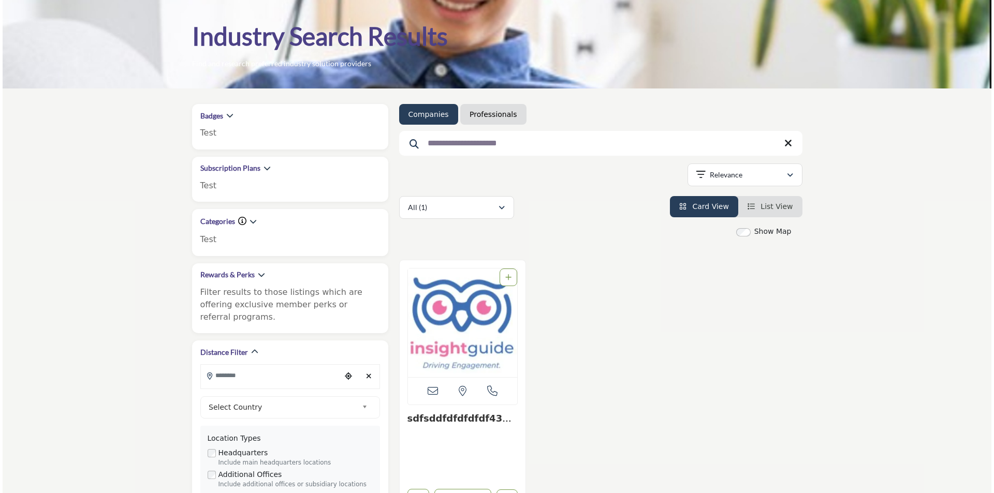
scroll to position [155, 0]
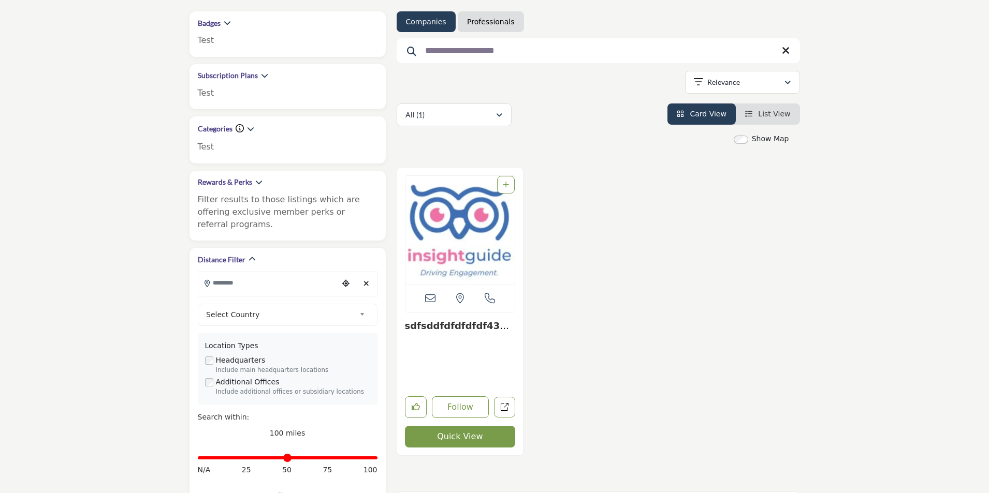
click at [453, 438] on button "Quick View" at bounding box center [460, 437] width 111 height 22
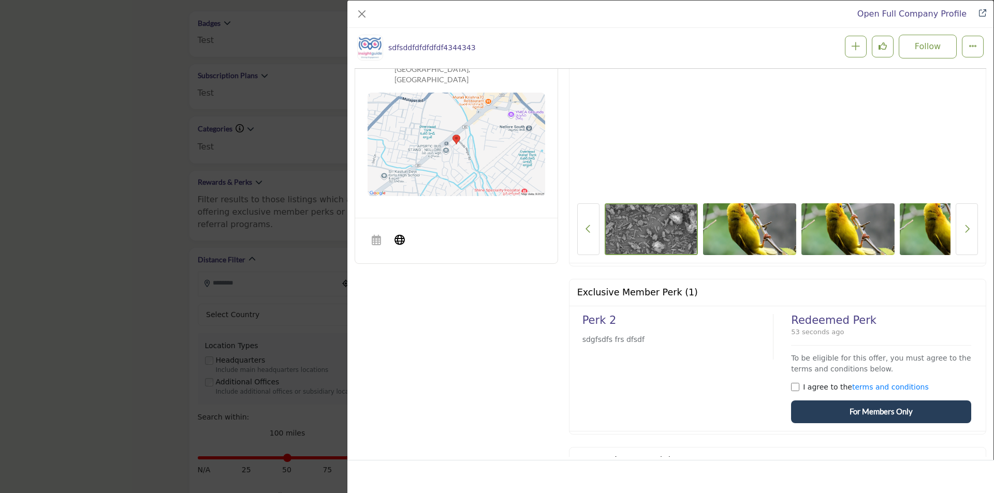
scroll to position [404, 0]
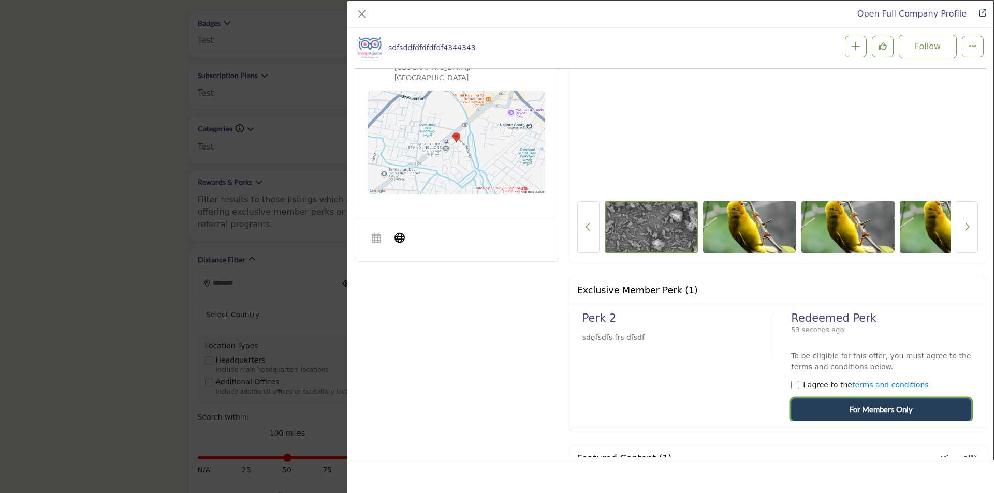
click at [840, 406] on button "For Members Only" at bounding box center [881, 410] width 180 height 23
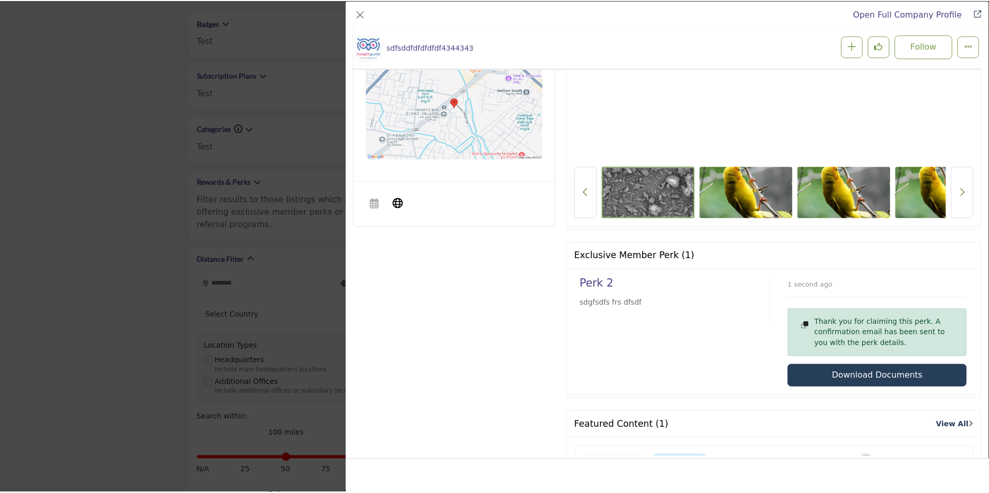
scroll to position [456, 0]
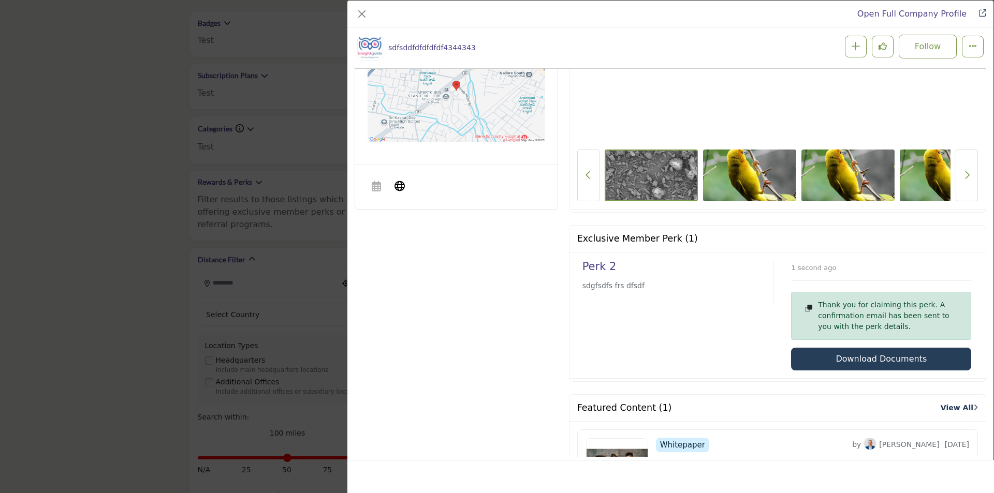
click at [161, 226] on div "Open Full Company Profile sdfsddfdfdfdfdf4344343 Follow Following" at bounding box center [497, 246] width 994 height 493
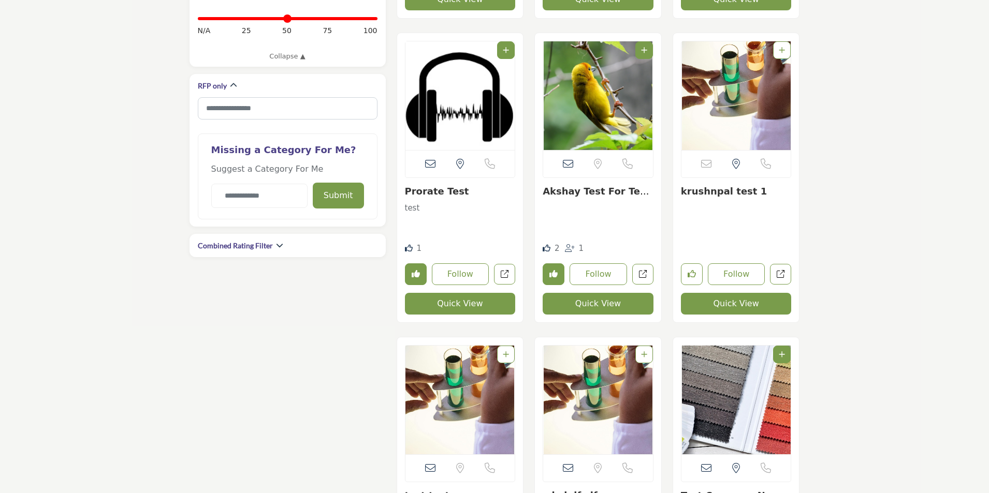
scroll to position [621, 0]
